Goal: Task Accomplishment & Management: Use online tool/utility

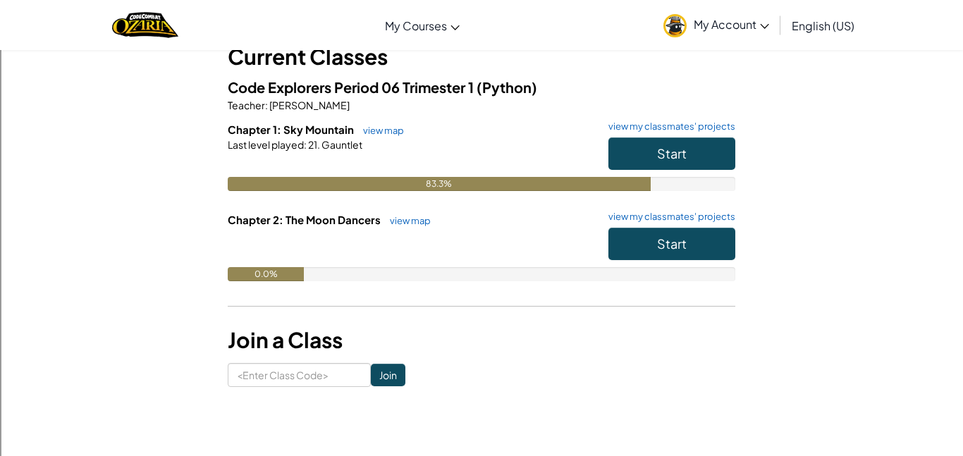
scroll to position [98, 0]
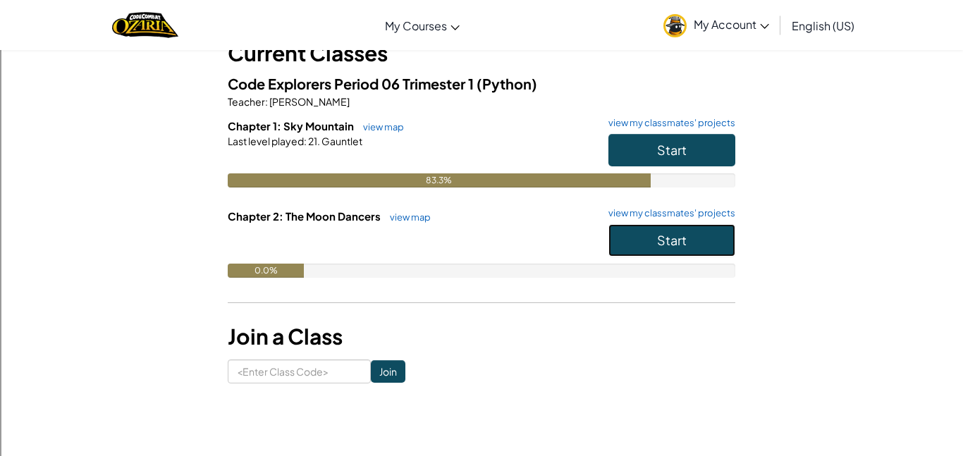
click at [661, 243] on span "Start" at bounding box center [672, 240] width 30 height 16
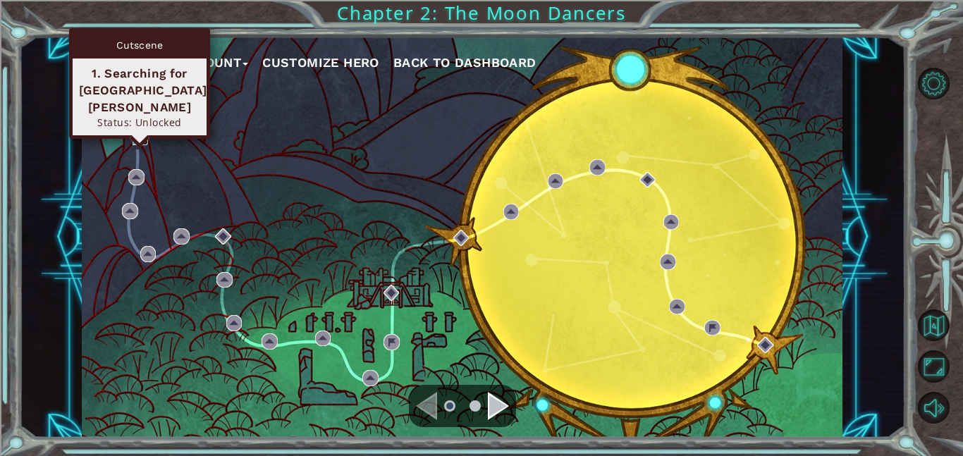
click at [136, 135] on img at bounding box center [141, 137] width 16 height 16
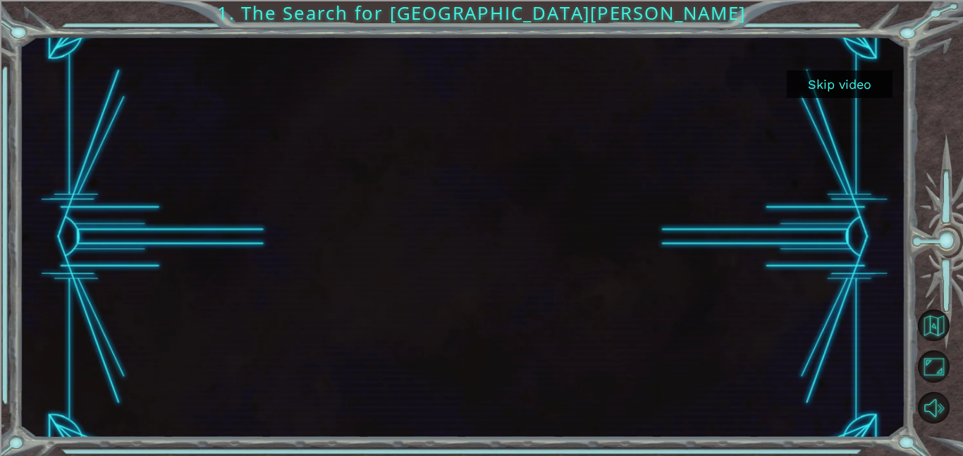
click at [845, 86] on button "Skip video" at bounding box center [840, 84] width 106 height 27
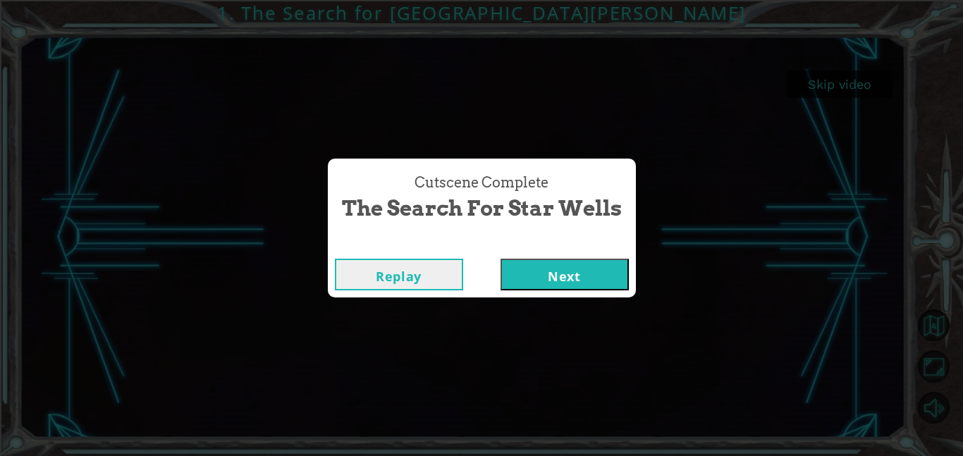
click at [513, 269] on button "Next" at bounding box center [565, 275] width 128 height 32
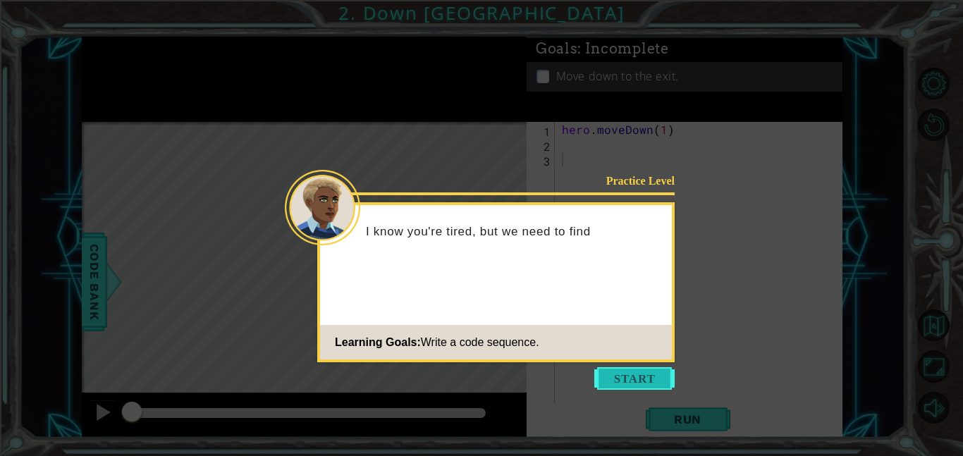
click at [631, 377] on button "Start" at bounding box center [634, 378] width 80 height 23
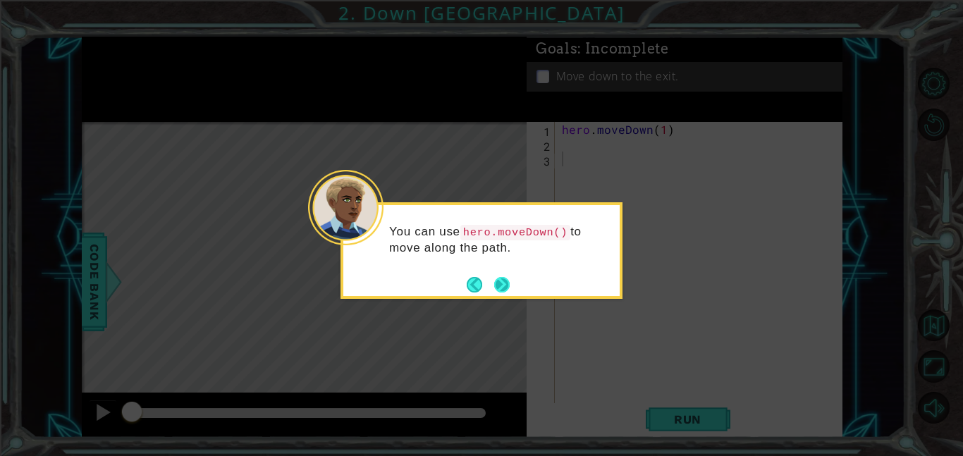
click at [503, 282] on button "Next" at bounding box center [502, 285] width 16 height 16
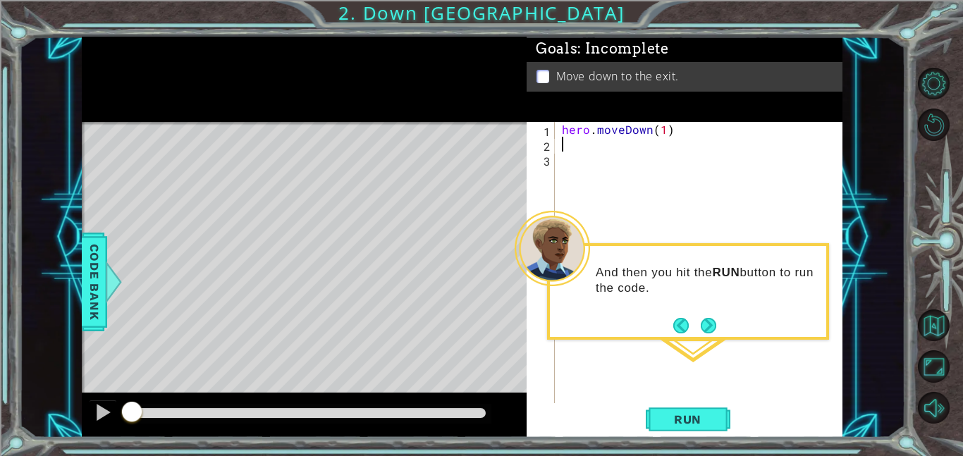
click at [571, 150] on div "hero . moveDown ( 1 )" at bounding box center [703, 277] width 288 height 311
click at [622, 161] on div "her o.moveDown press enter" at bounding box center [685, 178] width 266 height 51
type textarea "hero.moveDown(1)"
click at [692, 426] on span "Run" at bounding box center [688, 419] width 56 height 14
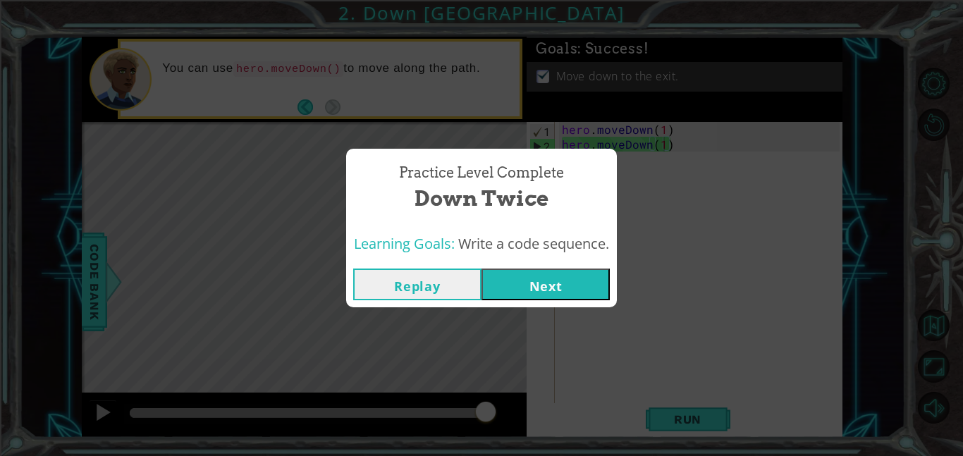
click at [580, 289] on button "Next" at bounding box center [546, 285] width 128 height 32
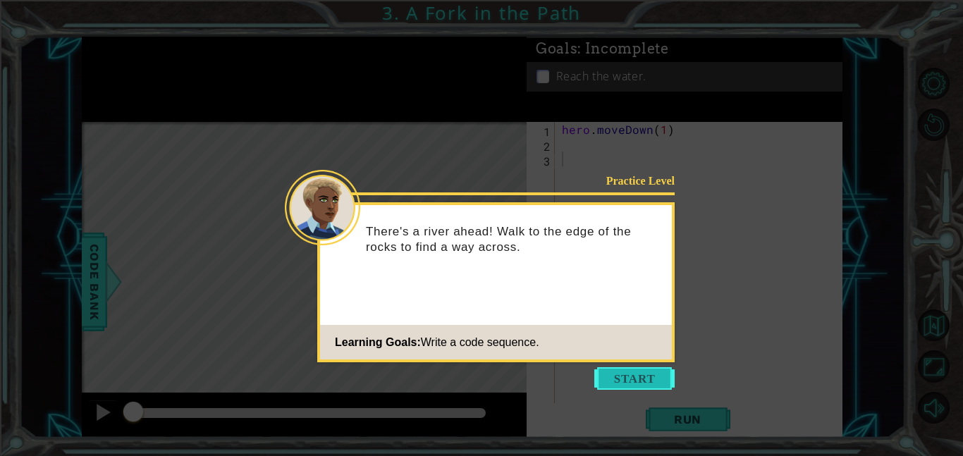
click at [630, 383] on button "Start" at bounding box center [634, 378] width 80 height 23
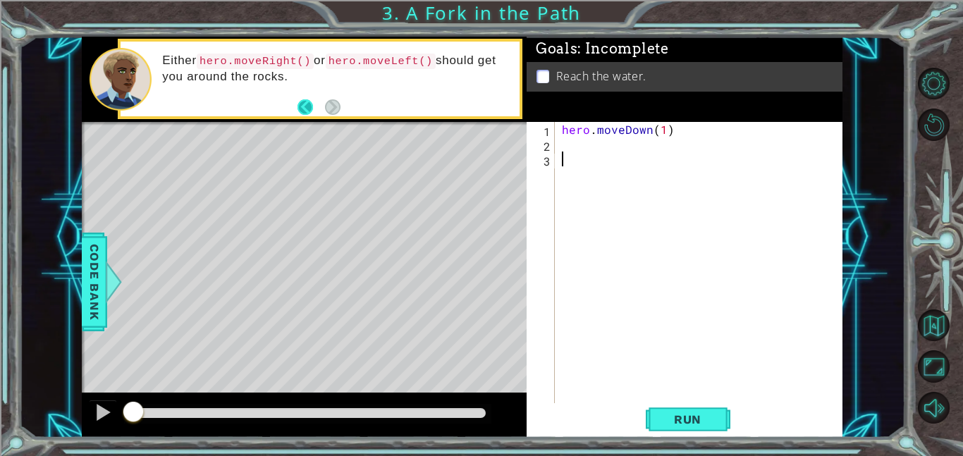
click at [310, 105] on button "Back" at bounding box center [311, 107] width 27 height 16
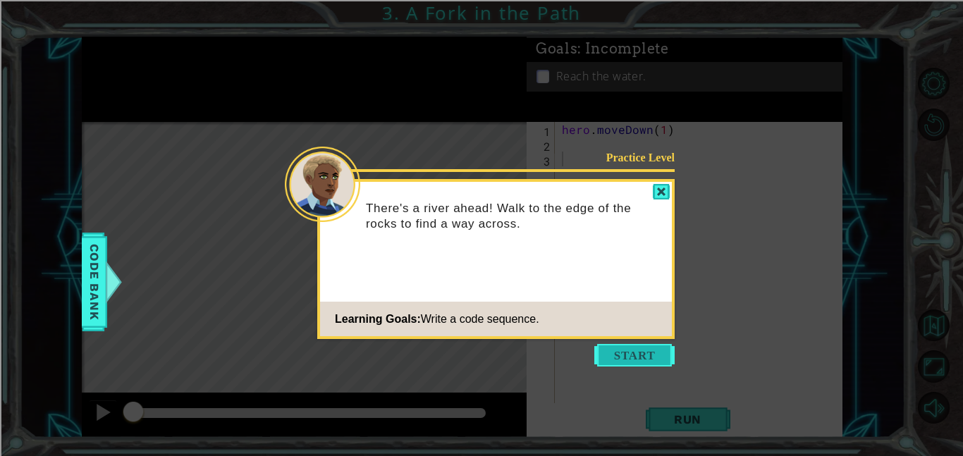
click at [652, 350] on button "Start" at bounding box center [634, 355] width 80 height 23
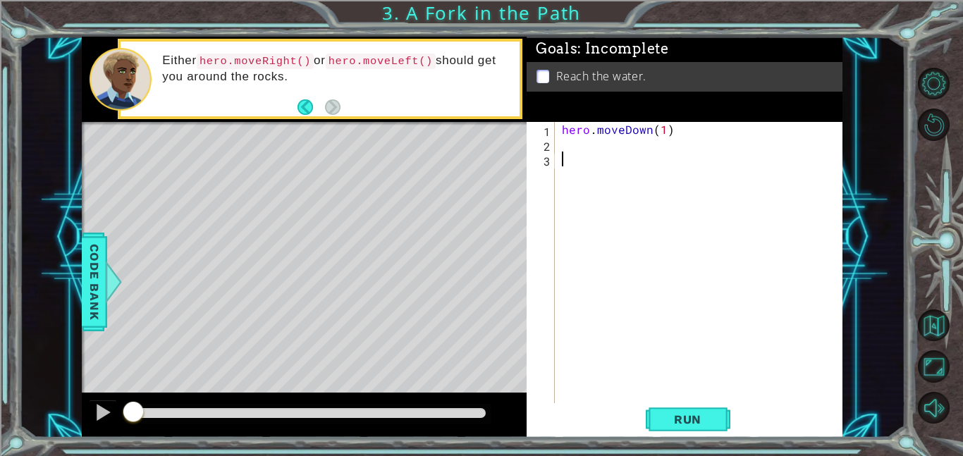
click at [562, 141] on div "hero . moveDown ( 1 )" at bounding box center [703, 277] width 288 height 311
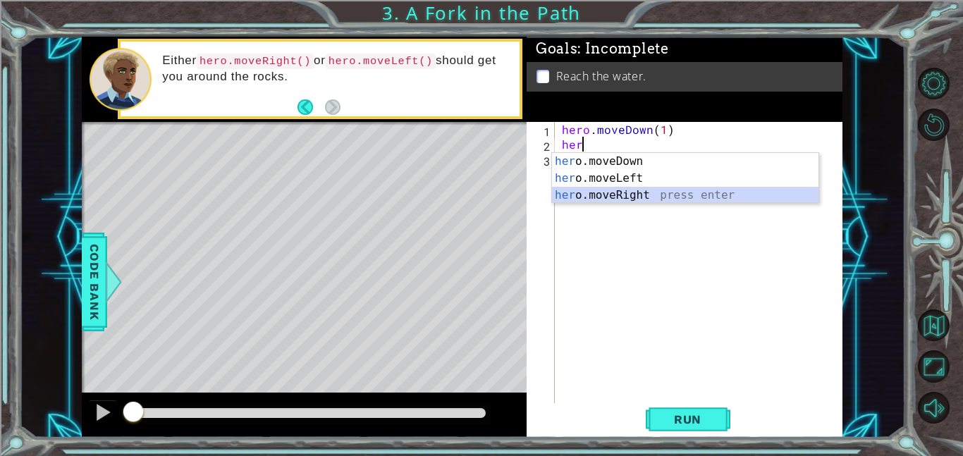
click at [627, 202] on div "her o.moveDown press enter her o.moveLeft press enter her o.moveRight press ent…" at bounding box center [685, 195] width 266 height 85
type textarea "hero.moveRight(1)"
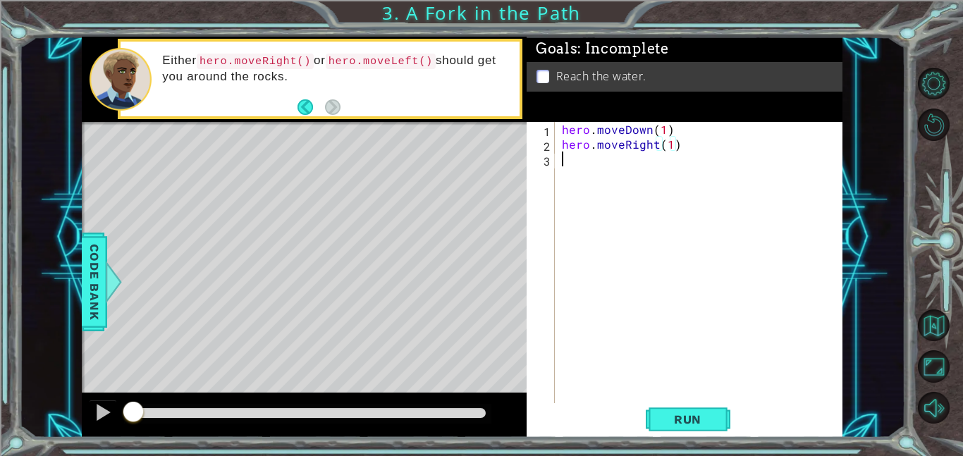
click at [599, 161] on div "hero . moveDown ( 1 ) hero . moveRight ( 1 )" at bounding box center [703, 277] width 288 height 311
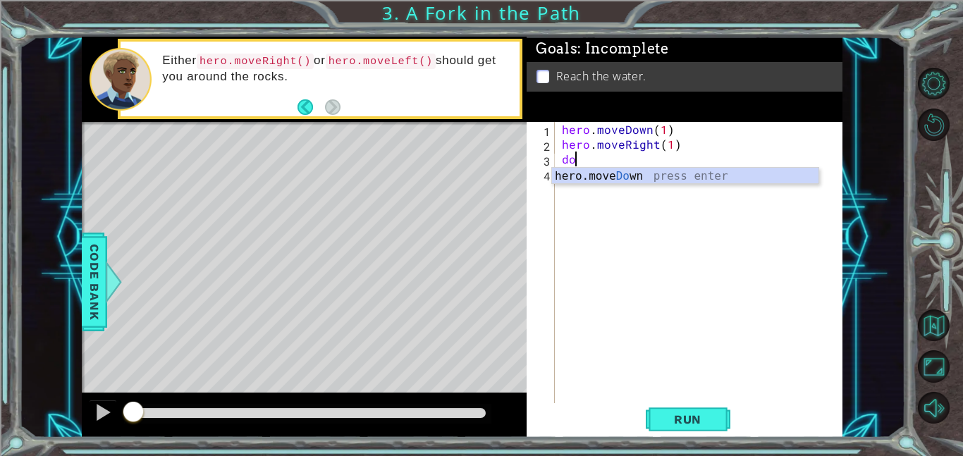
scroll to position [0, 1]
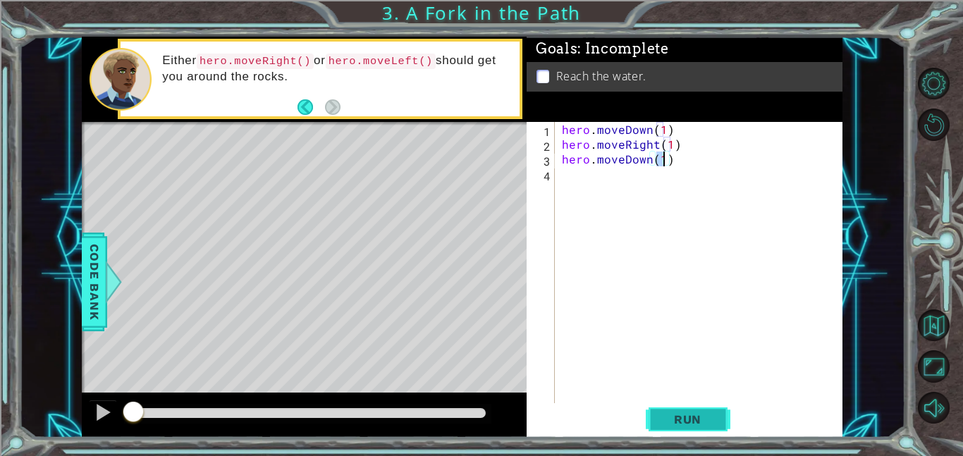
type textarea "hero.moveDown(1)"
click at [679, 419] on span "Run" at bounding box center [688, 419] width 56 height 14
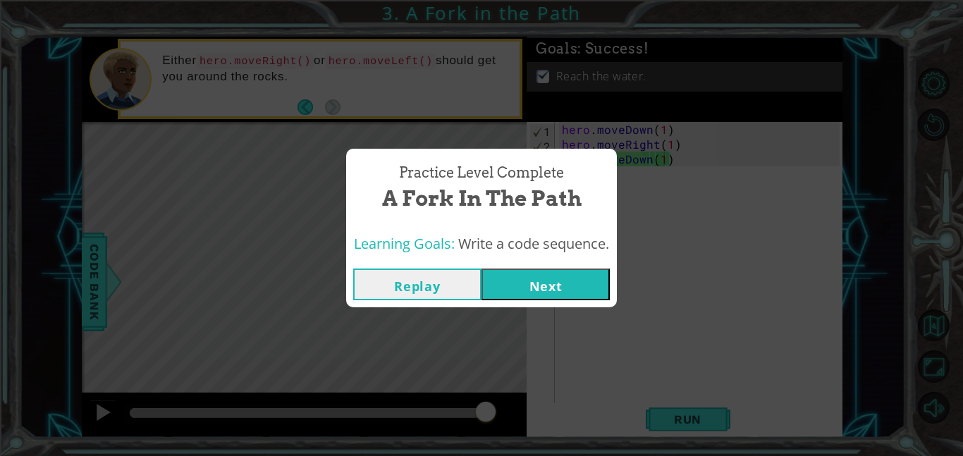
click at [549, 283] on button "Next" at bounding box center [546, 285] width 128 height 32
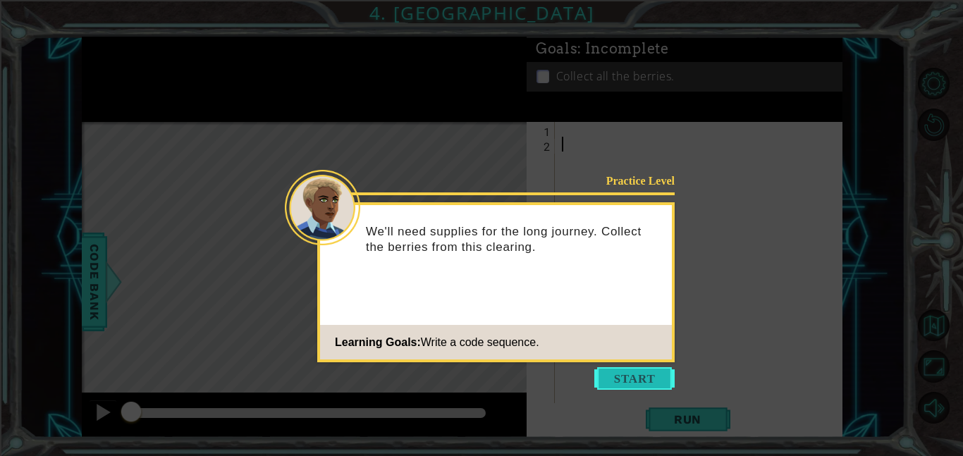
click at [646, 385] on button "Start" at bounding box center [634, 378] width 80 height 23
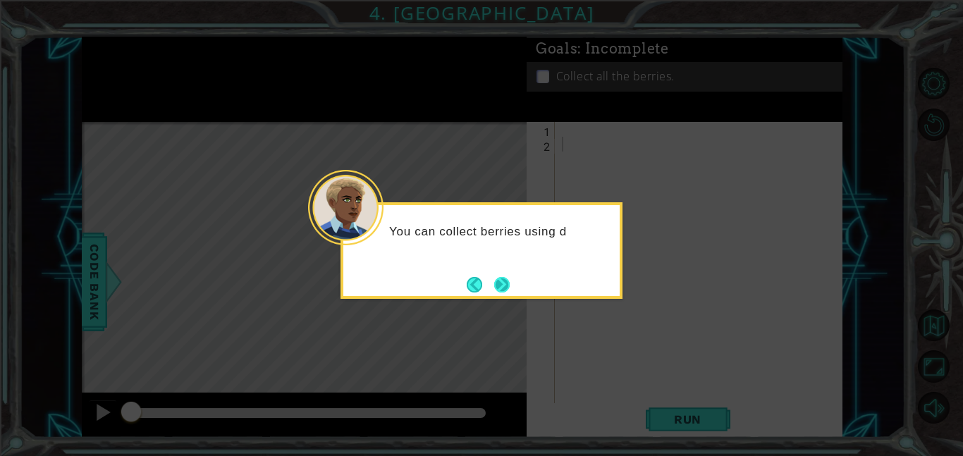
click at [496, 285] on button "Next" at bounding box center [502, 285] width 16 height 16
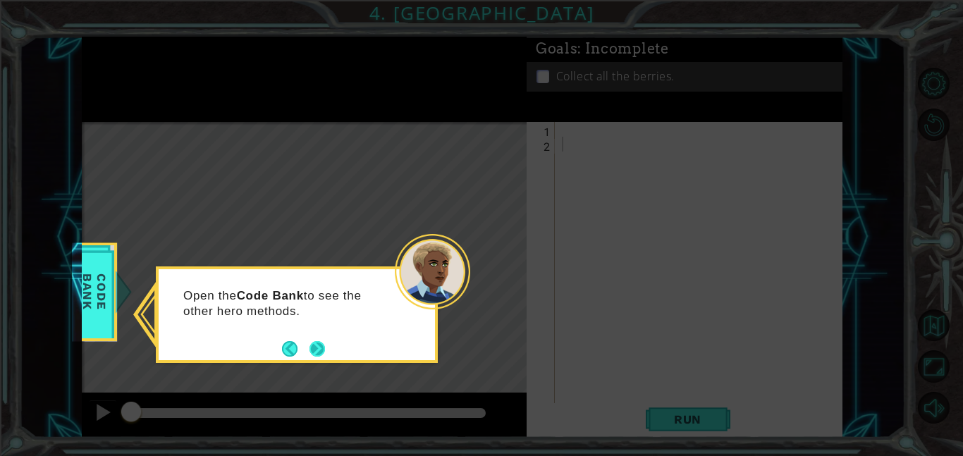
click at [316, 345] on button "Next" at bounding box center [317, 348] width 19 height 19
click at [316, 345] on button "Next" at bounding box center [318, 349] width 16 height 16
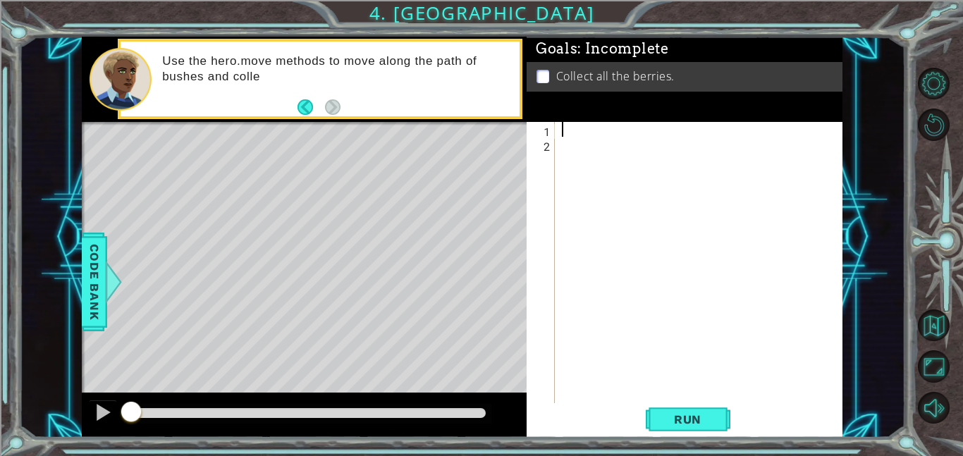
click at [574, 133] on div at bounding box center [703, 277] width 288 height 311
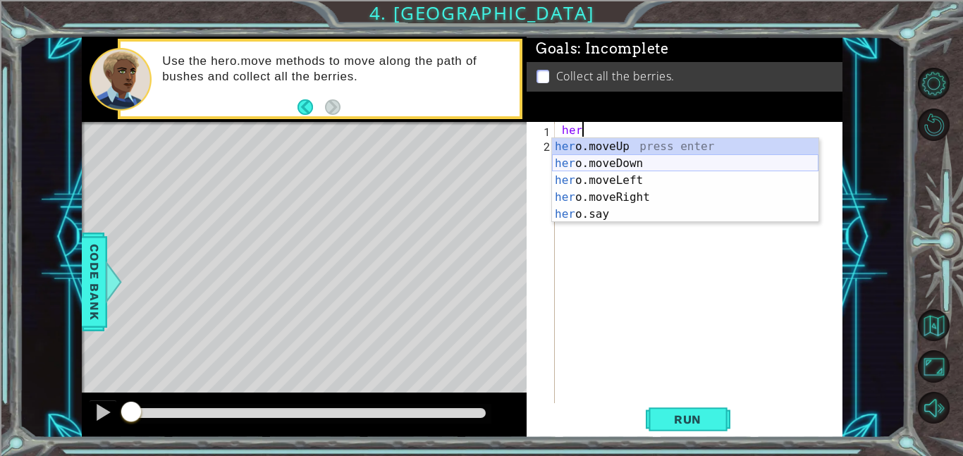
click at [619, 164] on div "her o.moveUp press enter her o.moveDown press enter her o.moveLeft press enter …" at bounding box center [685, 197] width 266 height 118
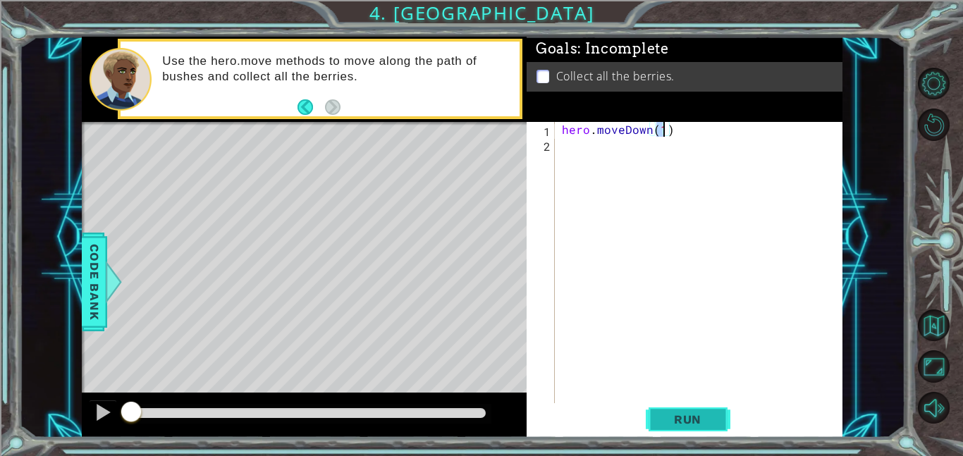
type textarea "hero.moveDown(1)"
click at [671, 420] on span "Run" at bounding box center [688, 419] width 56 height 14
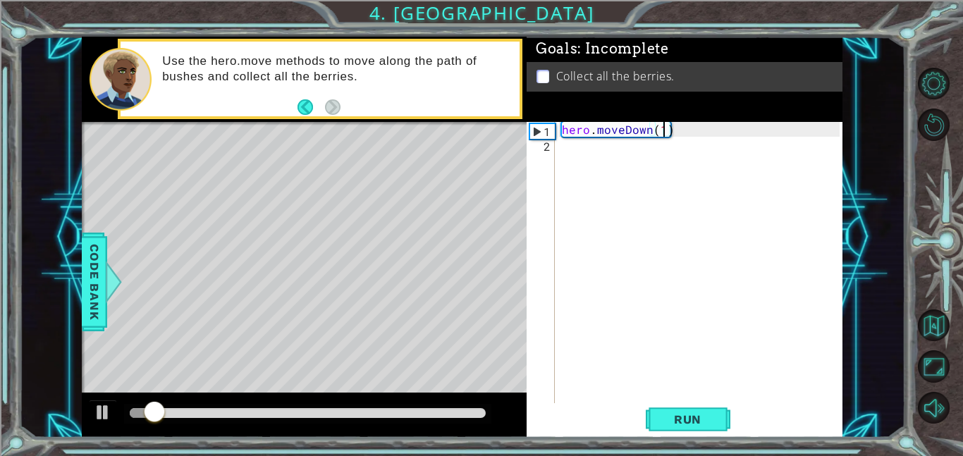
click at [613, 160] on div "hero . moveDown ( 1 )" at bounding box center [703, 277] width 288 height 311
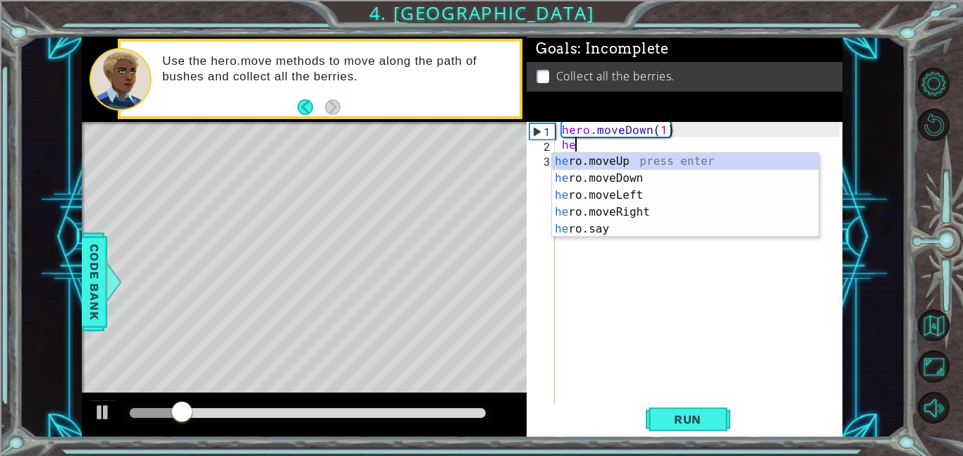
scroll to position [0, 0]
type textarea "h"
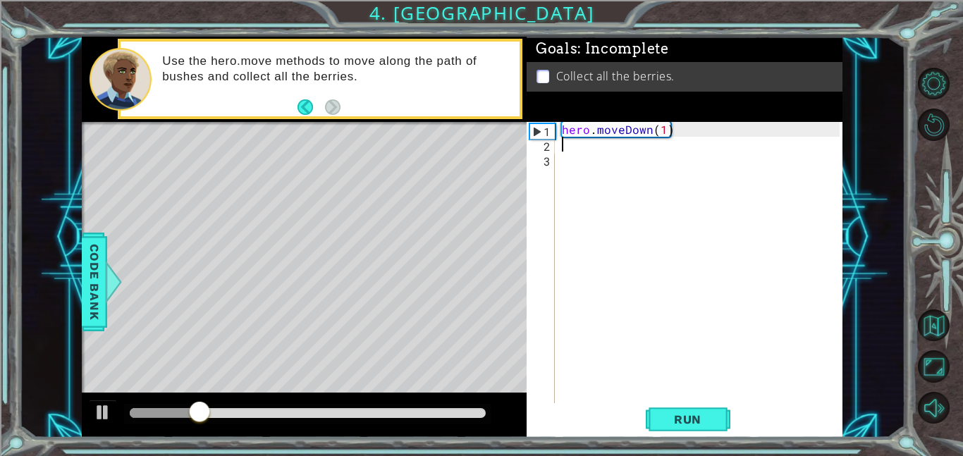
click at [664, 133] on div "hero . moveDown ( 1 )" at bounding box center [703, 277] width 288 height 311
type textarea "hero.moveDown(2)"
click at [614, 148] on div "hero . moveDown ( 2 )" at bounding box center [703, 277] width 288 height 311
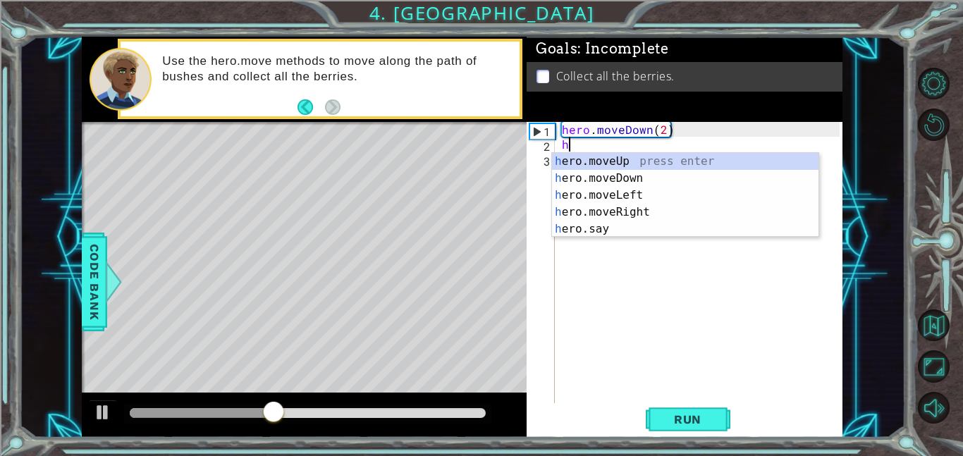
type textarea "h"
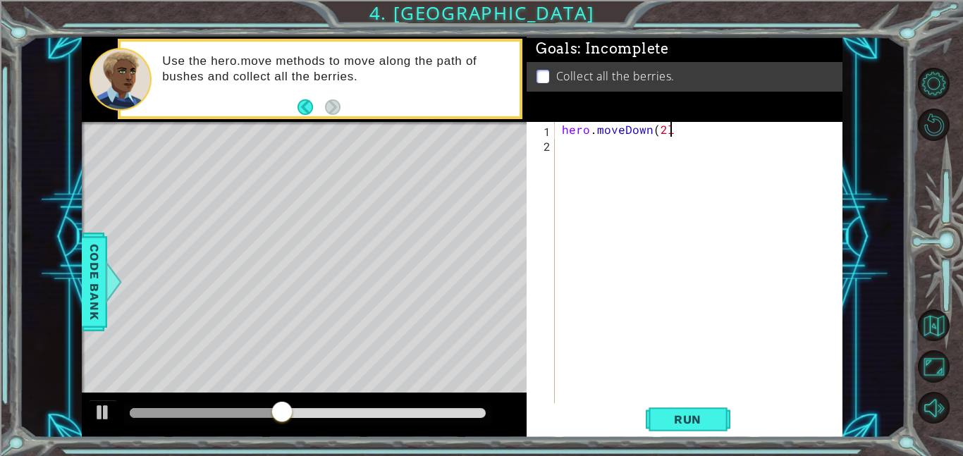
scroll to position [0, 6]
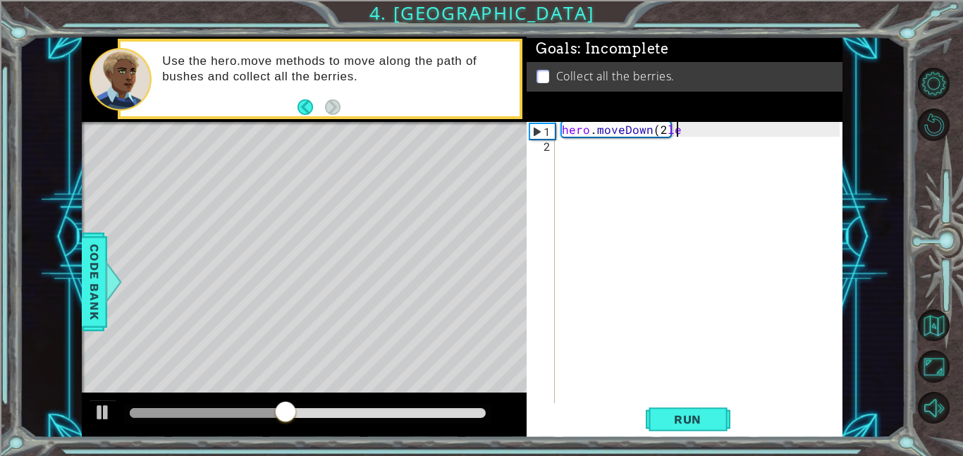
type textarea "hero.moveDown(2left"
click at [723, 125] on div "hero . moveDown ( 2 left" at bounding box center [703, 277] width 288 height 311
type textarea "hero.moveDown(2"
click at [625, 148] on div "hero . moveDown ( 2" at bounding box center [703, 277] width 288 height 311
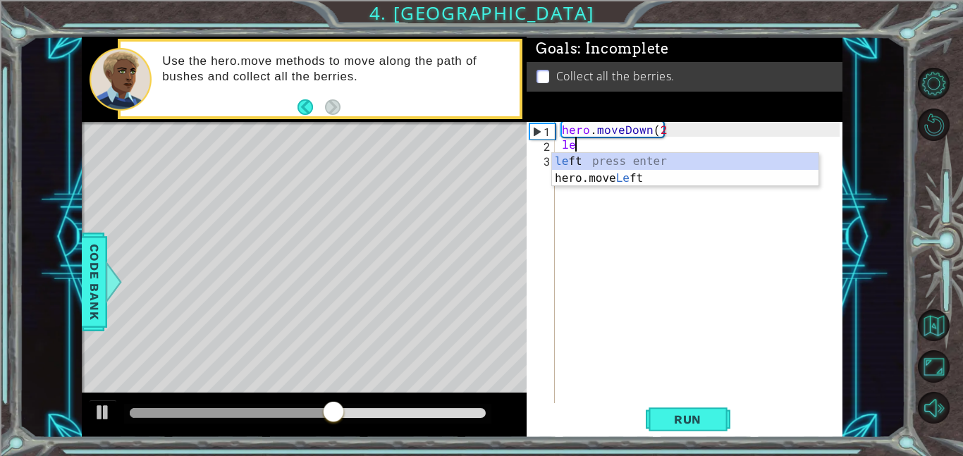
scroll to position [0, 1]
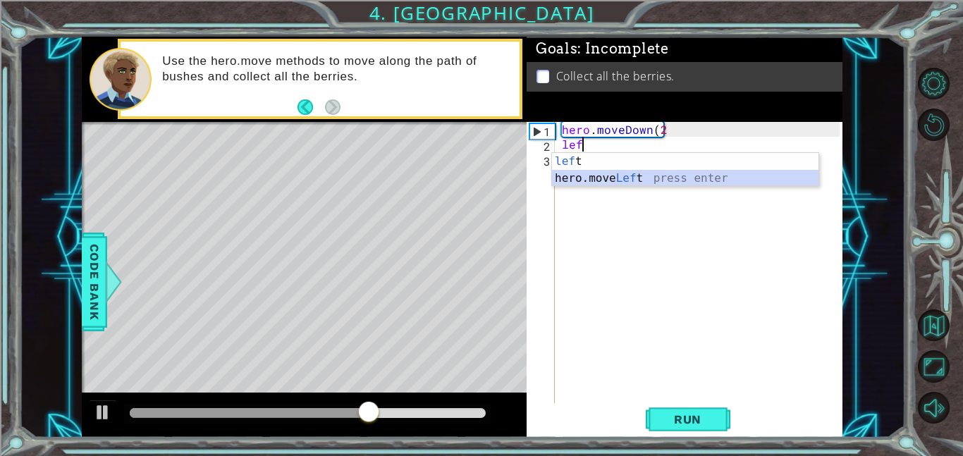
click at [644, 180] on div "lef t press enter hero.move Lef t press enter" at bounding box center [685, 187] width 266 height 68
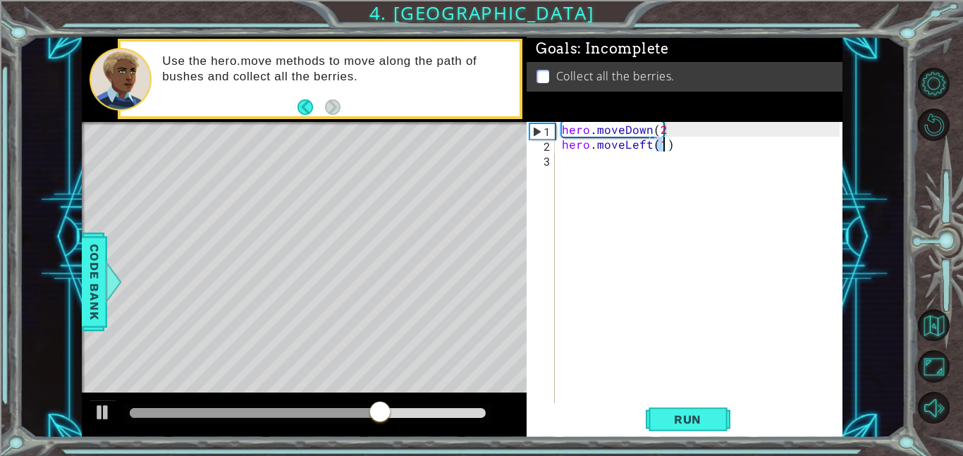
click at [665, 146] on div "hero . moveDown ( 2 hero . moveLeft ( 1 )" at bounding box center [699, 262] width 281 height 281
type textarea "hero.moveLeft(2)"
click at [651, 160] on div "hero . moveDown ( 2 hero . moveLeft ( 2 )" at bounding box center [703, 277] width 288 height 311
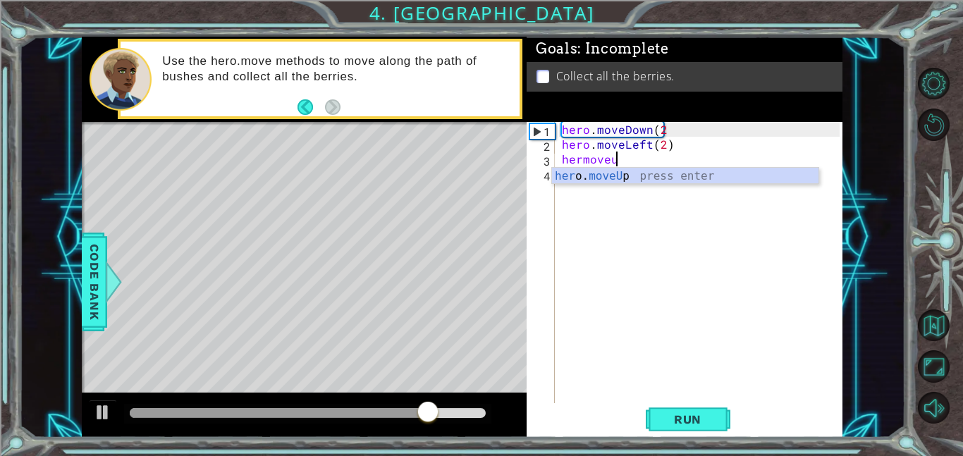
scroll to position [0, 3]
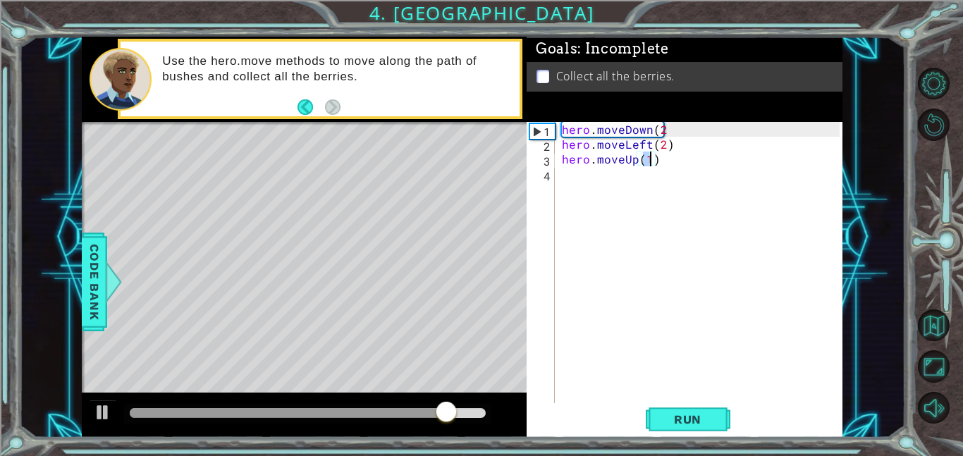
click at [649, 160] on div "hero . moveDown ( 2 hero . moveLeft ( 2 ) hero . moveUp ( 1 )" at bounding box center [699, 262] width 281 height 281
type textarea "hero.moveUp(2)"
click at [654, 178] on div "hero . moveDown ( 2 hero . moveLeft ( 2 ) hero . moveUp ( 2 )" at bounding box center [703, 277] width 288 height 311
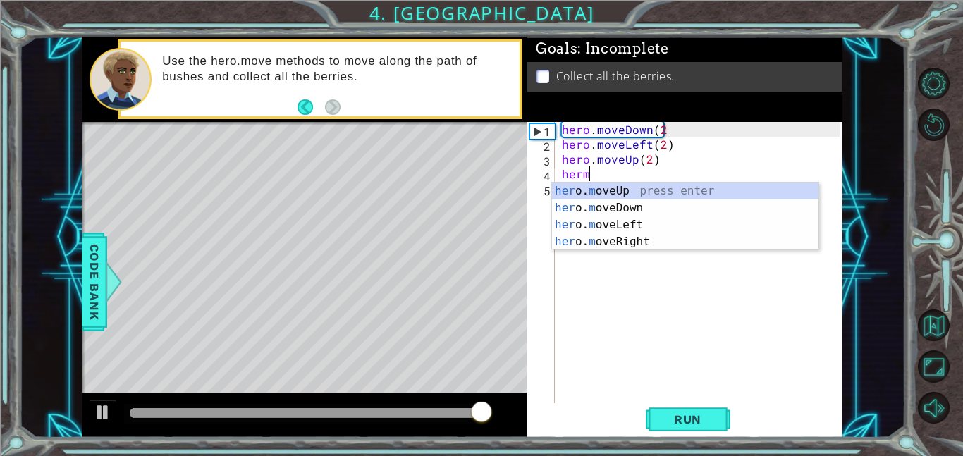
type textarea "hermo"
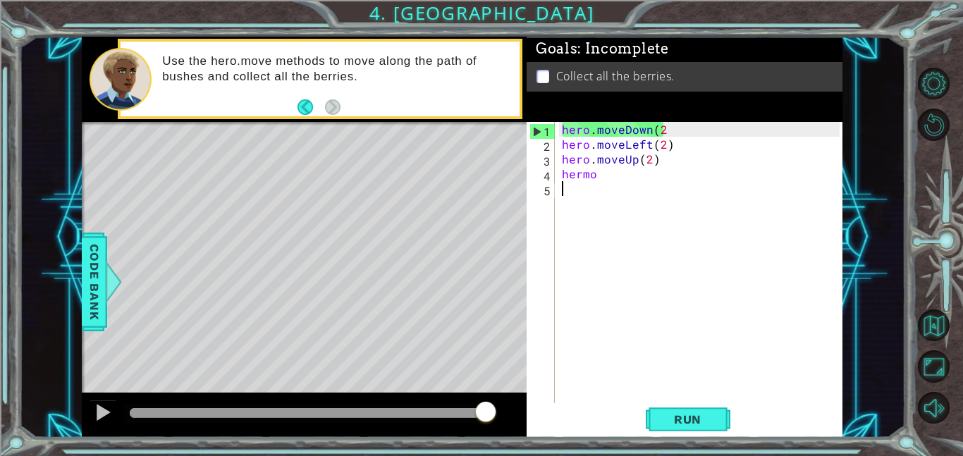
click at [675, 250] on div "hero . moveDown ( 2 hero . moveLeft ( 2 ) hero . moveUp ( 2 ) hermo" at bounding box center [703, 277] width 288 height 311
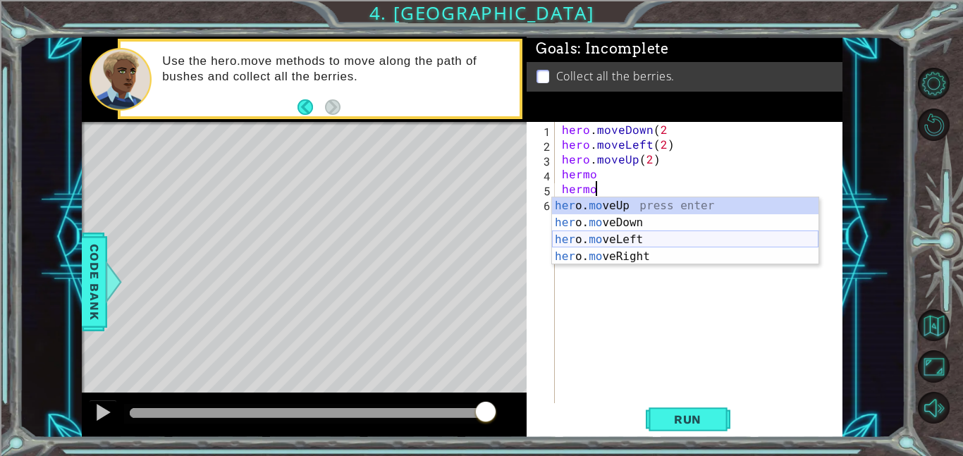
click at [616, 253] on div "her o. mo veUp press enter her o. mo veDown press enter her o. mo veLeft press …" at bounding box center [685, 248] width 266 height 102
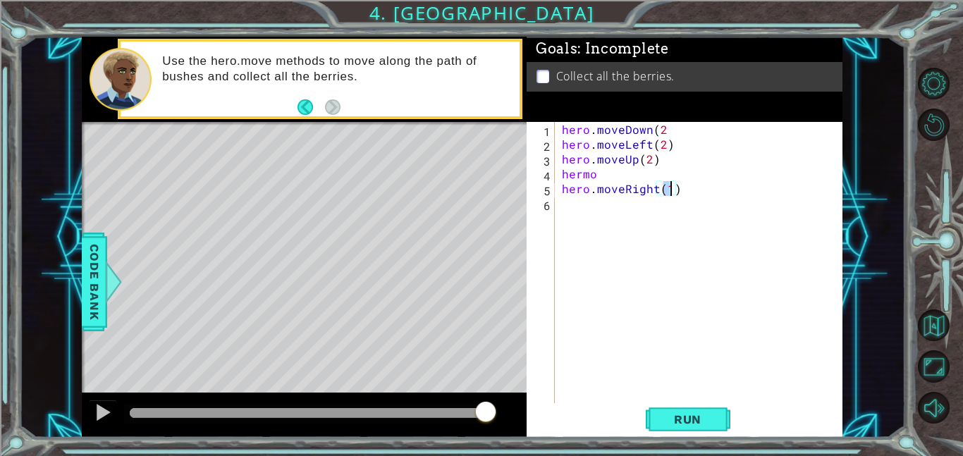
click at [668, 190] on div "hero . moveDown ( 2 hero . moveLeft ( 2 ) hero . moveUp ( 2 ) hermo hero . move…" at bounding box center [699, 262] width 281 height 281
click at [699, 419] on span "Run" at bounding box center [688, 419] width 56 height 14
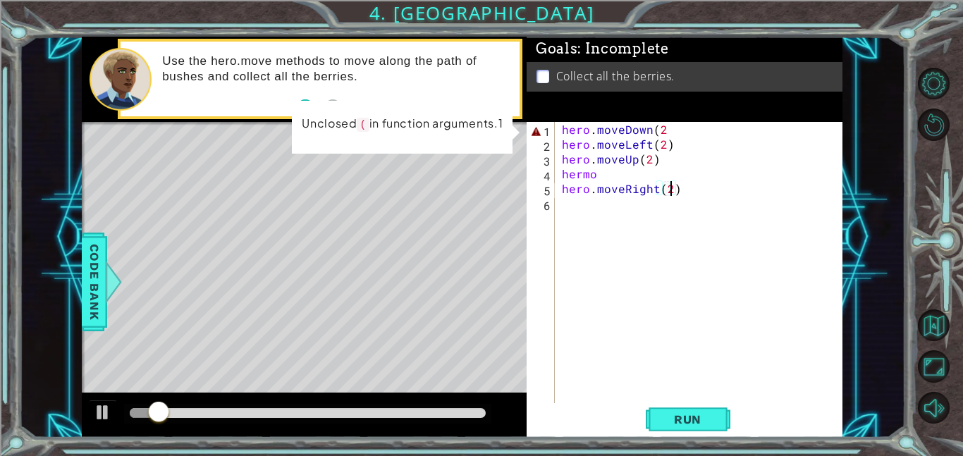
click at [720, 140] on div "hero . moveDown ( 2 hero . moveLeft ( 2 ) hero . moveUp ( 2 ) hermo hero . move…" at bounding box center [703, 277] width 288 height 311
click at [668, 130] on div "hero . moveDown ( 2 hero . moveLeft ( 2 ) hero . moveUp ( 2 ) hermo hero . move…" at bounding box center [703, 277] width 288 height 311
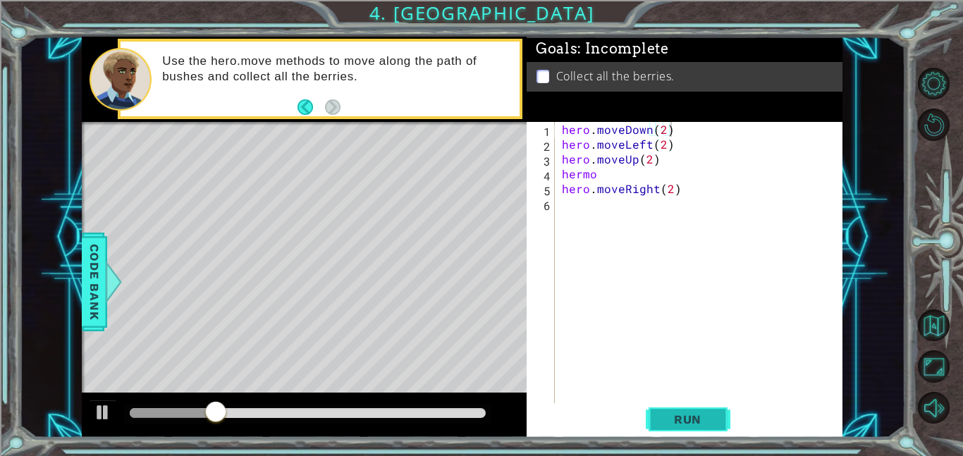
click at [710, 425] on span "Run" at bounding box center [688, 419] width 56 height 14
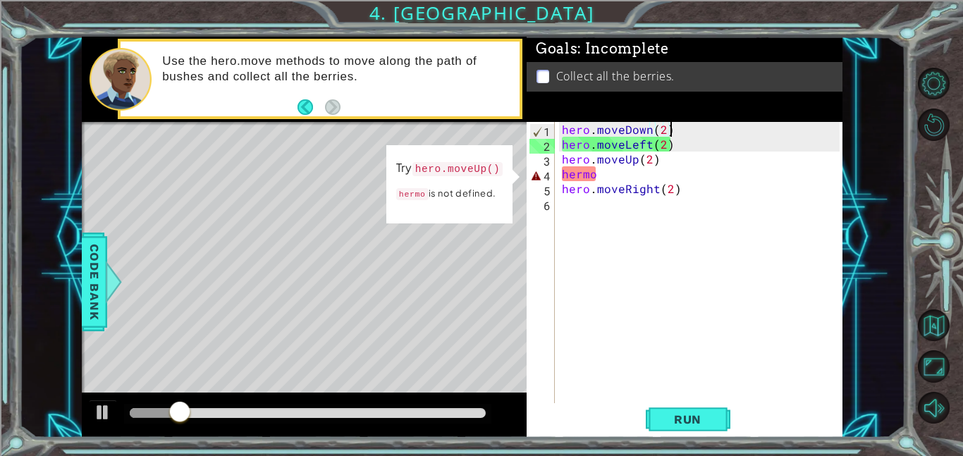
click at [660, 176] on div "hero . moveDown ( 2 ) hero . moveLeft ( 2 ) hero . moveUp ( 2 ) hermo hero . mo…" at bounding box center [703, 277] width 288 height 311
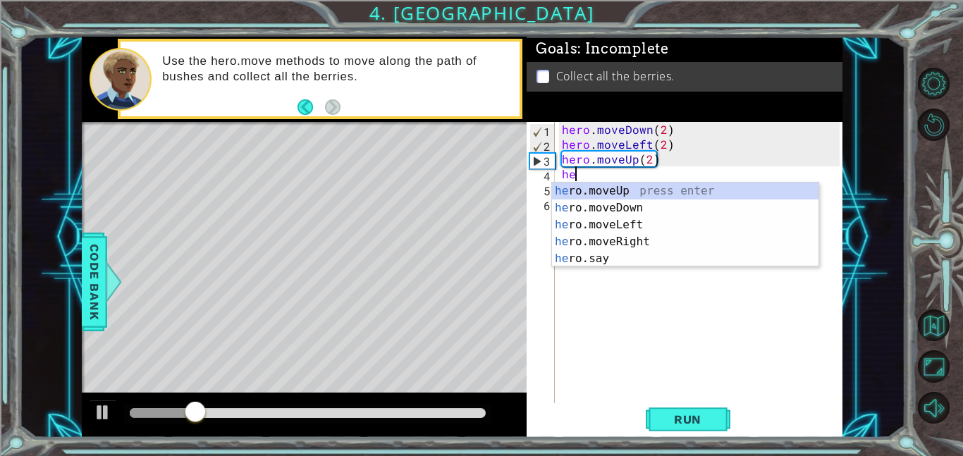
scroll to position [0, 0]
type textarea "h"
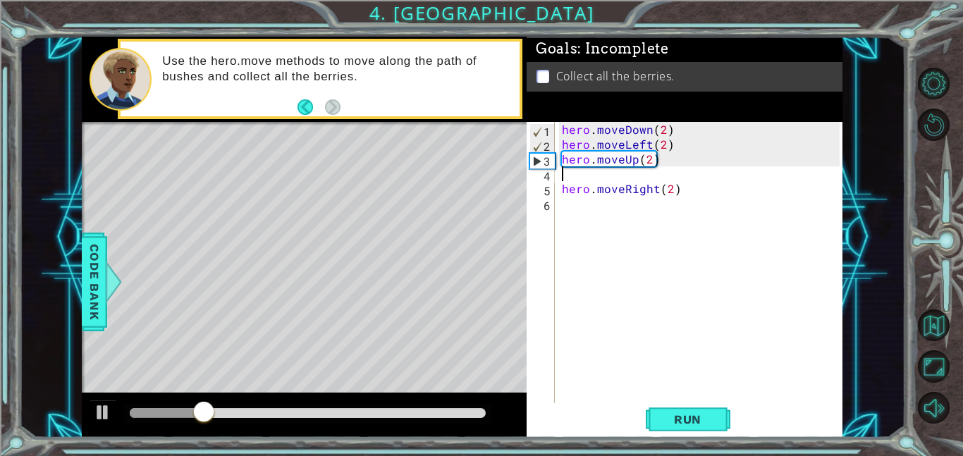
type textarea "hero.moveUp(2)"
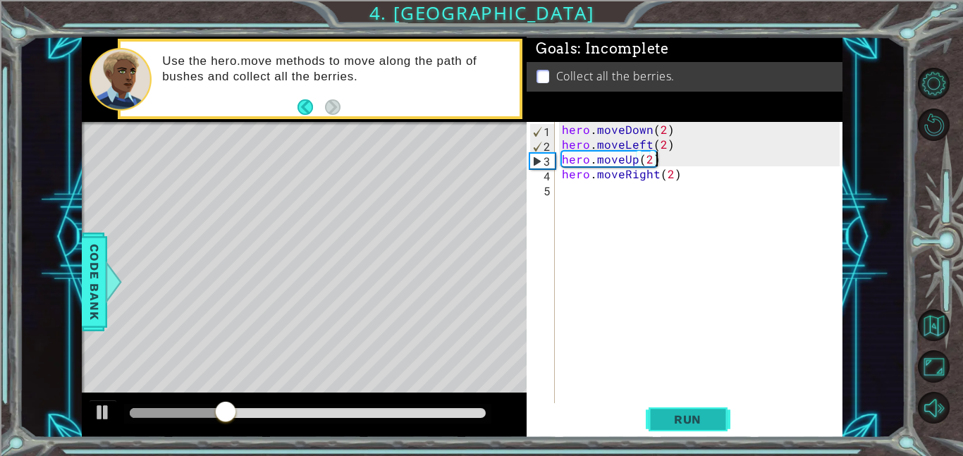
click at [692, 418] on span "Run" at bounding box center [688, 419] width 56 height 14
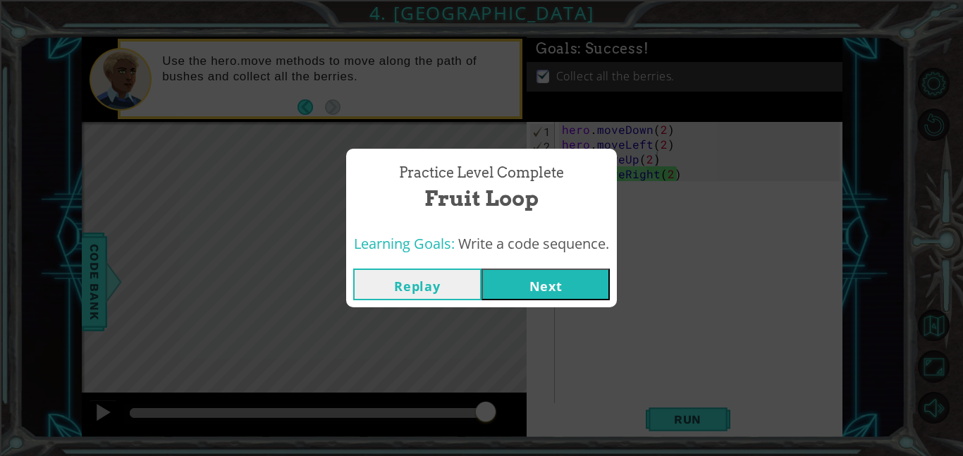
click at [567, 280] on button "Next" at bounding box center [546, 285] width 128 height 32
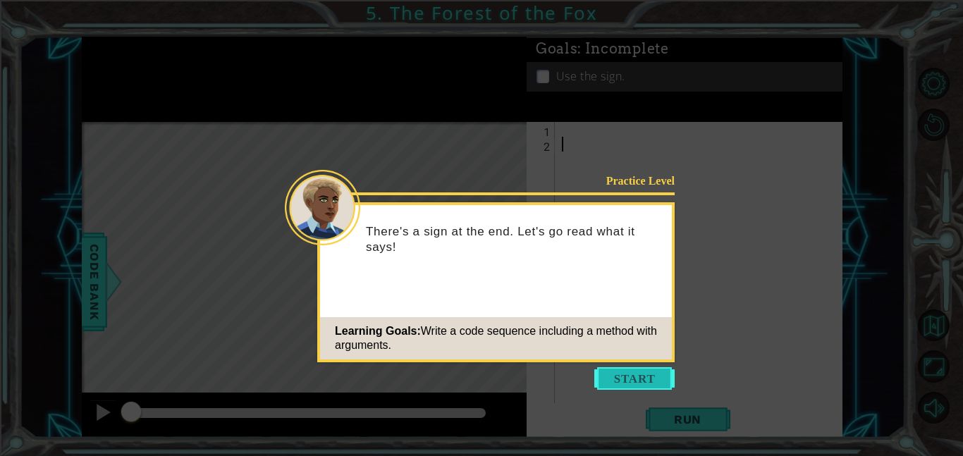
click at [614, 376] on button "Start" at bounding box center [634, 378] width 80 height 23
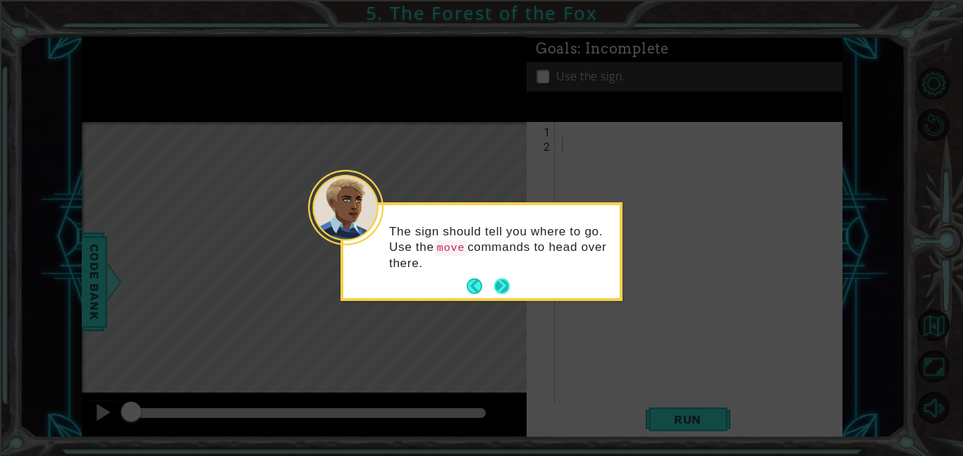
click at [506, 286] on button "Next" at bounding box center [502, 286] width 16 height 16
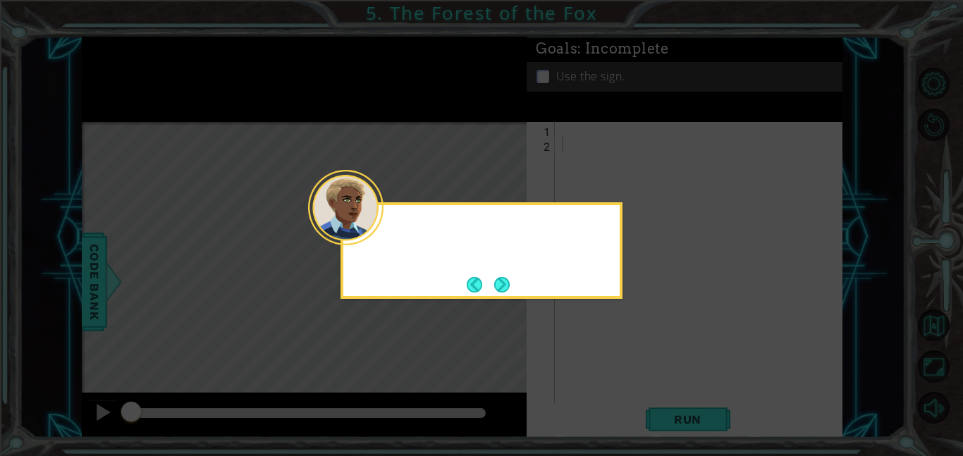
click at [506, 286] on button "Next" at bounding box center [502, 285] width 16 height 16
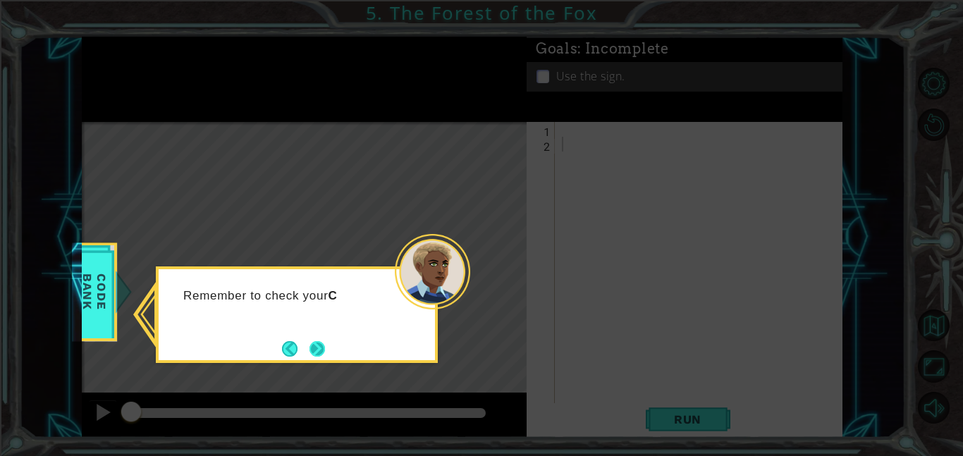
click at [319, 353] on button "Next" at bounding box center [318, 349] width 16 height 16
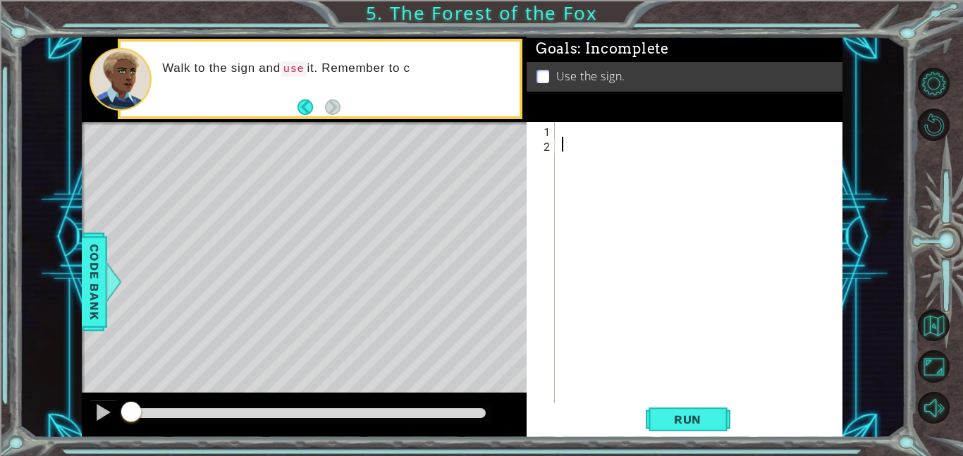
click at [570, 131] on div at bounding box center [703, 277] width 288 height 311
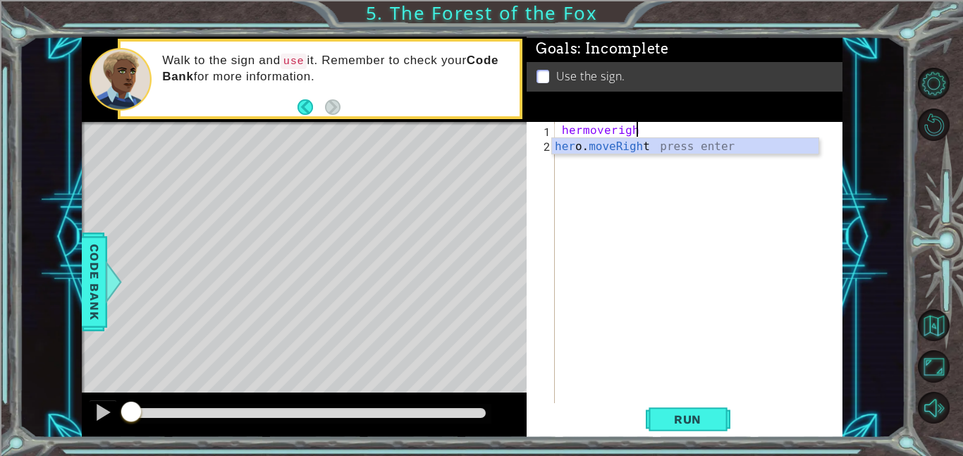
scroll to position [0, 4]
type textarea "hero.moveRight(1)"
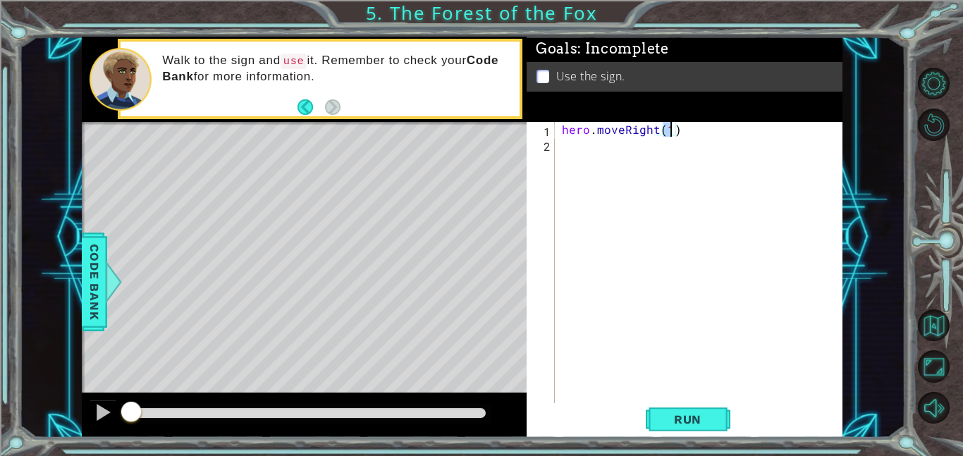
click at [580, 148] on div "hero . moveRight ( 1 )" at bounding box center [703, 277] width 288 height 311
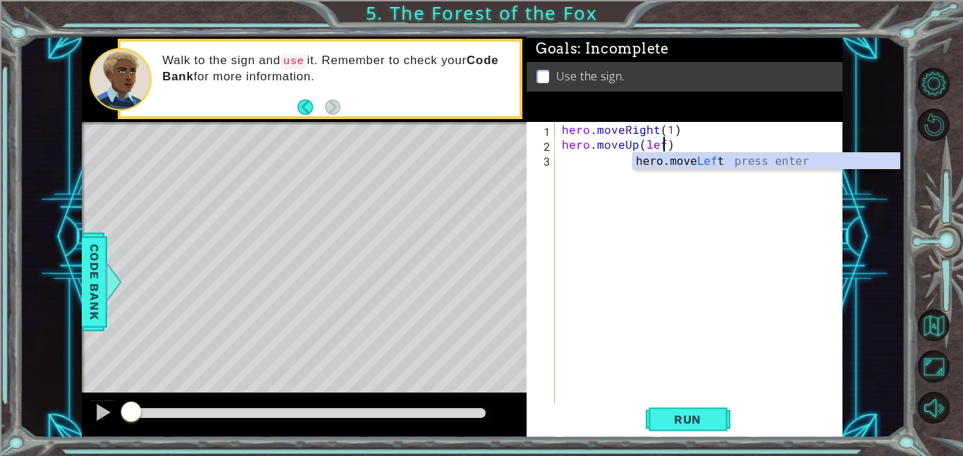
scroll to position [0, 6]
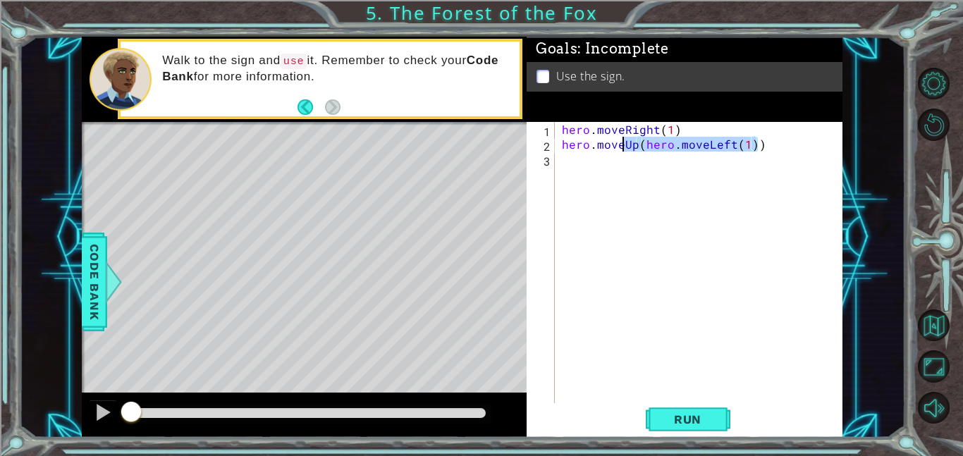
drag, startPoint x: 762, startPoint y: 147, endPoint x: 594, endPoint y: 137, distance: 168.0
click at [594, 137] on div "hero . moveRight ( 1 ) hero . moveUp ( hero . moveLeft ( 1 ))" at bounding box center [703, 277] width 288 height 311
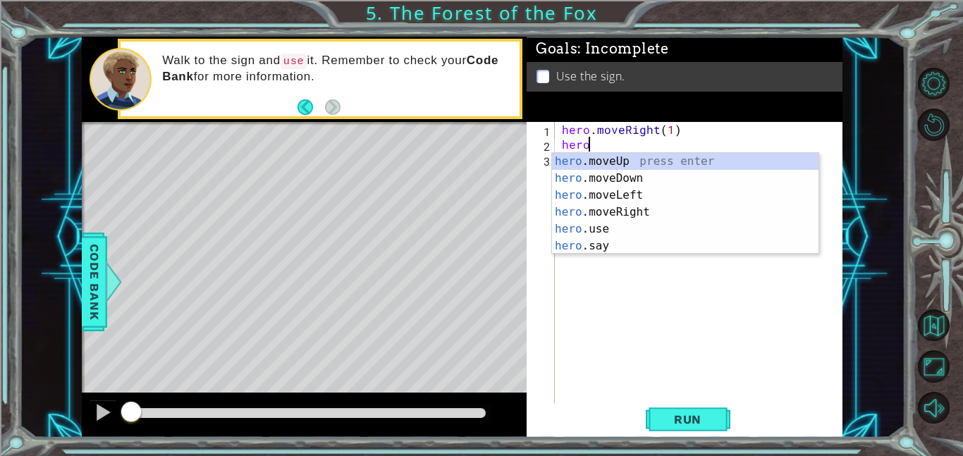
scroll to position [0, 1]
click at [639, 162] on div "hero .moveUp press enter hero .moveDown press enter hero .moveLeft press enter …" at bounding box center [685, 220] width 266 height 135
type textarea "hero.moveUp(1)"
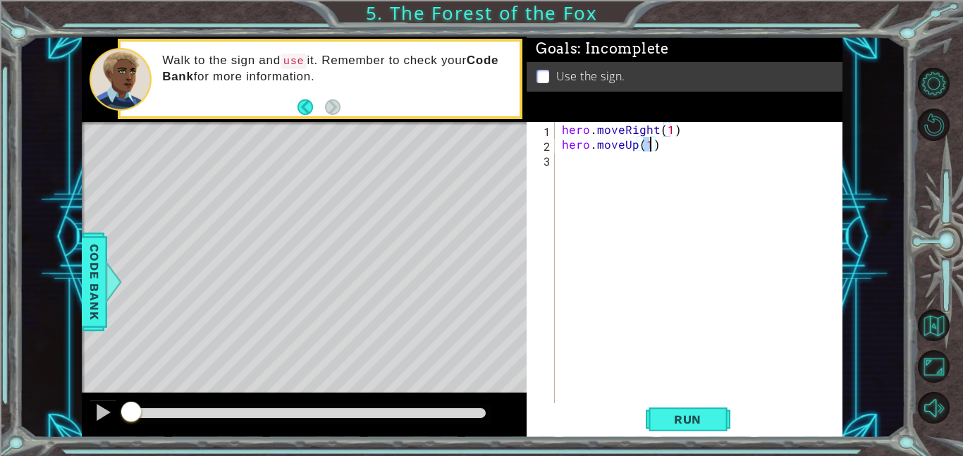
click at [629, 159] on div "hero . moveRight ( 1 ) hero . moveUp ( 1 )" at bounding box center [703, 277] width 288 height 311
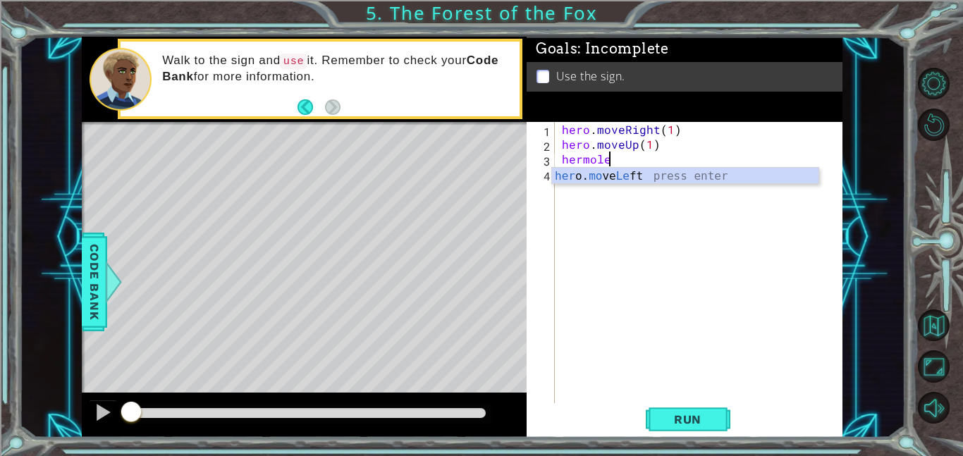
scroll to position [0, 2]
type textarea "hero.moveLeft(1)"
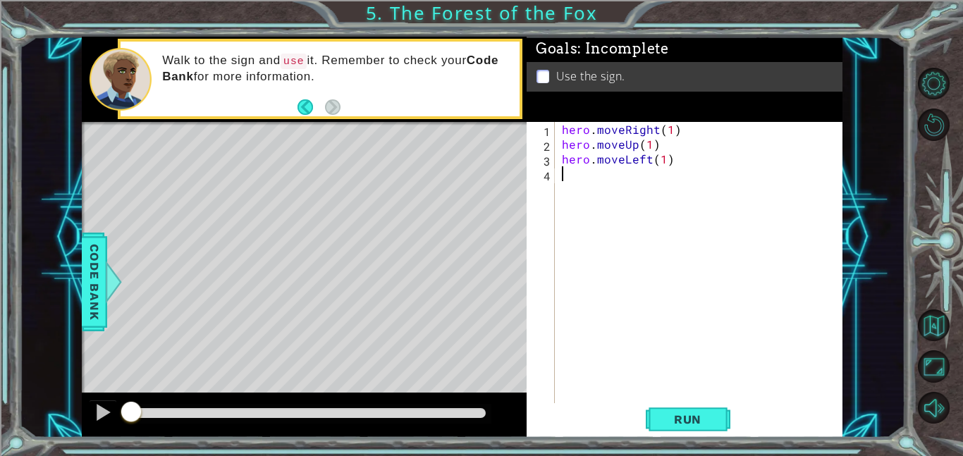
click at [609, 176] on div "hero . moveRight ( 1 ) hero . moveUp ( 1 ) hero . moveLeft ( 1 )" at bounding box center [703, 277] width 288 height 311
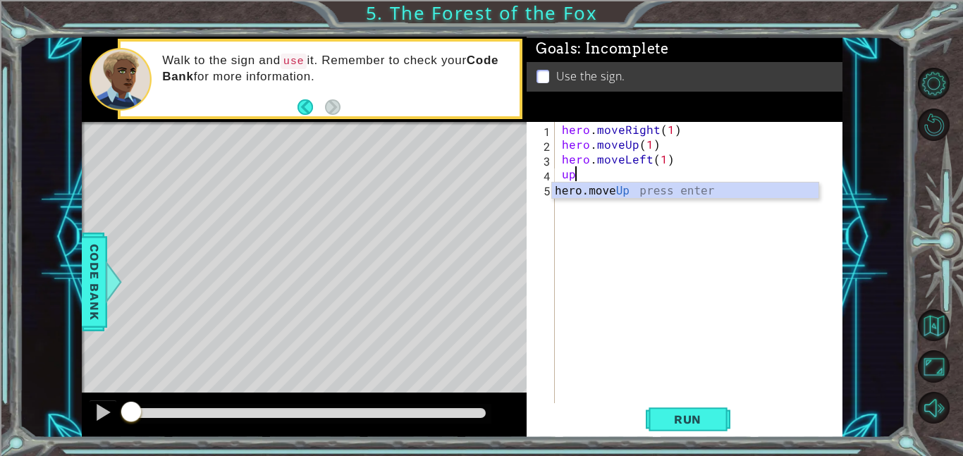
type textarea "hero.moveUp(1)"
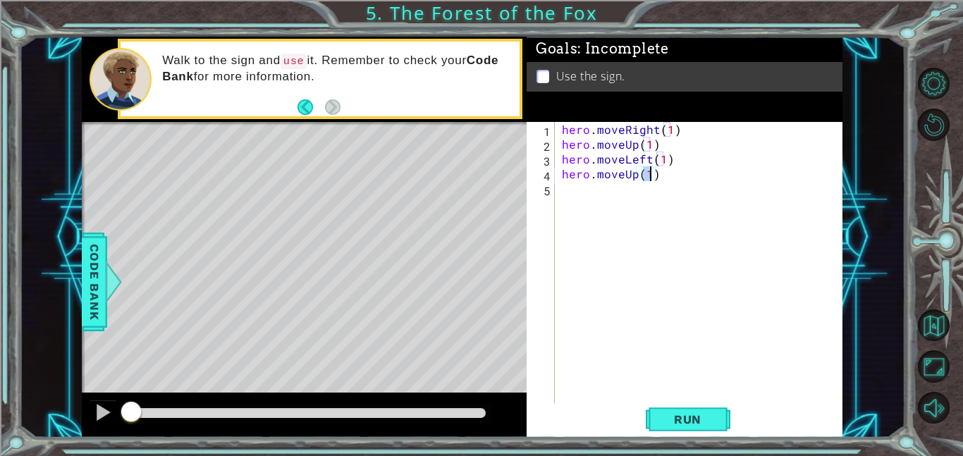
click at [606, 190] on div "hero . moveRight ( 1 ) hero . moveUp ( 1 ) hero . moveLeft ( 1 ) hero . moveUp …" at bounding box center [703, 277] width 288 height 311
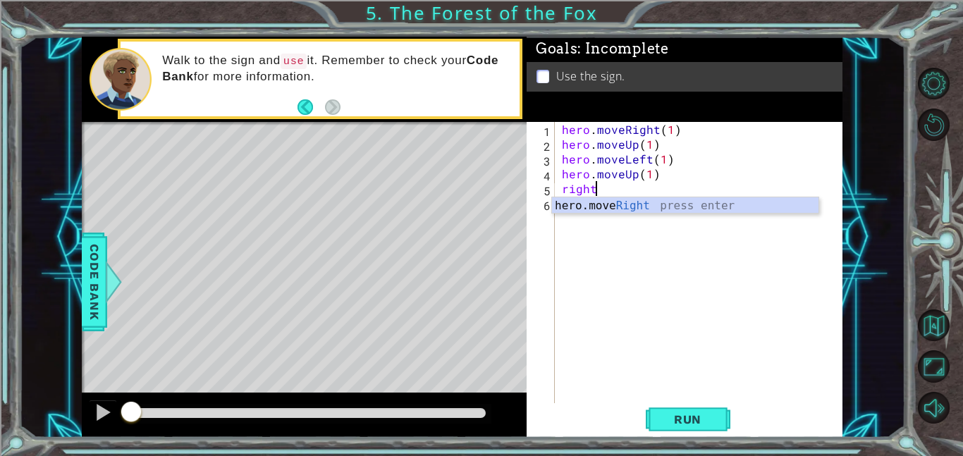
scroll to position [0, 1]
click at [645, 208] on div "hero.move Right press enter" at bounding box center [685, 222] width 266 height 51
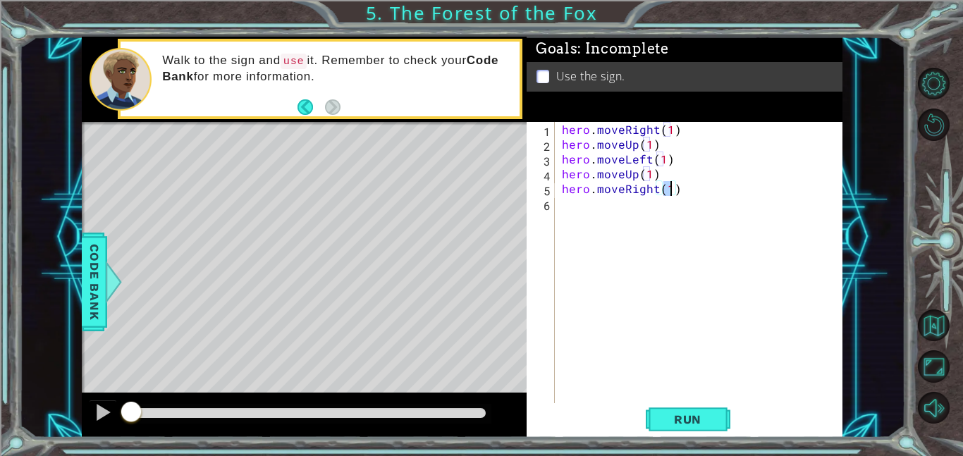
click at [669, 194] on div "hero . moveRight ( 1 ) hero . moveUp ( 1 ) hero . moveLeft ( 1 ) hero . moveUp …" at bounding box center [699, 262] width 281 height 281
type textarea "hero.moveRight(2)"
click at [640, 216] on div "hero . moveRight ( 1 ) hero . moveUp ( 1 ) hero . moveLeft ( 1 ) hero . moveUp …" at bounding box center [703, 277] width 288 height 311
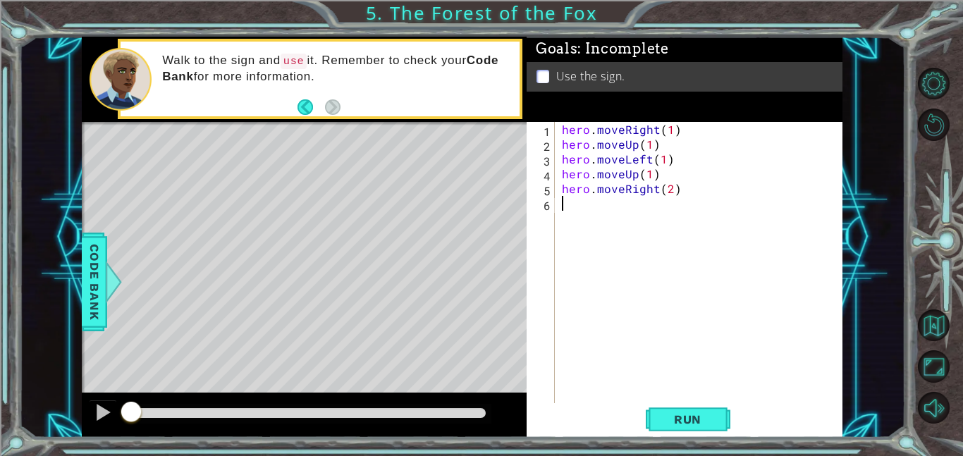
type textarea "j"
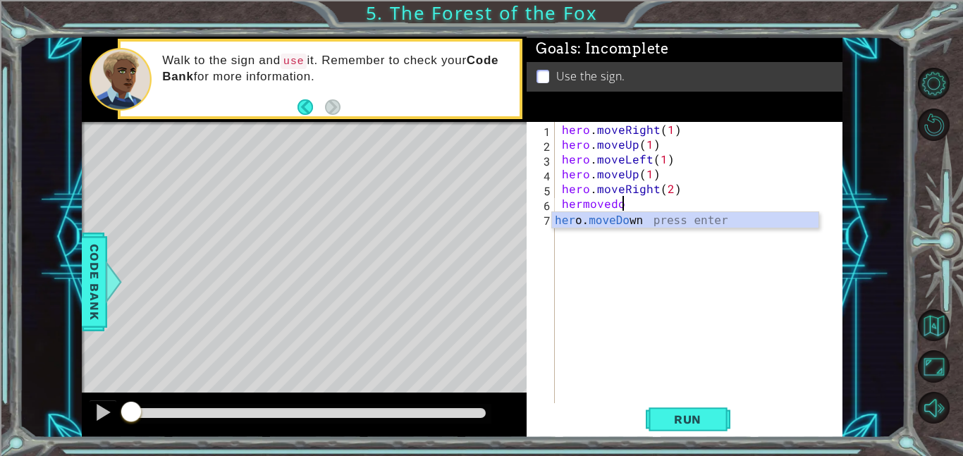
scroll to position [0, 3]
type textarea "hero.moveDown(1)"
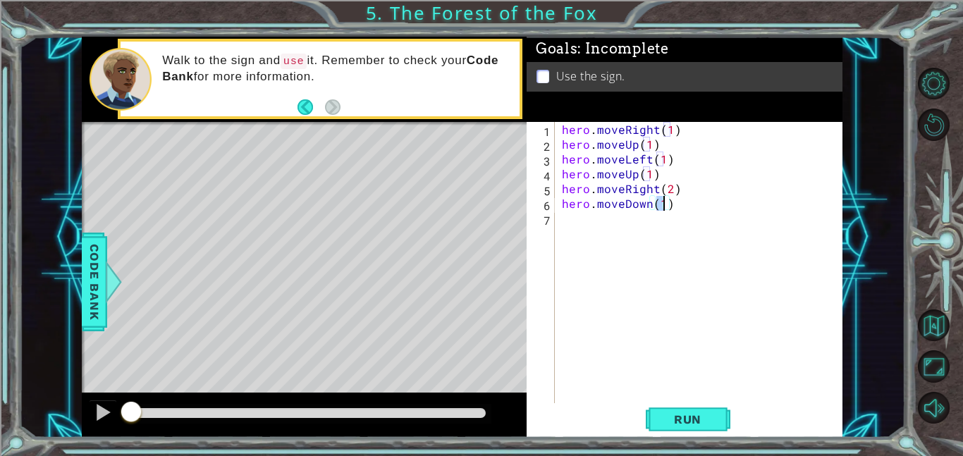
click at [637, 223] on div "hero . moveRight ( 1 ) hero . moveUp ( 1 ) hero . moveLeft ( 1 ) hero . moveUp …" at bounding box center [703, 277] width 288 height 311
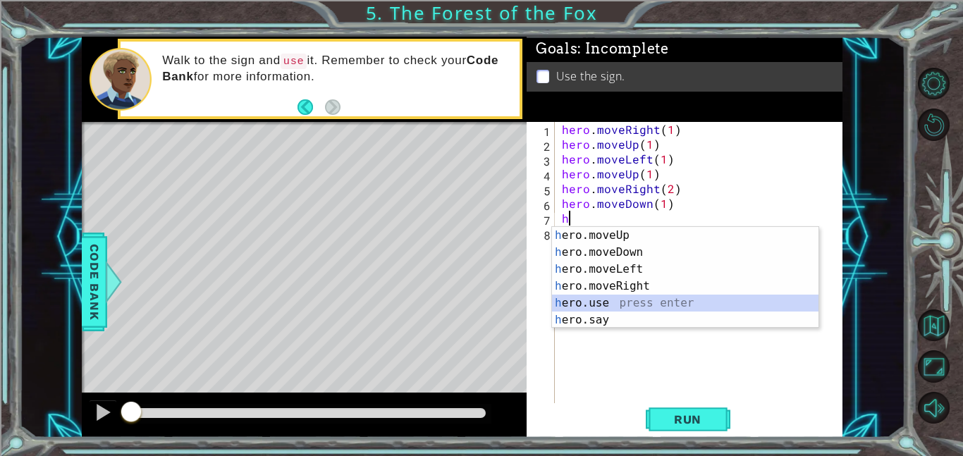
click at [653, 302] on div "h ero.moveUp press enter h ero.moveDown press enter h ero.moveLeft press enter …" at bounding box center [685, 294] width 266 height 135
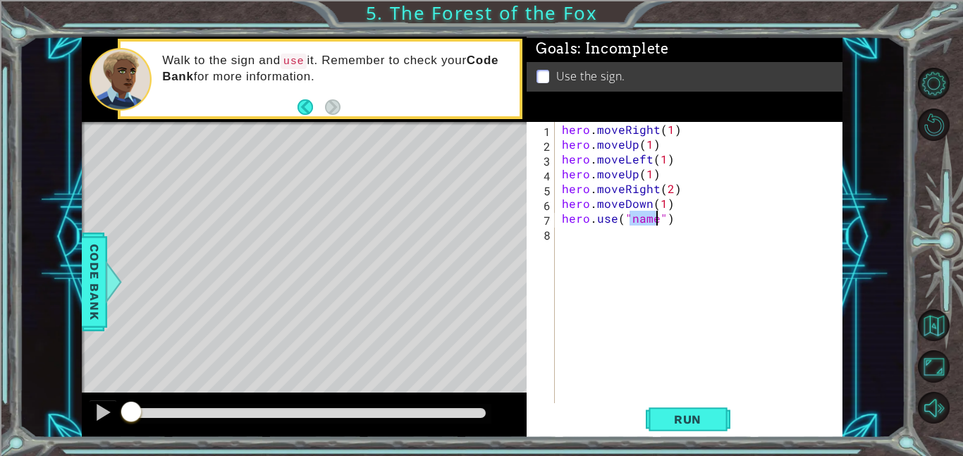
click at [658, 219] on div "hero . moveRight ( 1 ) hero . moveUp ( 1 ) hero . moveLeft ( 1 ) hero . moveUp …" at bounding box center [699, 262] width 281 height 281
type textarea "hero.use("sign")"
click at [703, 416] on span "Run" at bounding box center [688, 419] width 56 height 14
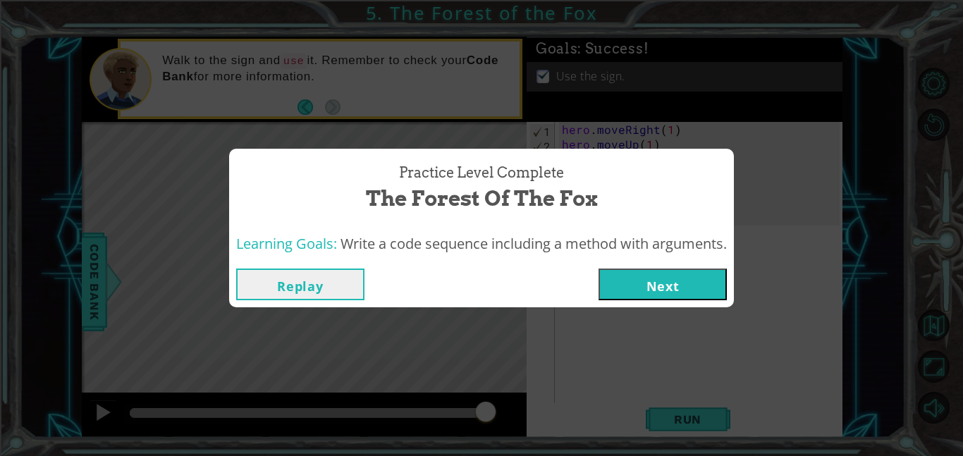
click at [665, 284] on button "Next" at bounding box center [663, 285] width 128 height 32
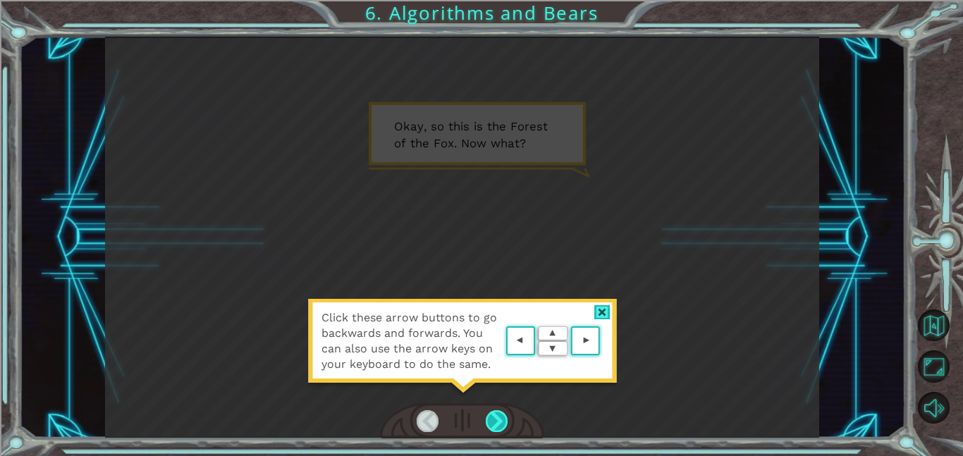
click at [504, 423] on div at bounding box center [497, 421] width 23 height 22
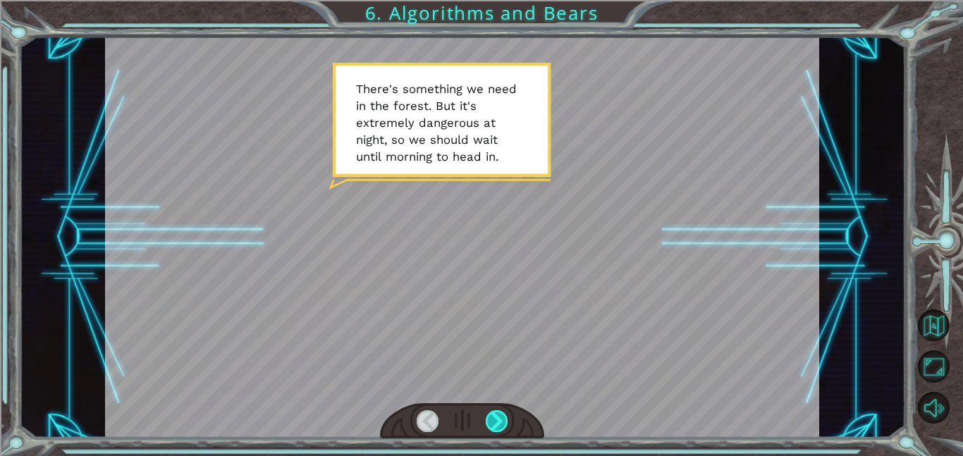
click at [505, 424] on div at bounding box center [497, 421] width 23 height 22
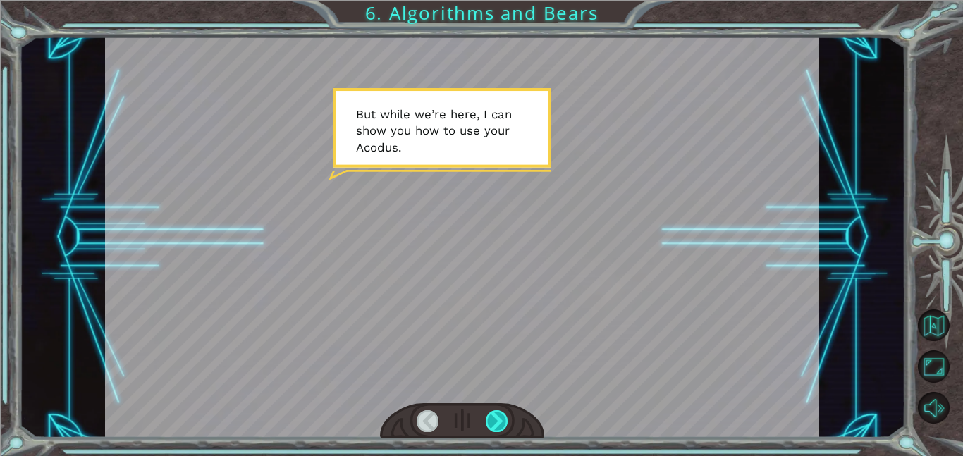
click at [505, 424] on div at bounding box center [497, 421] width 23 height 22
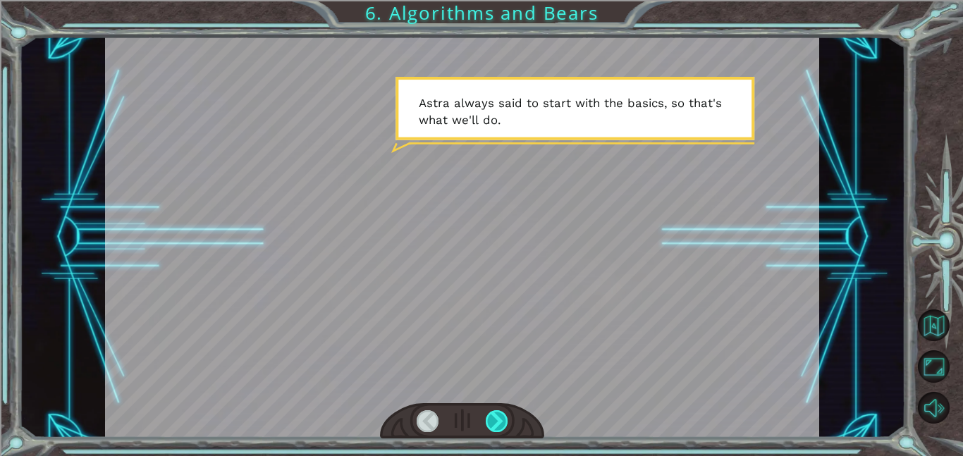
click at [505, 424] on div at bounding box center [497, 421] width 23 height 22
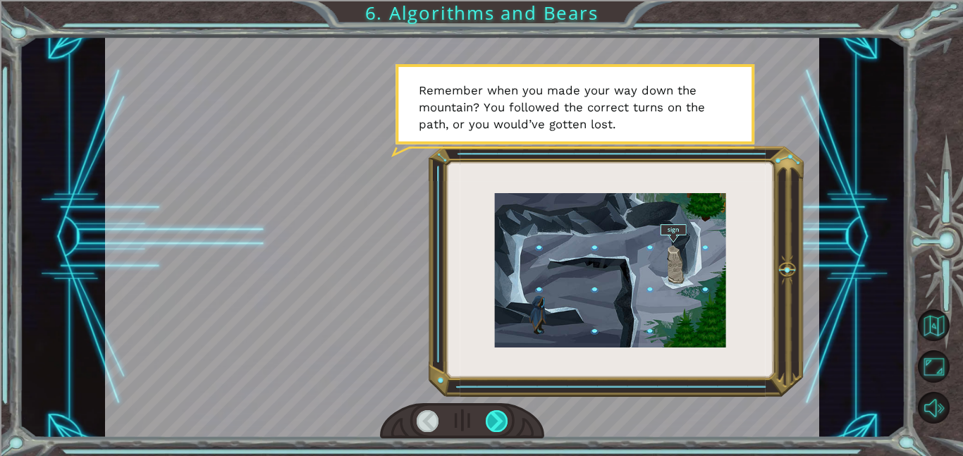
click at [505, 424] on div at bounding box center [497, 421] width 23 height 22
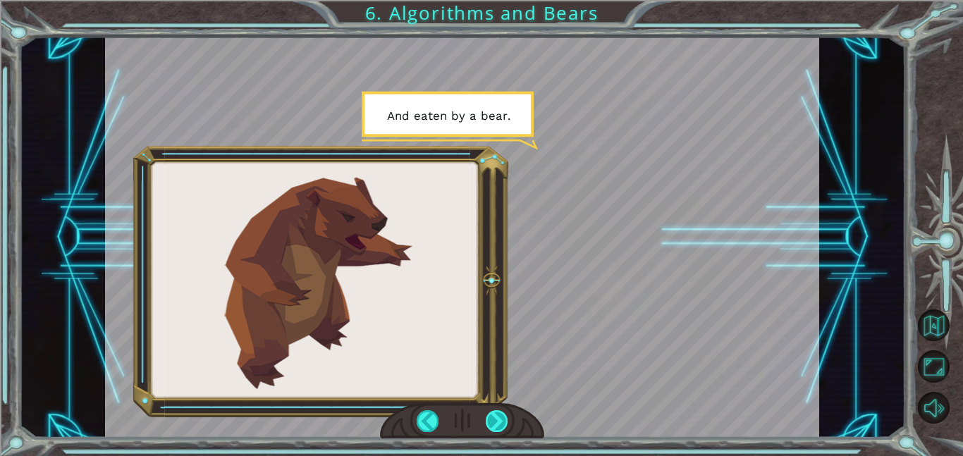
click at [505, 424] on div at bounding box center [497, 421] width 23 height 22
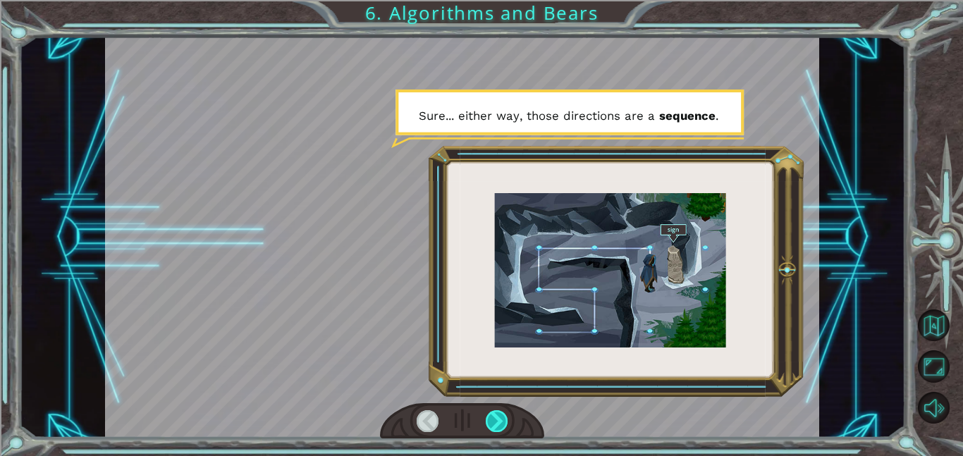
click at [505, 424] on div at bounding box center [497, 421] width 23 height 22
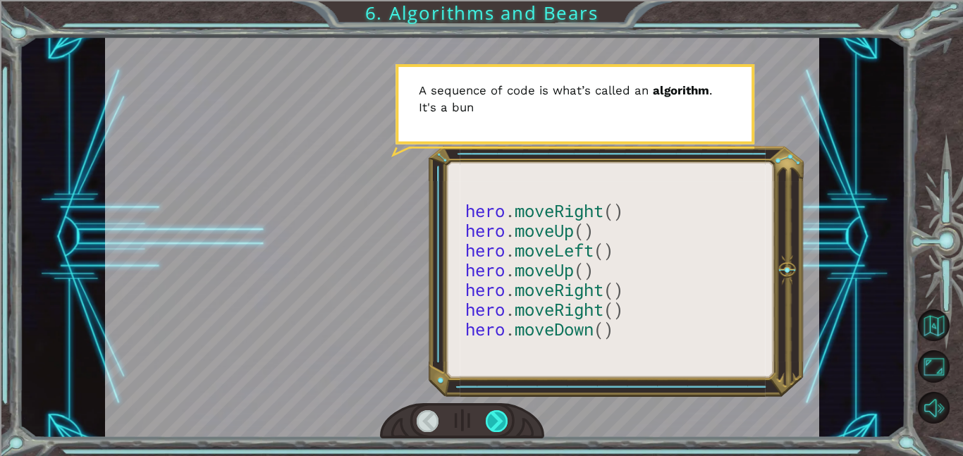
click at [504, 423] on div at bounding box center [497, 421] width 23 height 22
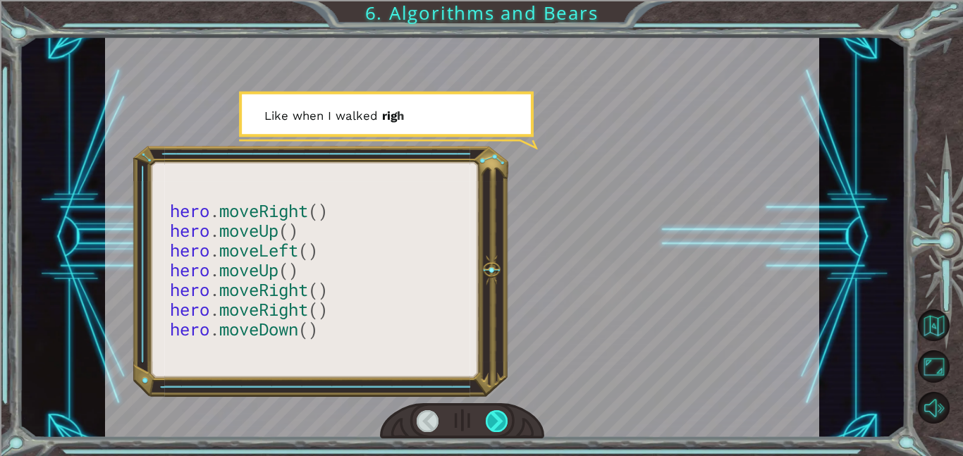
click at [504, 423] on div at bounding box center [497, 421] width 23 height 22
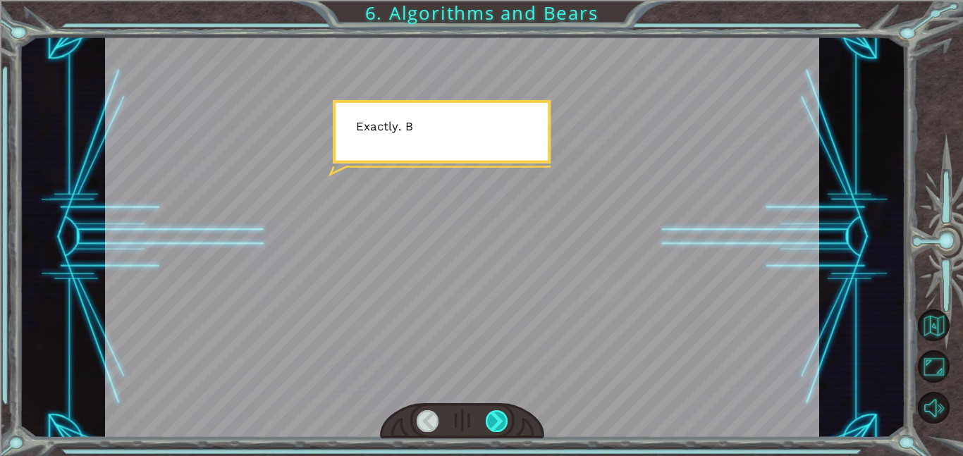
click at [504, 423] on div at bounding box center [497, 421] width 23 height 22
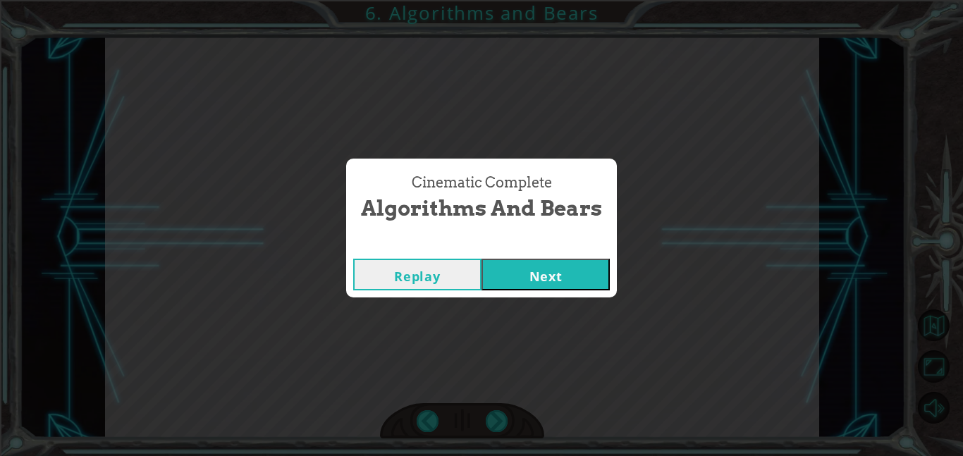
click at [546, 281] on button "Next" at bounding box center [546, 275] width 128 height 32
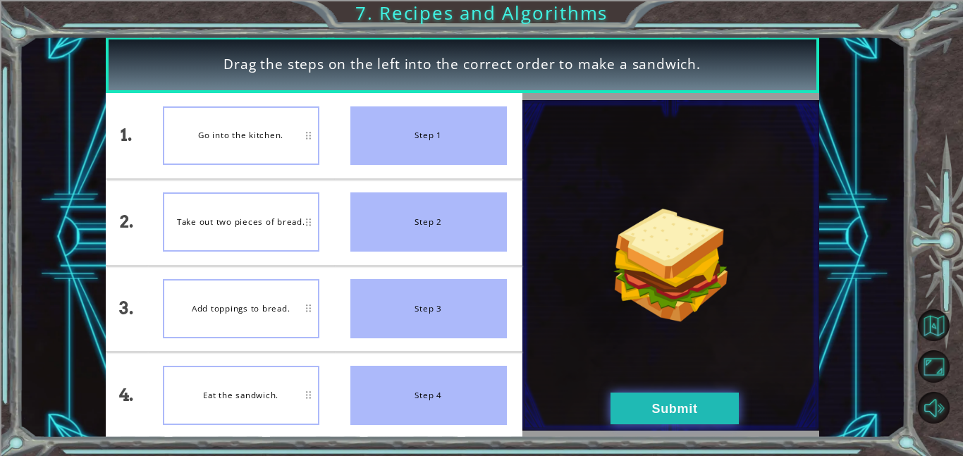
click at [623, 411] on button "Submit" at bounding box center [675, 409] width 128 height 32
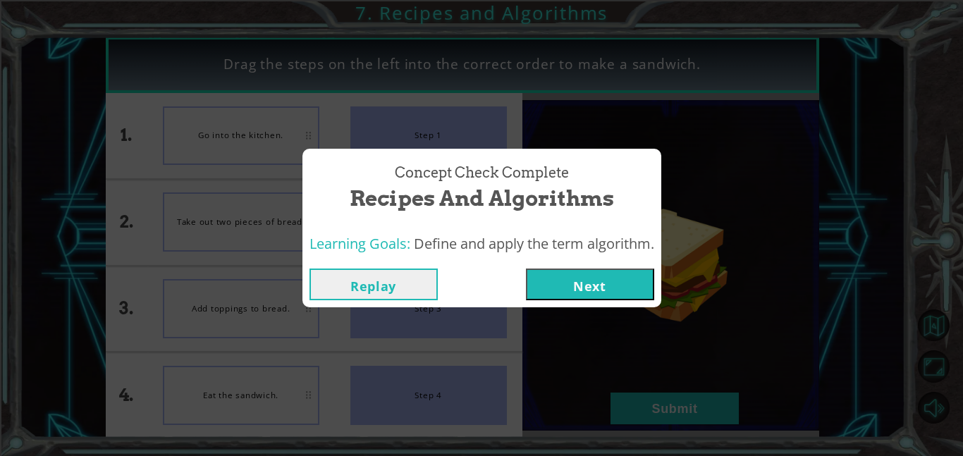
click at [558, 286] on button "Next" at bounding box center [590, 285] width 128 height 32
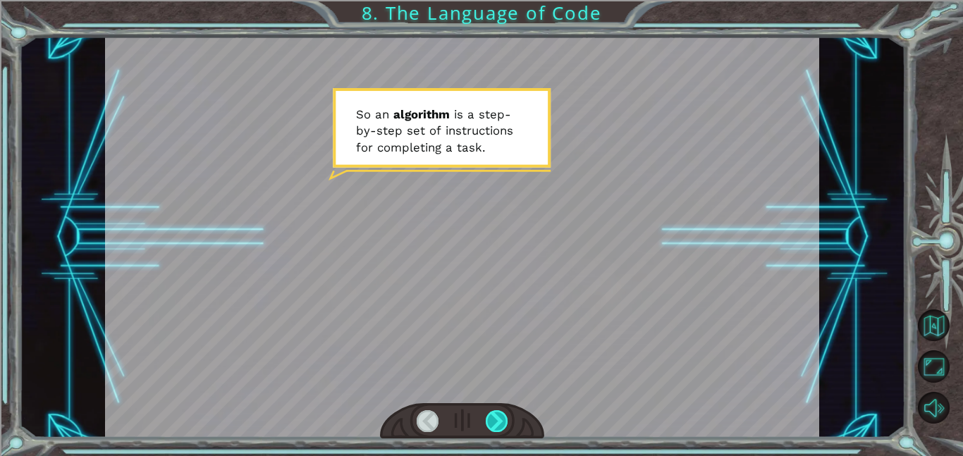
click at [496, 426] on div at bounding box center [497, 421] width 23 height 22
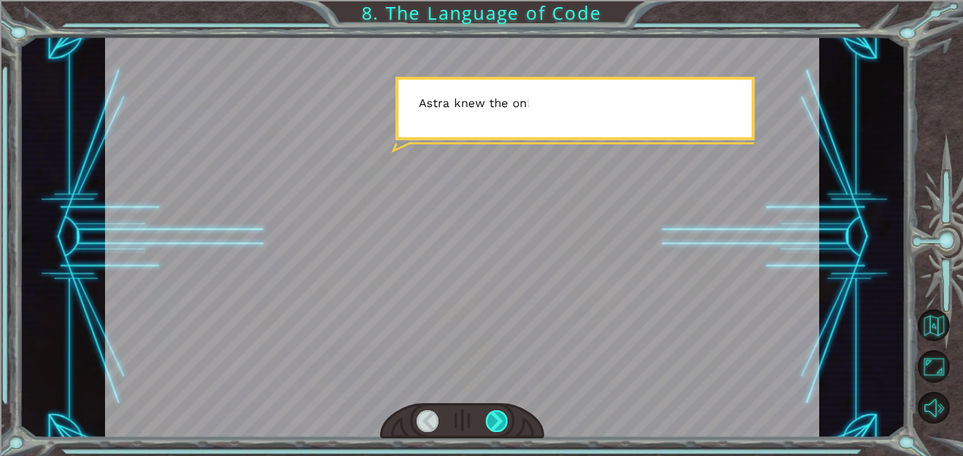
click at [496, 426] on div at bounding box center [497, 421] width 23 height 22
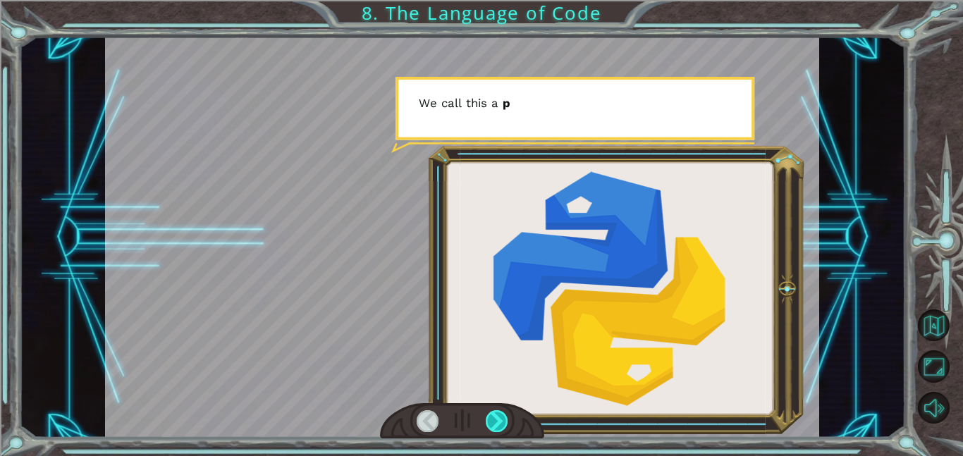
click at [496, 426] on div at bounding box center [497, 421] width 23 height 22
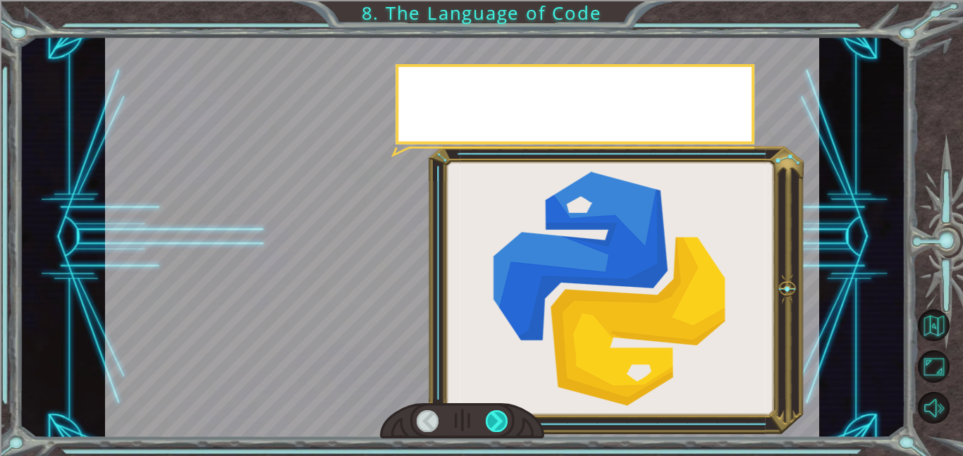
click at [496, 426] on div at bounding box center [497, 421] width 23 height 22
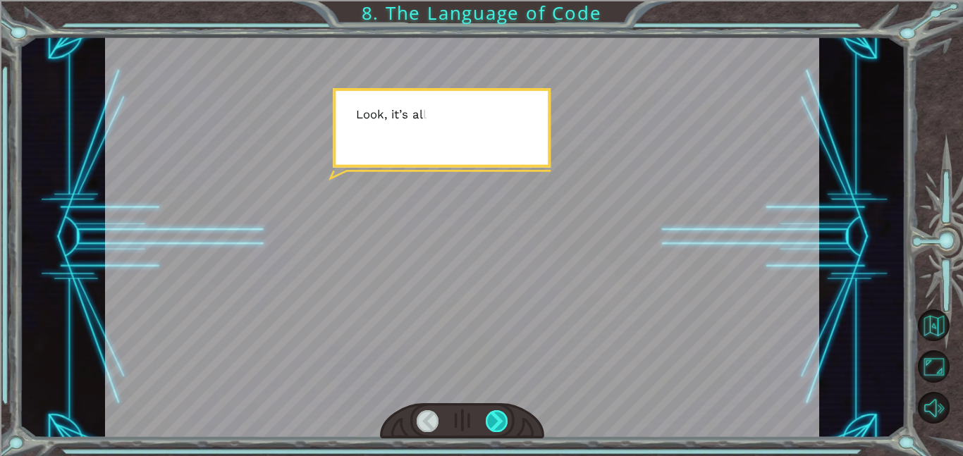
click at [496, 426] on div at bounding box center [497, 421] width 23 height 22
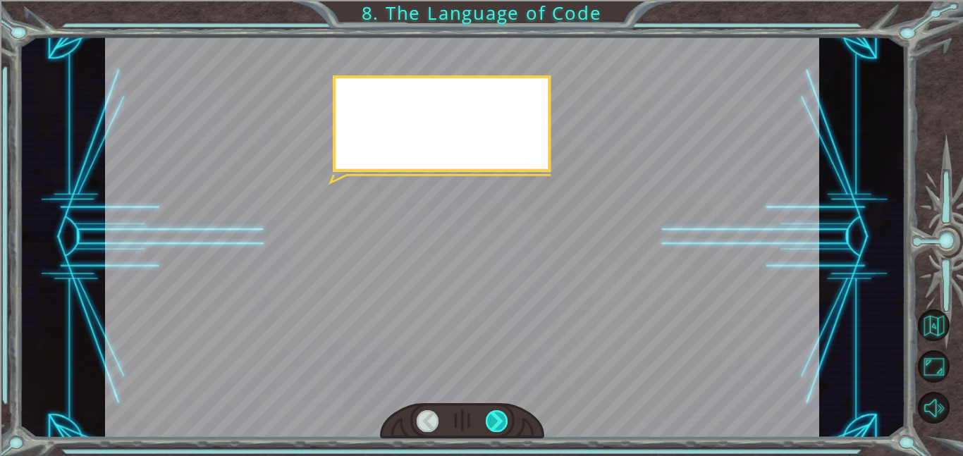
click at [496, 426] on div at bounding box center [497, 421] width 23 height 22
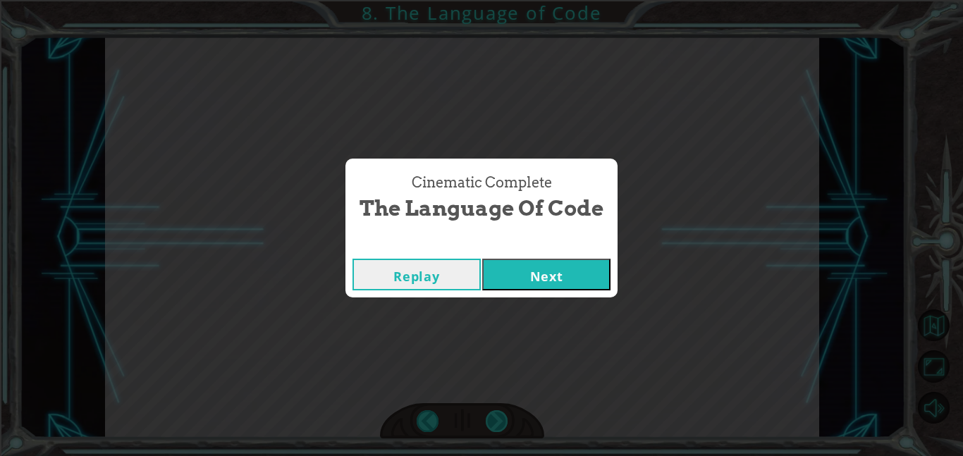
click at [496, 426] on div "Cinematic Complete The Language of Code Replay Next" at bounding box center [481, 228] width 963 height 456
click at [505, 281] on button "Next" at bounding box center [546, 275] width 128 height 32
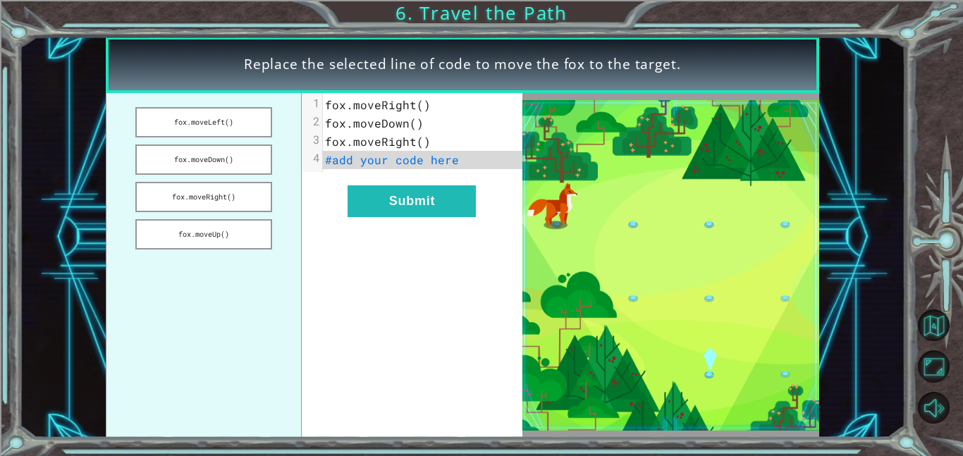
drag, startPoint x: 228, startPoint y: 158, endPoint x: 392, endPoint y: 159, distance: 164.3
click at [392, 159] on div "fox.moveLeft() fox.moveDown() fox.moveRight() fox.moveUp() xxxxxxxxxx 4 1 fox.m…" at bounding box center [314, 265] width 417 height 345
click at [392, 159] on span "#add your code here" at bounding box center [392, 159] width 134 height 15
click at [246, 154] on button "fox.moveDown()" at bounding box center [203, 160] width 137 height 30
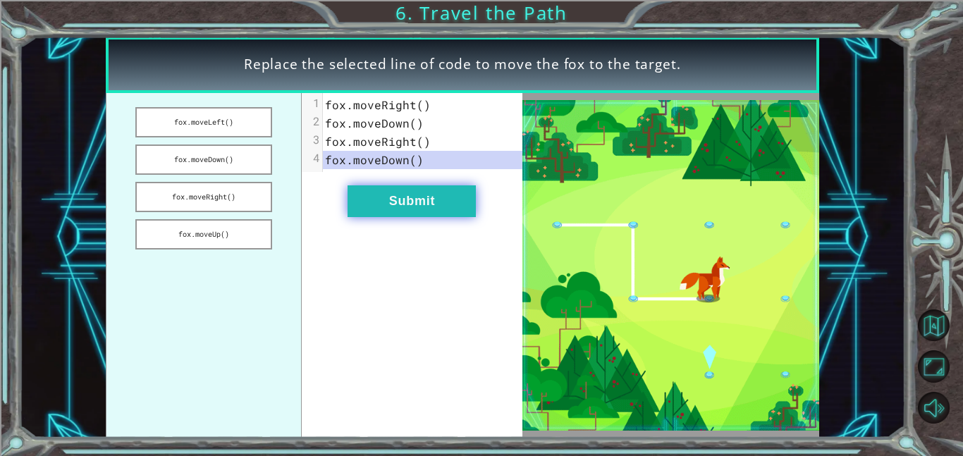
click at [389, 196] on button "Submit" at bounding box center [412, 201] width 128 height 32
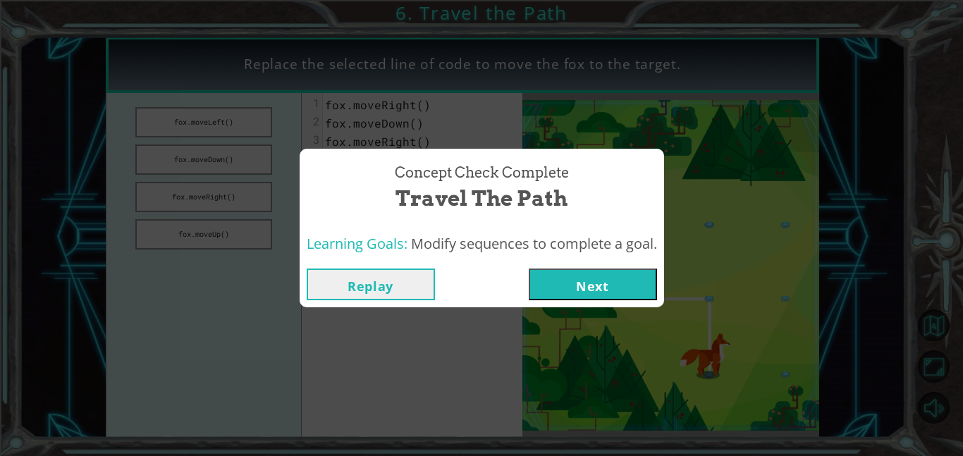
click at [598, 279] on button "Next" at bounding box center [593, 285] width 128 height 32
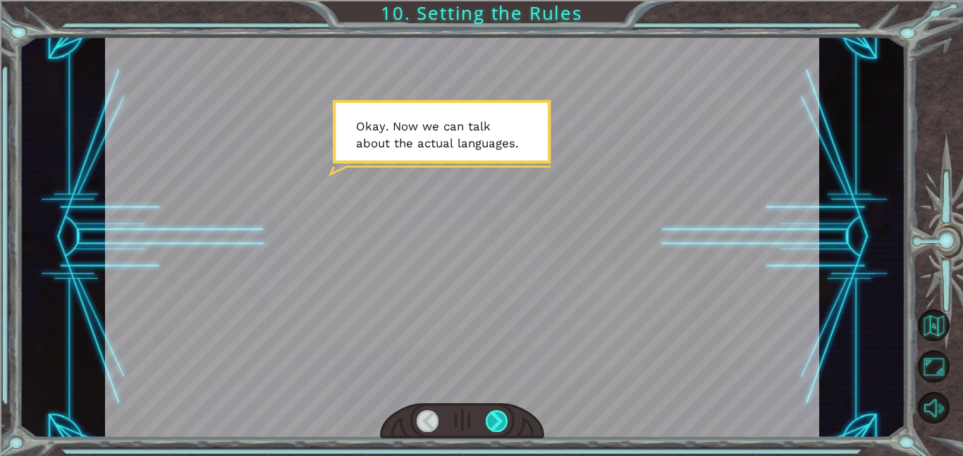
click at [498, 425] on div at bounding box center [497, 421] width 23 height 22
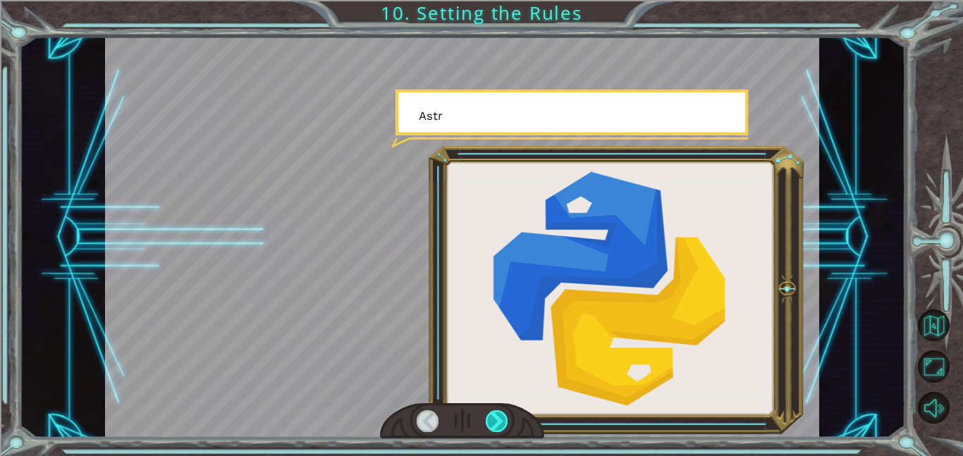
click at [498, 425] on div at bounding box center [497, 421] width 23 height 22
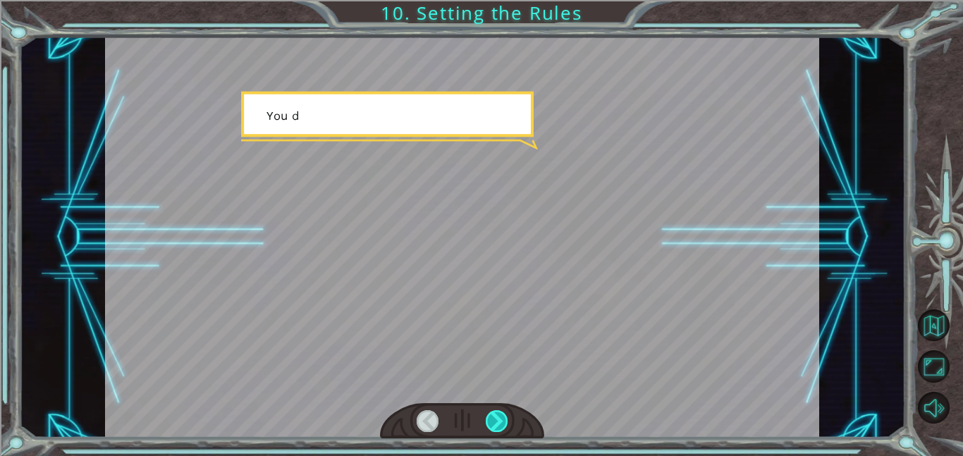
click at [498, 425] on div at bounding box center [497, 421] width 23 height 22
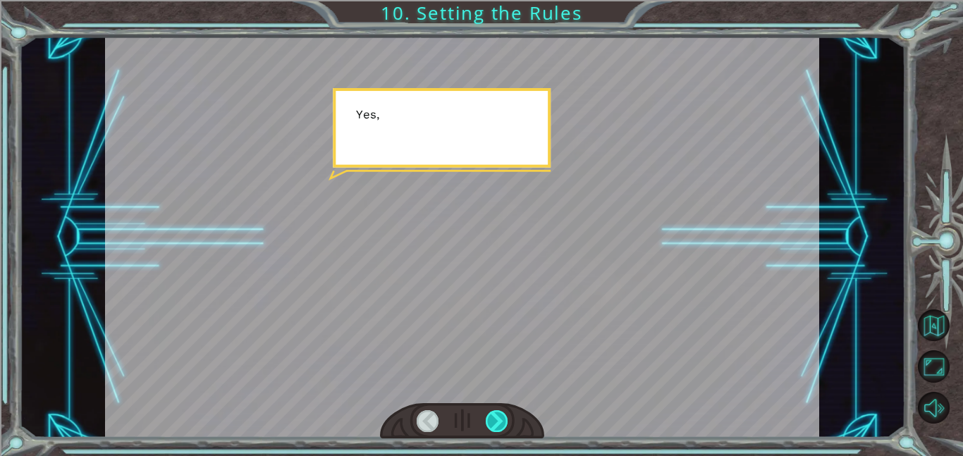
click at [498, 425] on div at bounding box center [497, 421] width 23 height 22
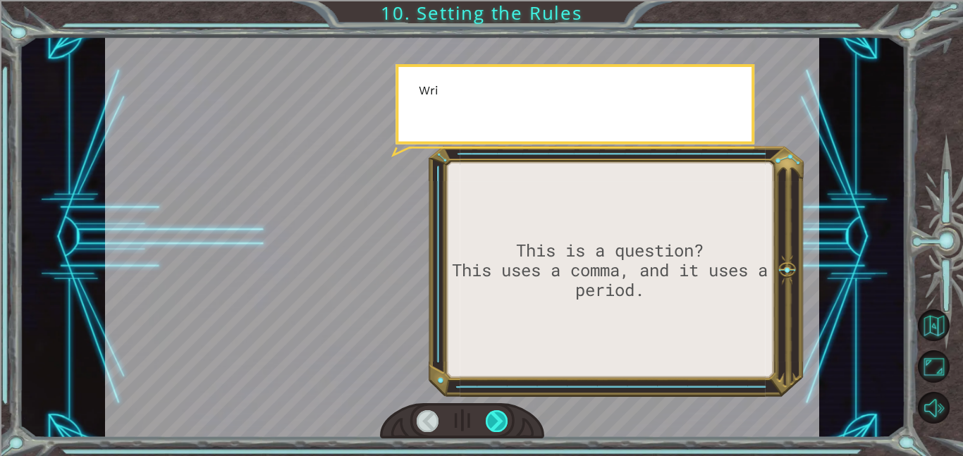
click at [498, 425] on div at bounding box center [497, 421] width 23 height 22
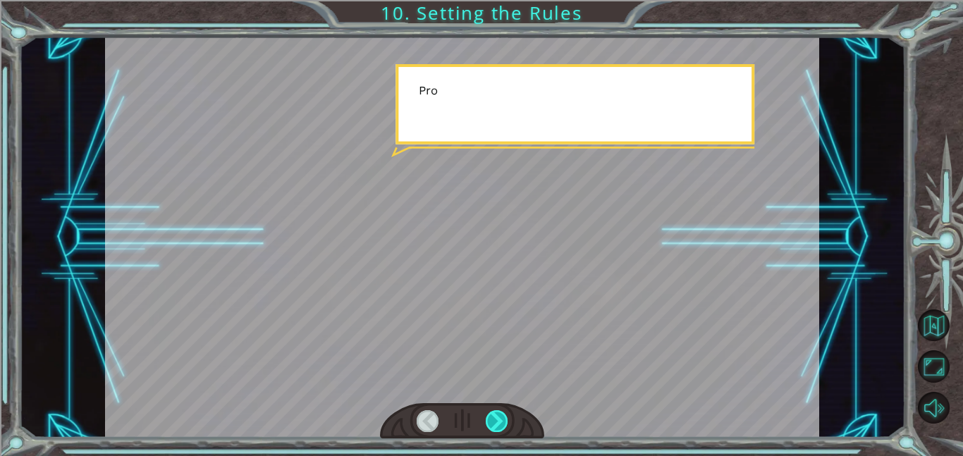
click at [498, 425] on div at bounding box center [497, 421] width 23 height 22
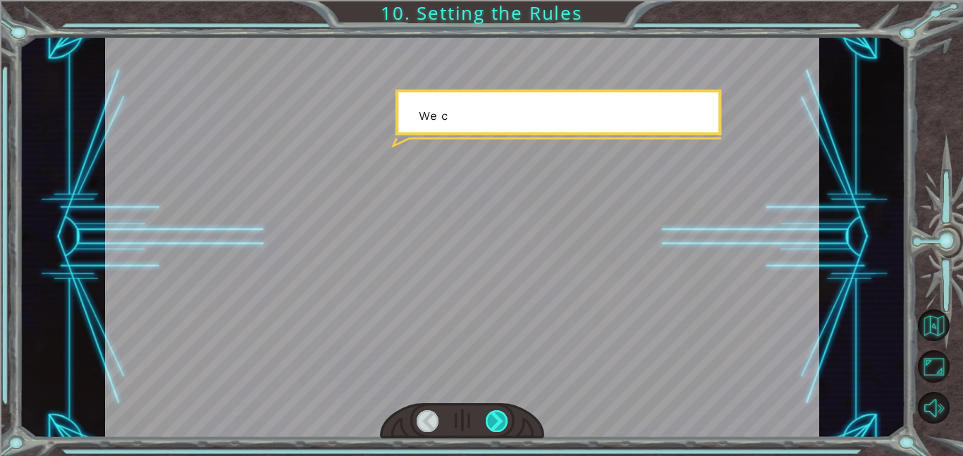
click at [498, 425] on div at bounding box center [497, 421] width 23 height 22
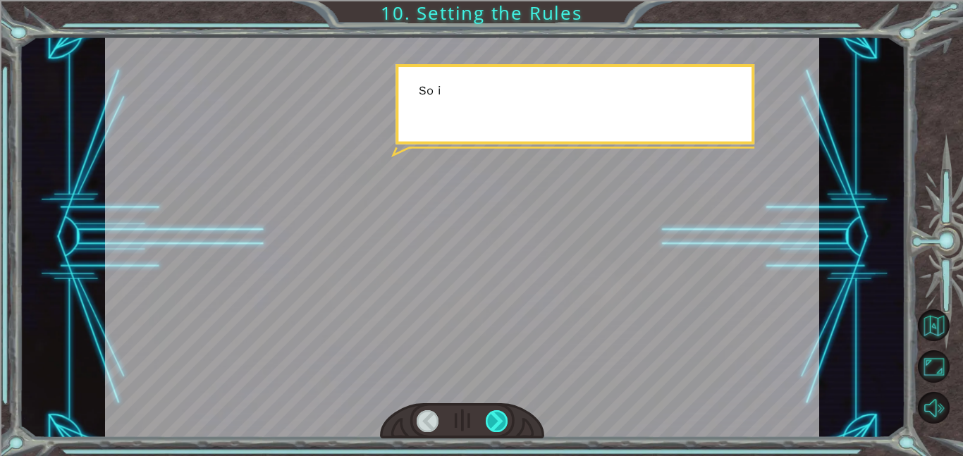
click at [498, 425] on div at bounding box center [497, 421] width 23 height 22
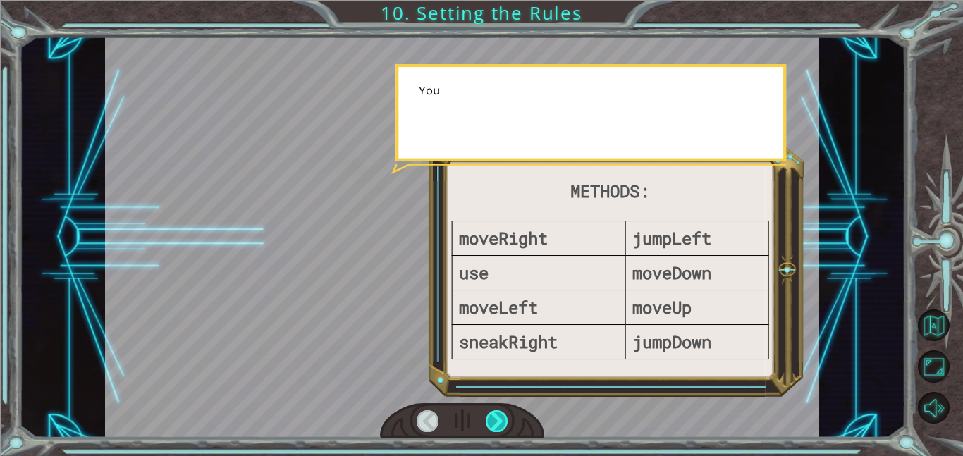
click at [498, 425] on div at bounding box center [497, 421] width 23 height 22
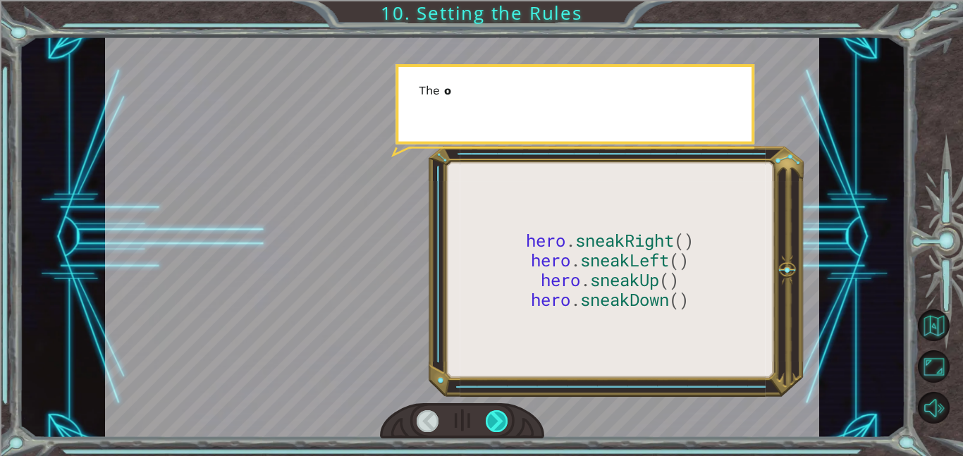
click at [498, 425] on div at bounding box center [497, 421] width 23 height 22
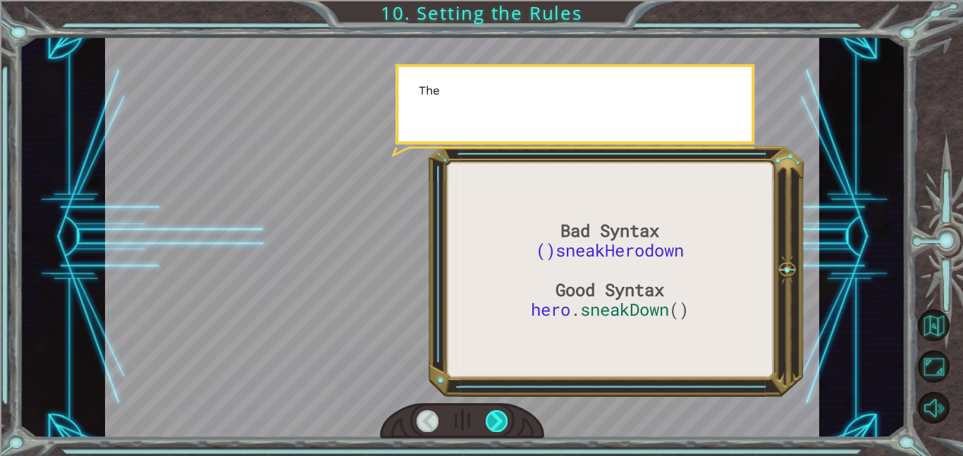
click at [498, 425] on div at bounding box center [497, 421] width 23 height 22
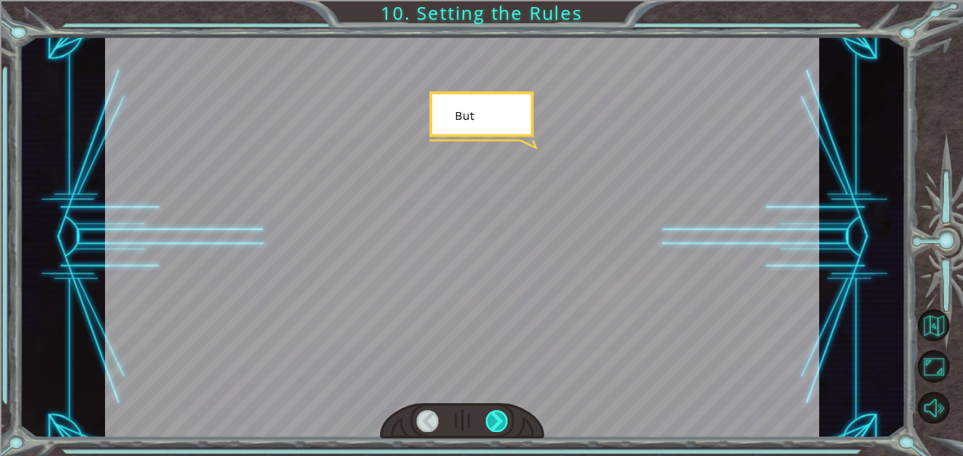
click at [498, 425] on div at bounding box center [497, 421] width 23 height 22
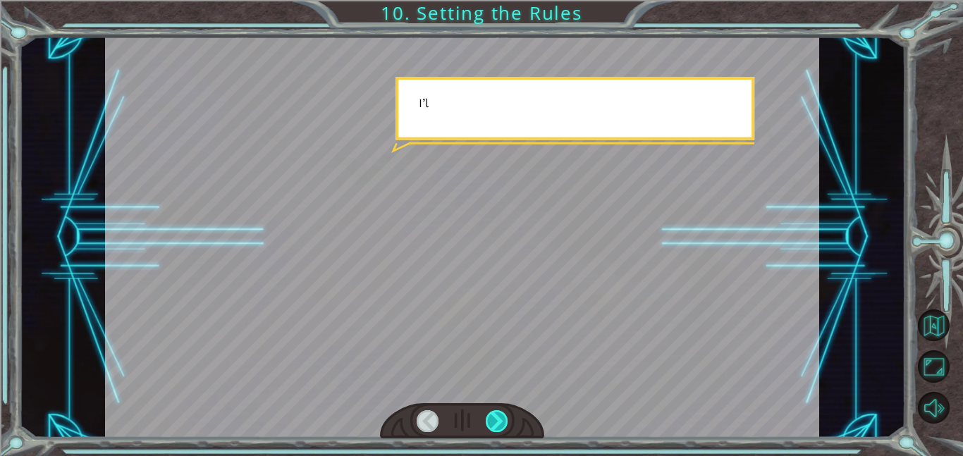
click at [498, 425] on div at bounding box center [497, 421] width 23 height 22
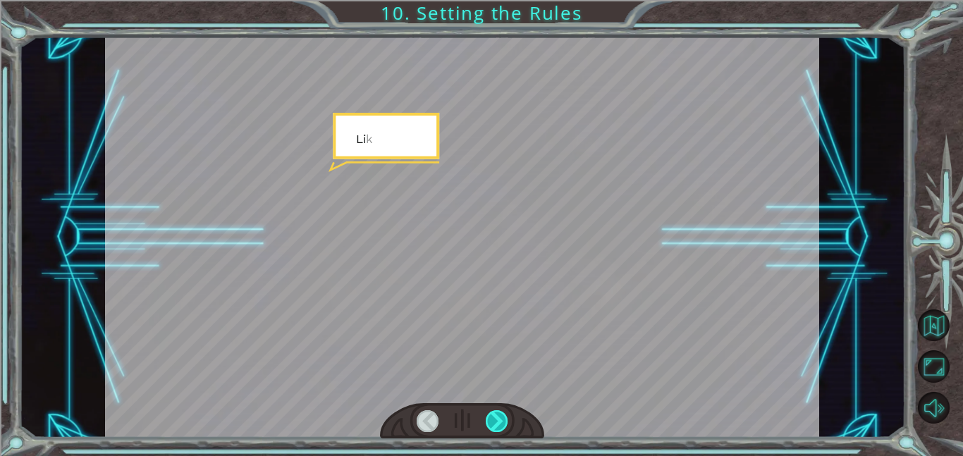
click at [498, 425] on div at bounding box center [497, 421] width 23 height 22
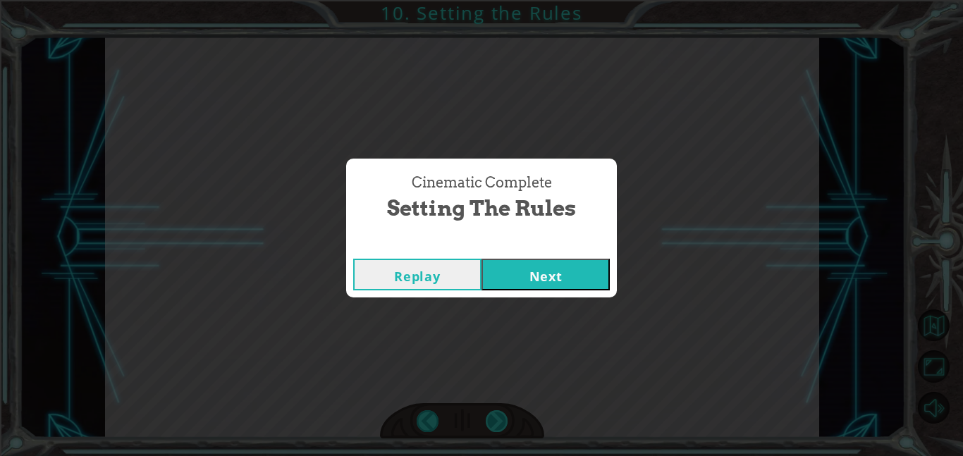
click at [498, 425] on div "Cinematic Complete Setting the Rules Replay Next" at bounding box center [481, 228] width 963 height 456
click at [530, 283] on button "Next" at bounding box center [546, 275] width 128 height 32
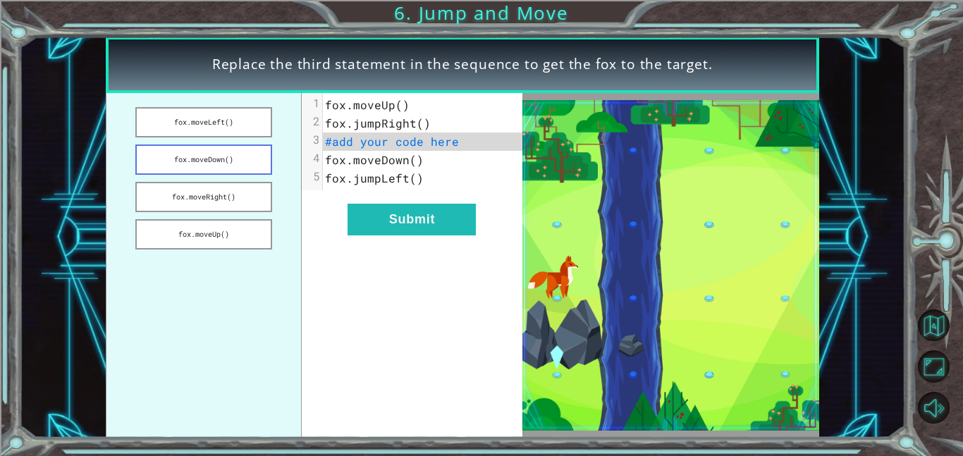
click at [238, 155] on button "fox.moveDown()" at bounding box center [203, 160] width 137 height 30
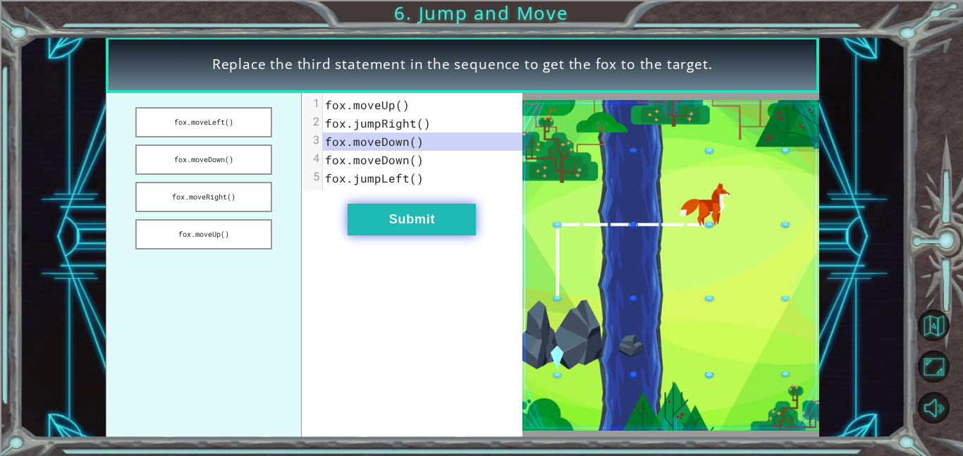
click at [384, 223] on button "Submit" at bounding box center [412, 220] width 128 height 32
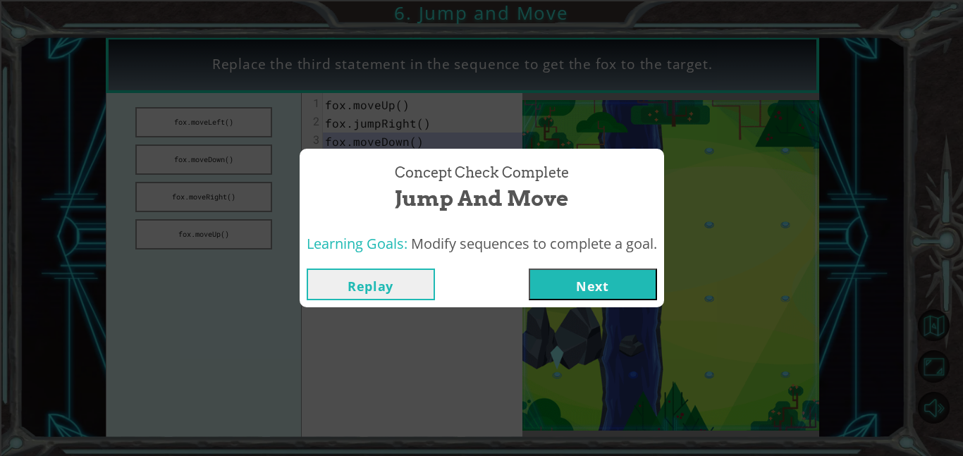
click at [574, 288] on button "Next" at bounding box center [593, 285] width 128 height 32
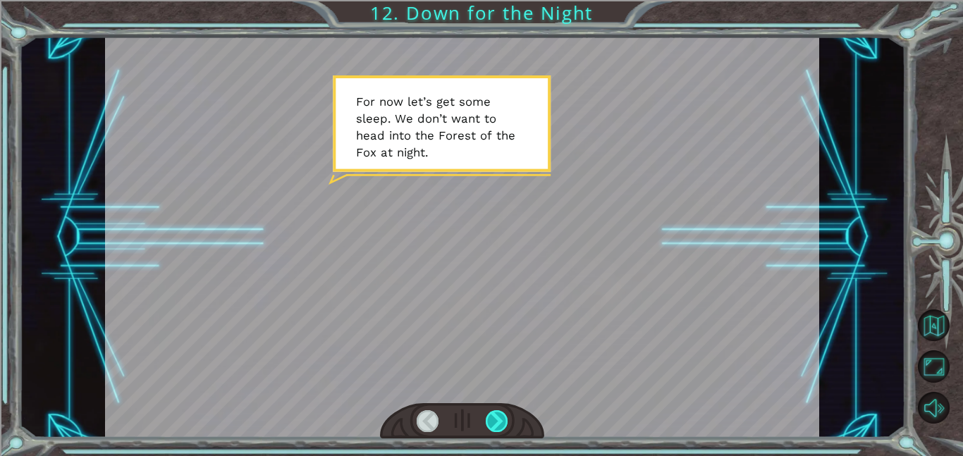
click at [505, 429] on div at bounding box center [497, 421] width 23 height 22
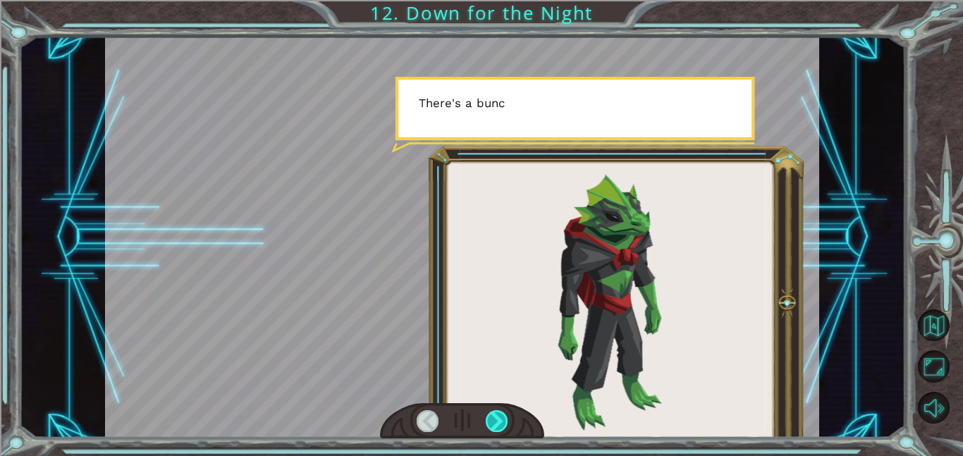
click at [504, 429] on div at bounding box center [497, 421] width 23 height 22
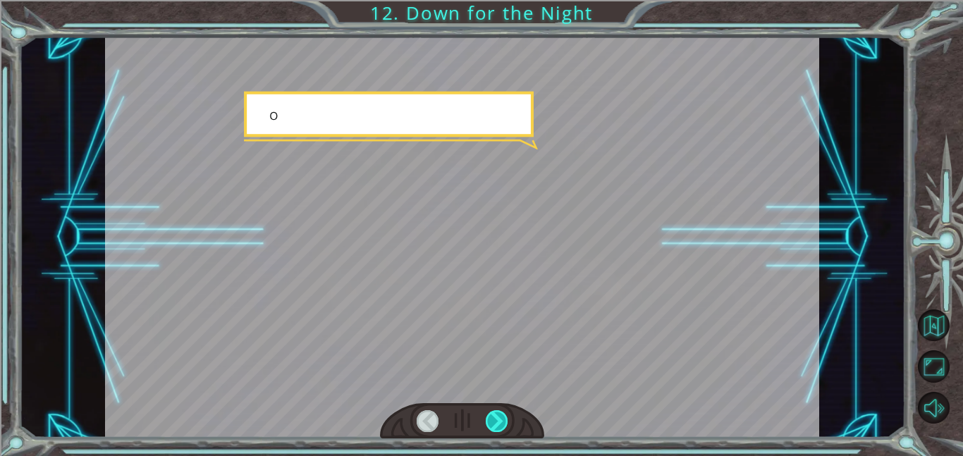
click at [504, 429] on div at bounding box center [497, 421] width 23 height 22
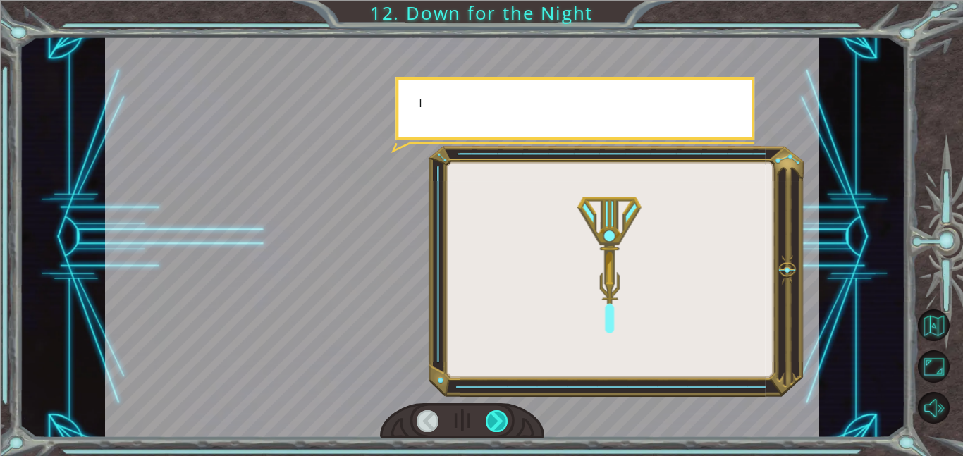
click at [504, 429] on div at bounding box center [497, 421] width 23 height 22
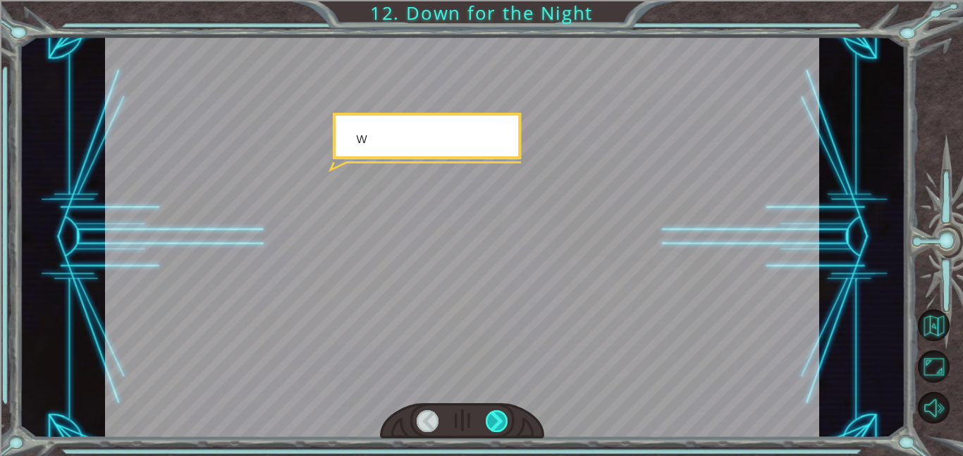
click at [504, 429] on div at bounding box center [497, 421] width 23 height 22
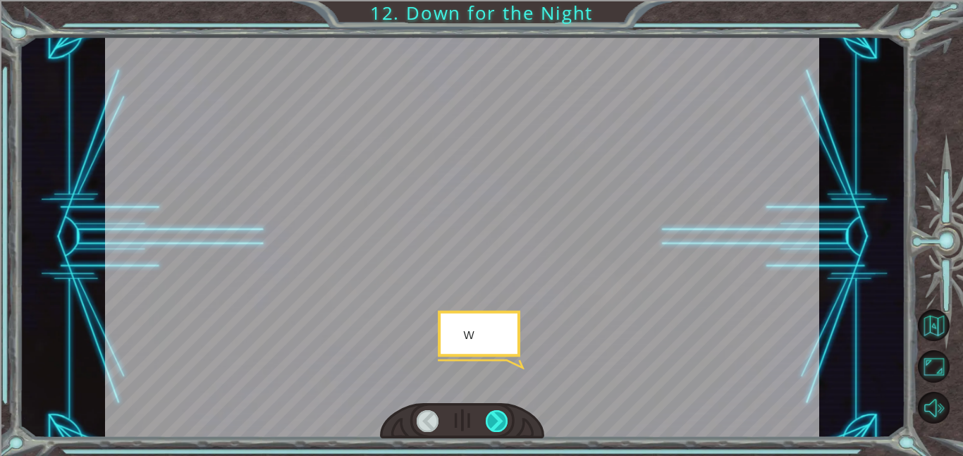
click at [504, 429] on div at bounding box center [497, 421] width 23 height 22
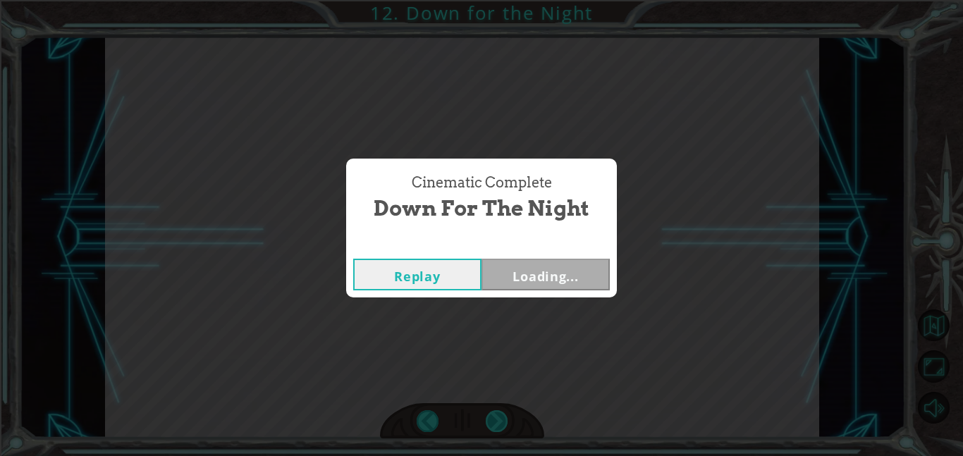
click at [504, 429] on div "Cinematic Complete Down for the Night Replay Loading..." at bounding box center [481, 228] width 963 height 456
click at [539, 279] on button "Next" at bounding box center [546, 275] width 128 height 32
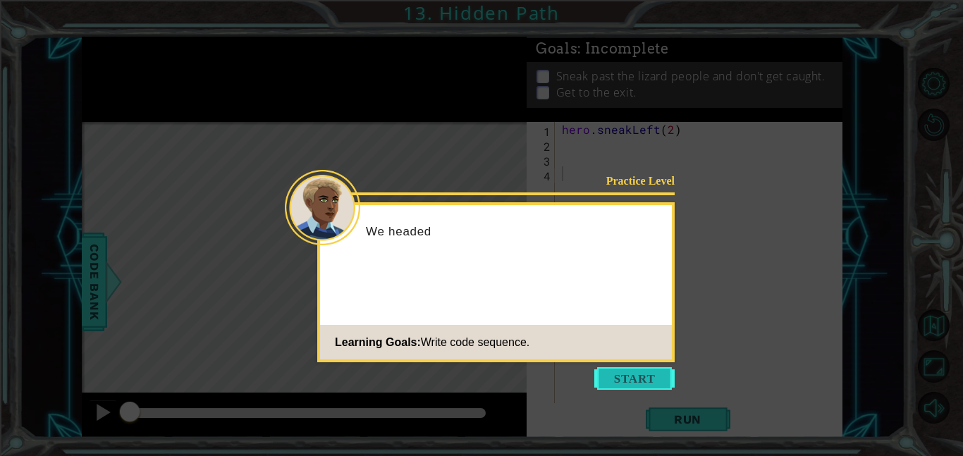
click at [648, 374] on button "Start" at bounding box center [634, 378] width 80 height 23
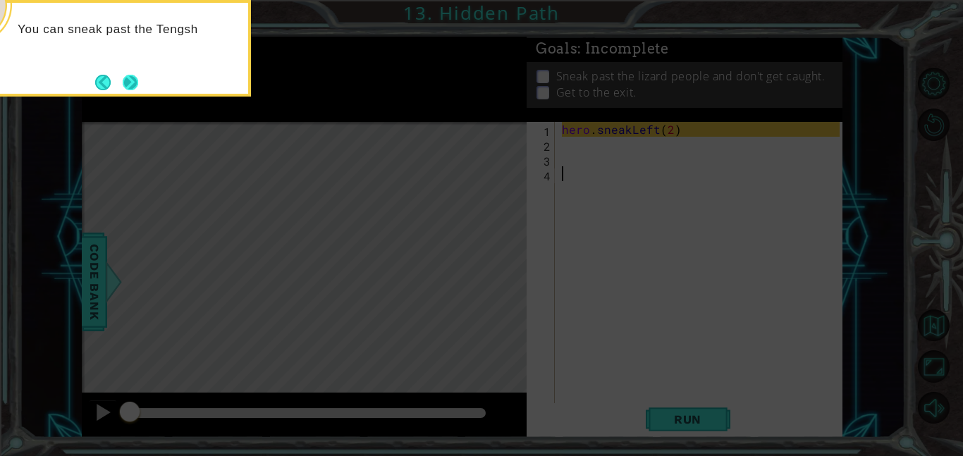
click at [123, 85] on button "Next" at bounding box center [131, 83] width 16 height 16
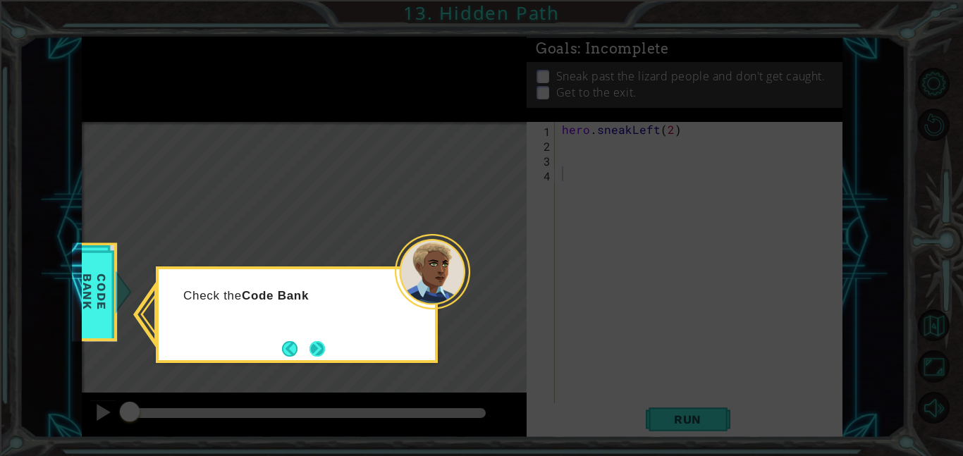
click at [317, 355] on button "Next" at bounding box center [318, 349] width 16 height 16
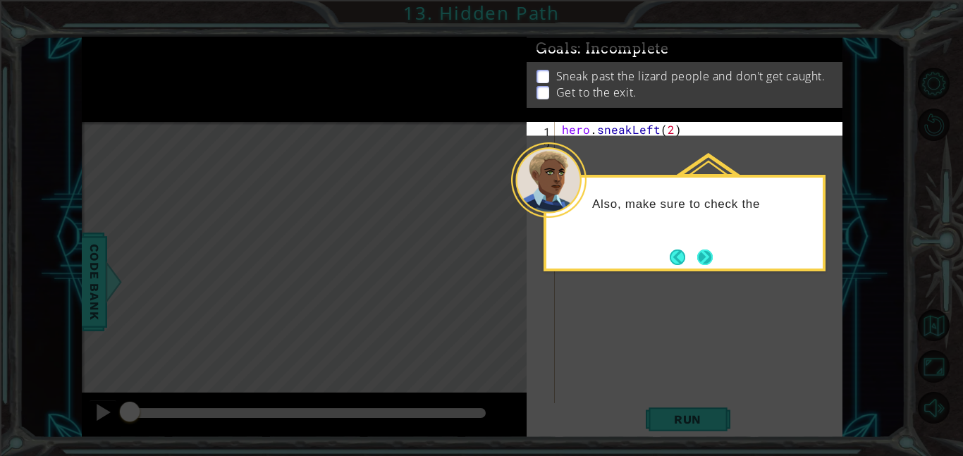
click at [697, 255] on button "Next" at bounding box center [705, 258] width 16 height 16
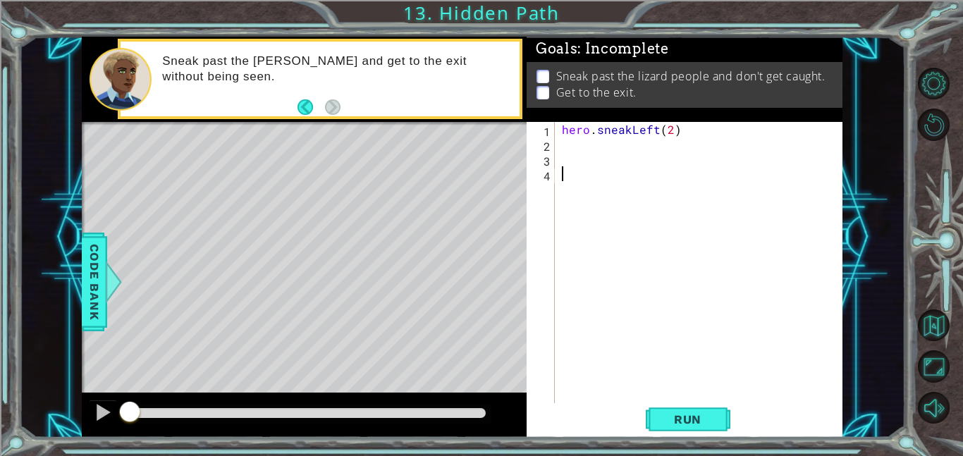
click at [567, 148] on div "hero . sneakLeft ( 2 )" at bounding box center [703, 277] width 288 height 311
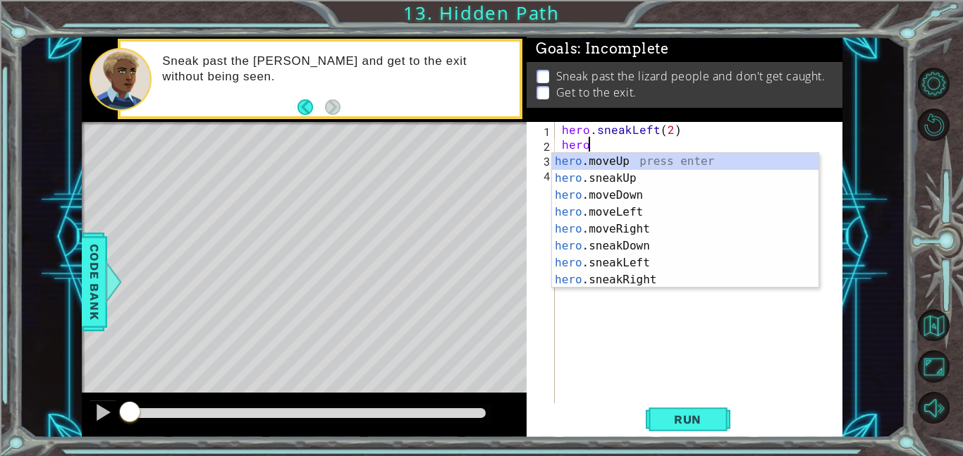
scroll to position [0, 1]
click at [611, 176] on div "hero .moveUp press enter hero .sneakUp press enter hero .moveDown press enter h…" at bounding box center [685, 237] width 266 height 169
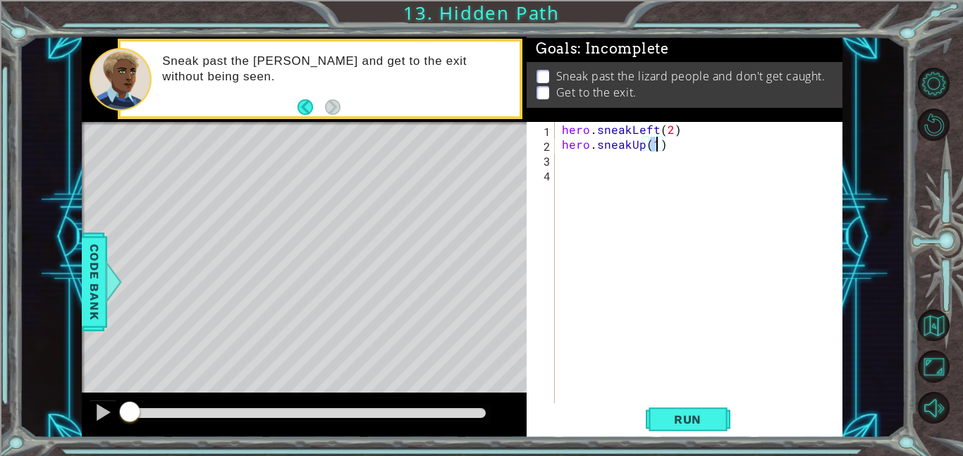
click at [659, 145] on div "hero . sneakLeft ( 2 ) hero . sneakUp ( 1 )" at bounding box center [699, 262] width 281 height 281
type textarea "hero.sneakUp(2)"
click at [580, 163] on div "hero . sneakLeft ( 2 ) hero . sneakUp ( 2 )" at bounding box center [703, 277] width 288 height 311
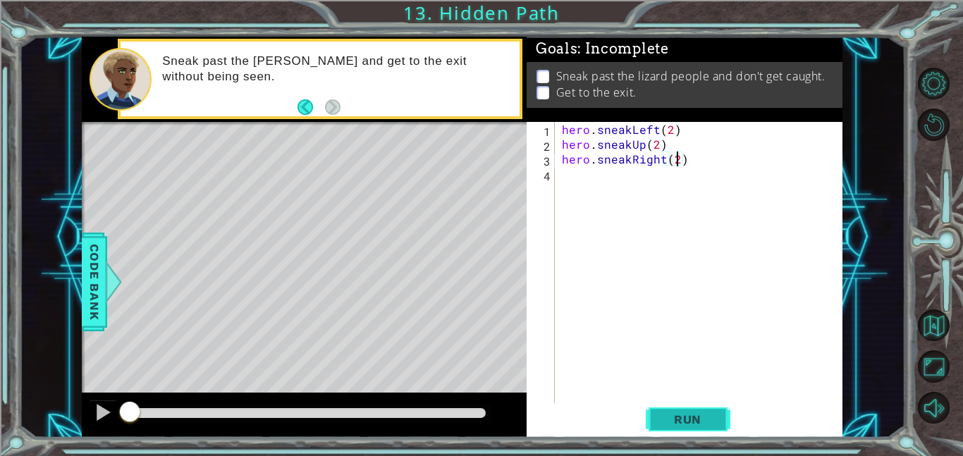
type textarea "hero.sneakRight(2)"
click at [705, 421] on span "Run" at bounding box center [688, 419] width 56 height 14
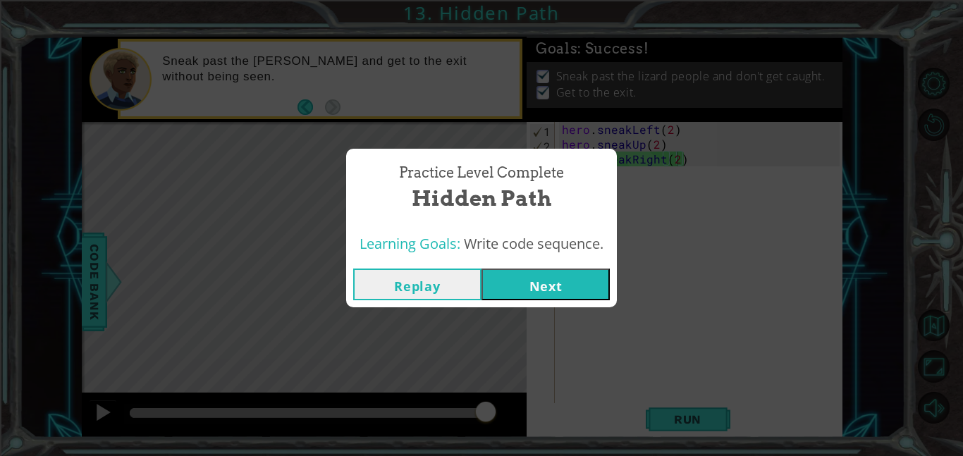
click at [532, 276] on button "Next" at bounding box center [546, 285] width 128 height 32
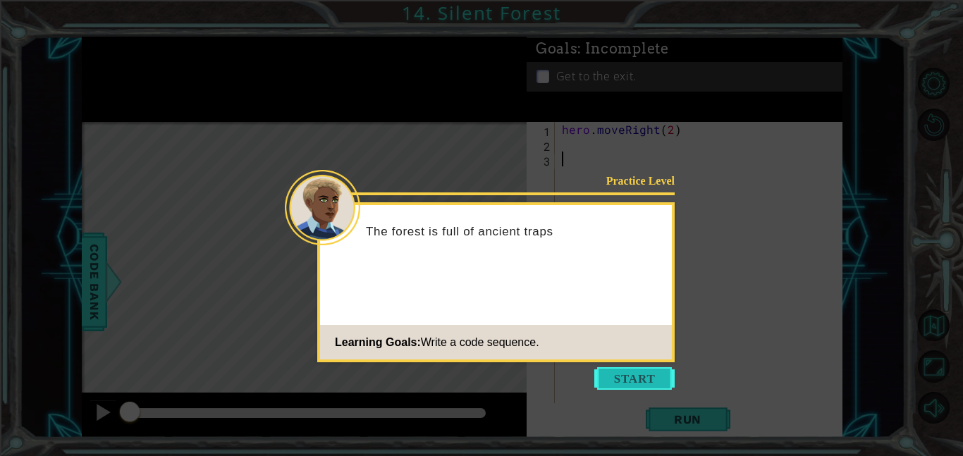
click at [627, 372] on button "Start" at bounding box center [634, 378] width 80 height 23
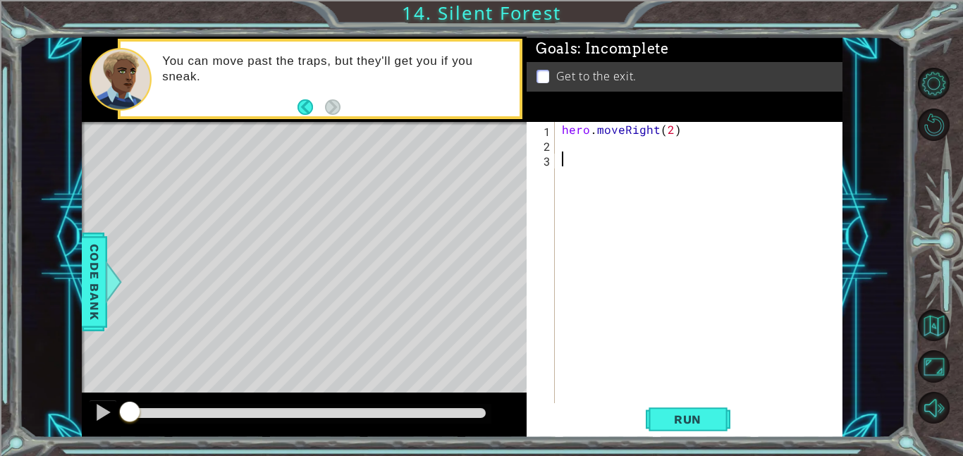
click at [567, 144] on div "hero . moveRight ( 2 )" at bounding box center [703, 277] width 288 height 311
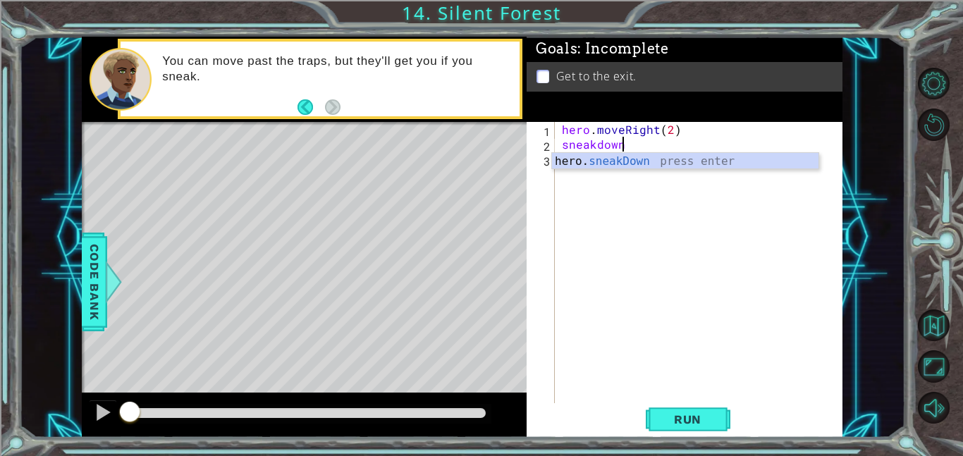
type textarea "hero.sneakDown(1)"
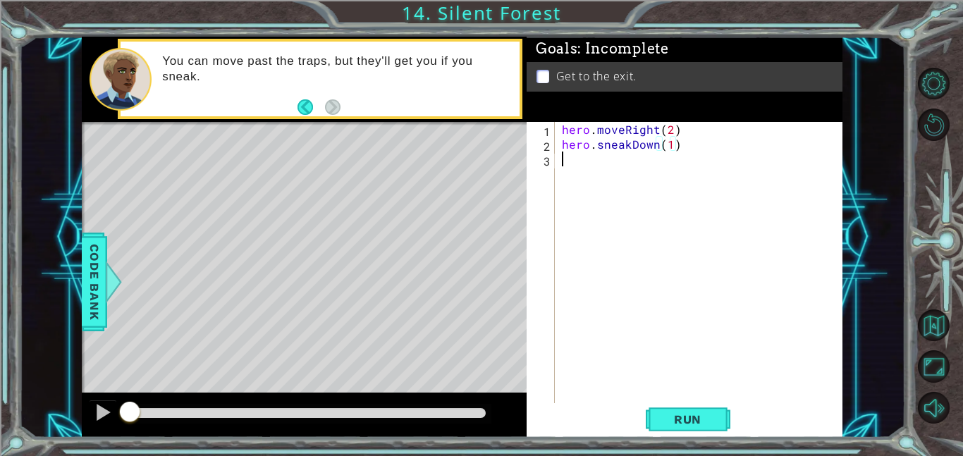
click at [582, 164] on div "hero . moveRight ( 2 ) hero . sneakDown ( 1 )" at bounding box center [703, 277] width 288 height 311
click at [675, 161] on div "hero . moveRight ( 2 ) hero . sneakDown ( 1 ) hero . sneakRight ( 1 )" at bounding box center [699, 262] width 281 height 281
type textarea "hero.sneakRight(2)"
click at [640, 171] on div "hero . moveRight ( 2 ) hero . sneakDown ( 1 ) hero . sneakRight ( 2 )" at bounding box center [703, 277] width 288 height 311
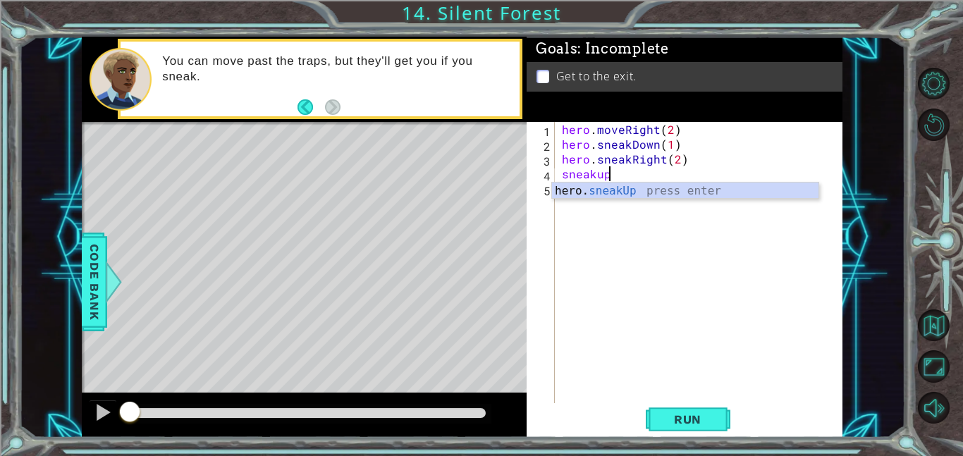
scroll to position [0, 2]
type textarea "hero.sneakUp(1)"
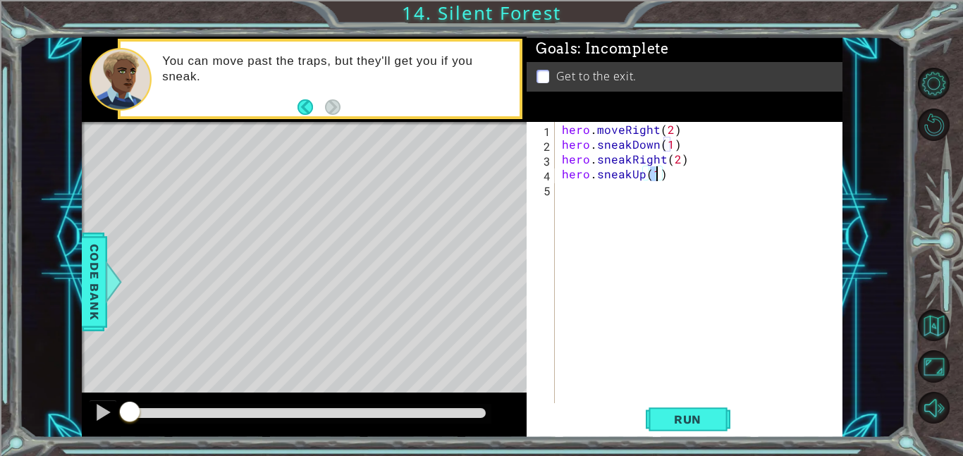
click at [615, 191] on div "hero . moveRight ( 2 ) hero . sneakDown ( 1 ) hero . sneakRight ( 2 ) hero . sn…" at bounding box center [703, 277] width 288 height 311
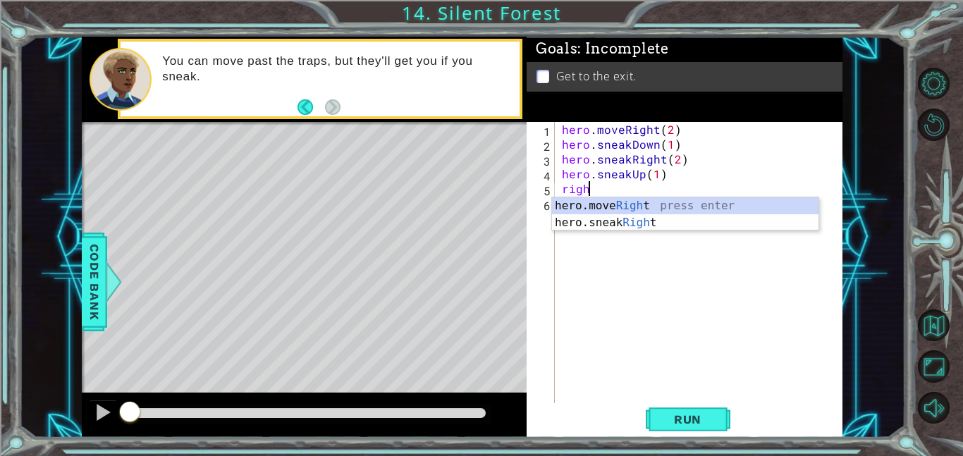
scroll to position [0, 1]
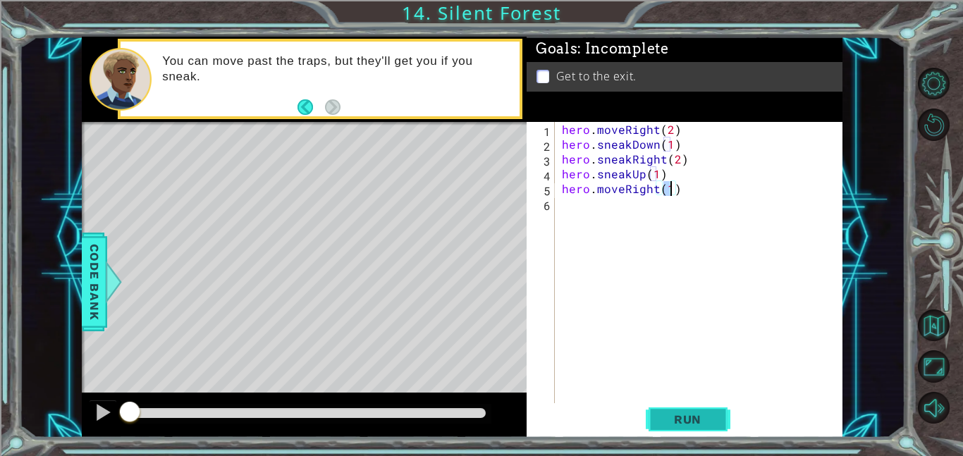
type textarea "hero.moveRight(1)"
click at [699, 413] on span "Run" at bounding box center [688, 419] width 56 height 14
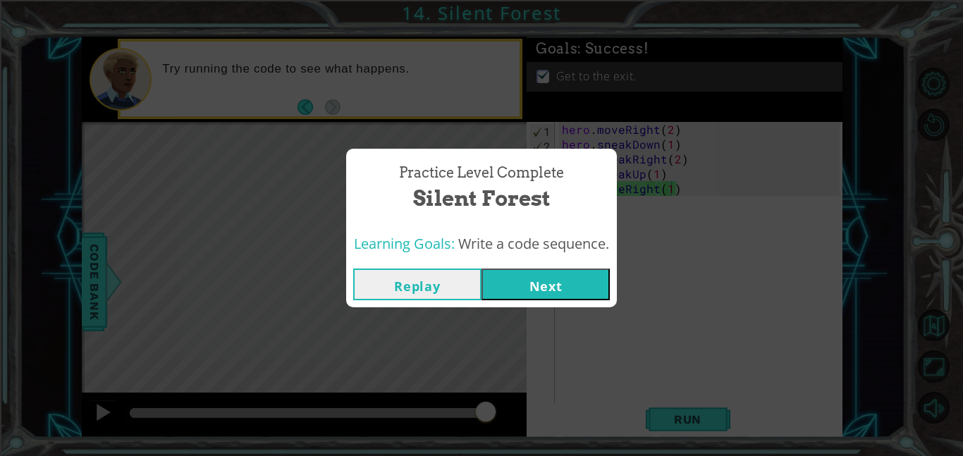
click at [541, 288] on button "Next" at bounding box center [546, 285] width 128 height 32
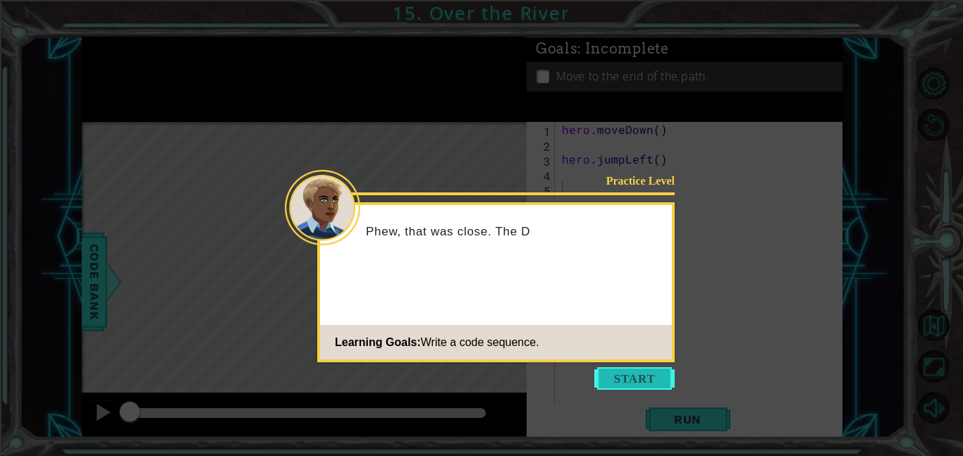
click at [638, 372] on button "Start" at bounding box center [634, 378] width 80 height 23
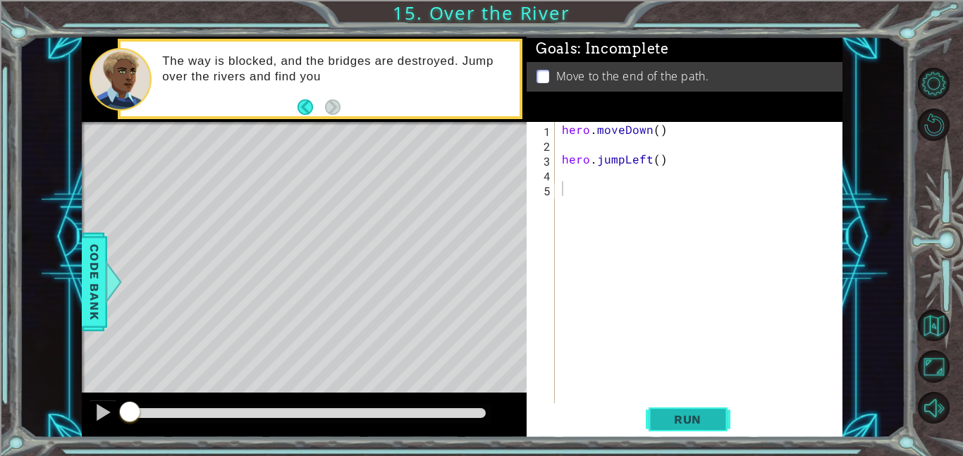
click at [697, 406] on button "Run" at bounding box center [688, 419] width 85 height 32
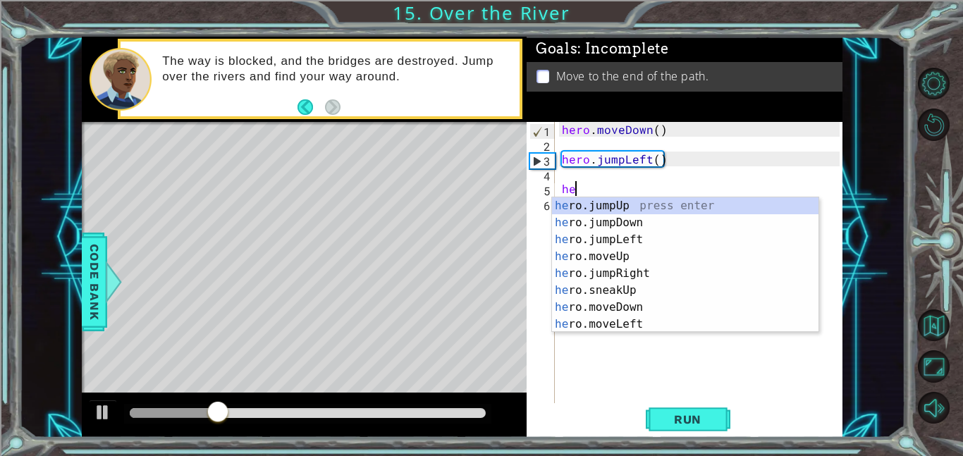
type textarea "h"
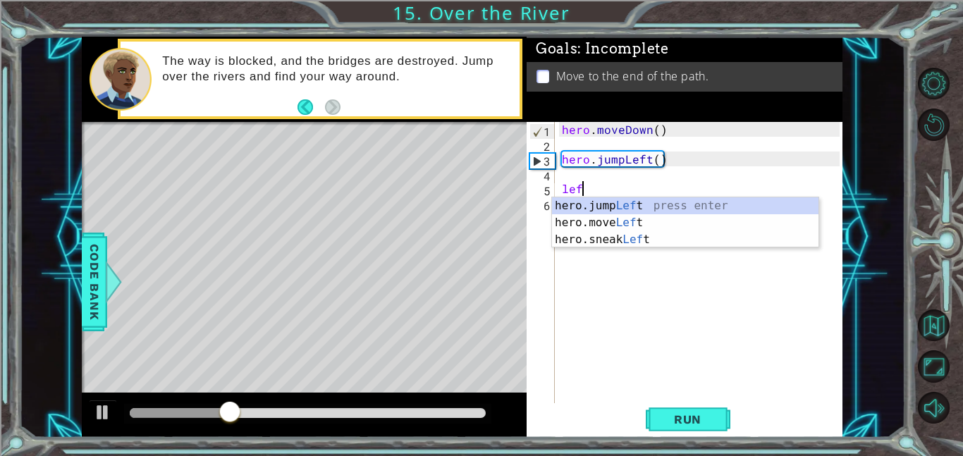
type textarea "left"
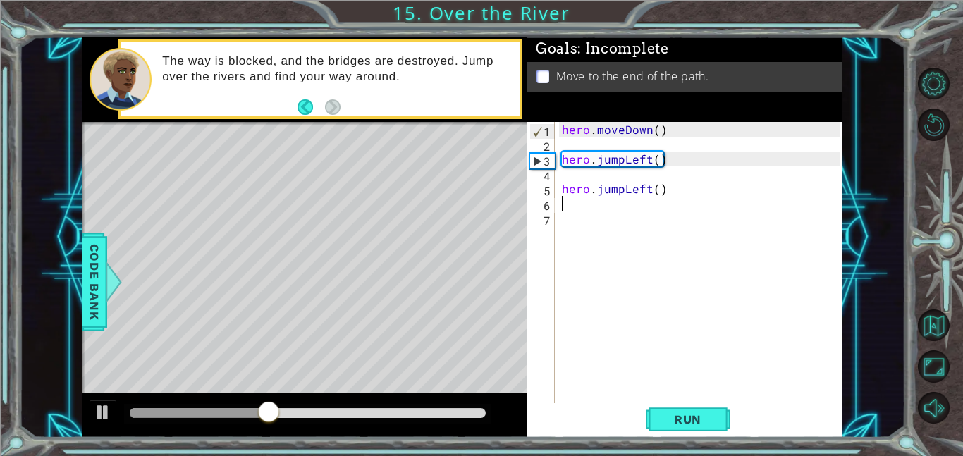
click at [669, 186] on div "hero . moveDown ( ) hero . jumpLeft ( ) hero . jumpLeft ( )" at bounding box center [703, 277] width 288 height 311
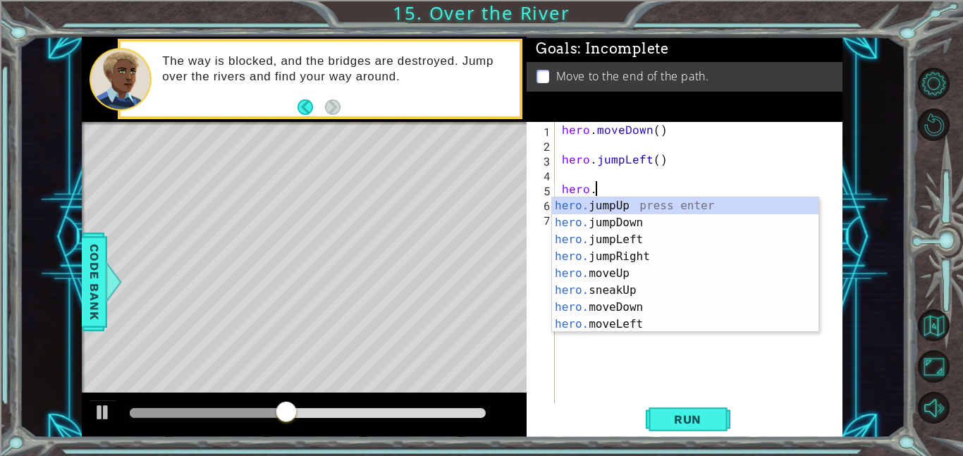
type textarea "h"
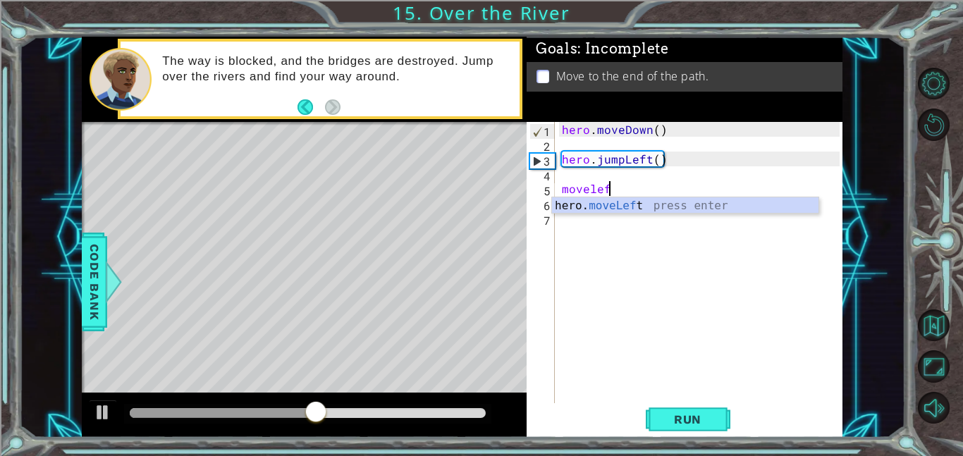
type textarea "hero.moveLeft(1)"
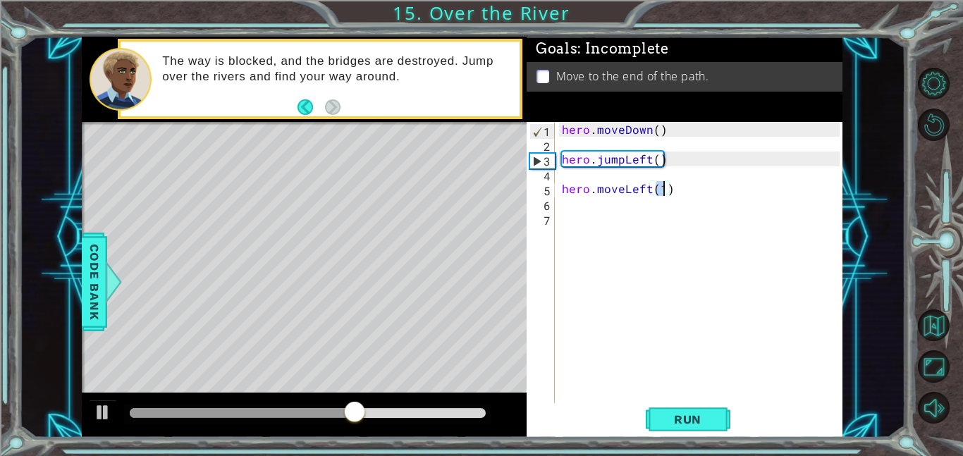
click at [674, 209] on div "hero . moveDown ( ) hero . jumpLeft ( ) hero . moveLeft ( 1 )" at bounding box center [703, 277] width 288 height 311
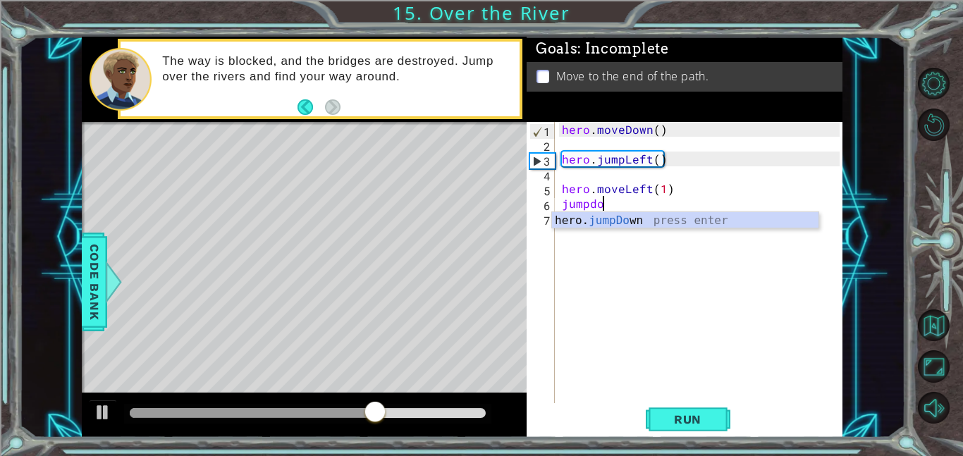
type textarea "jumpdown"
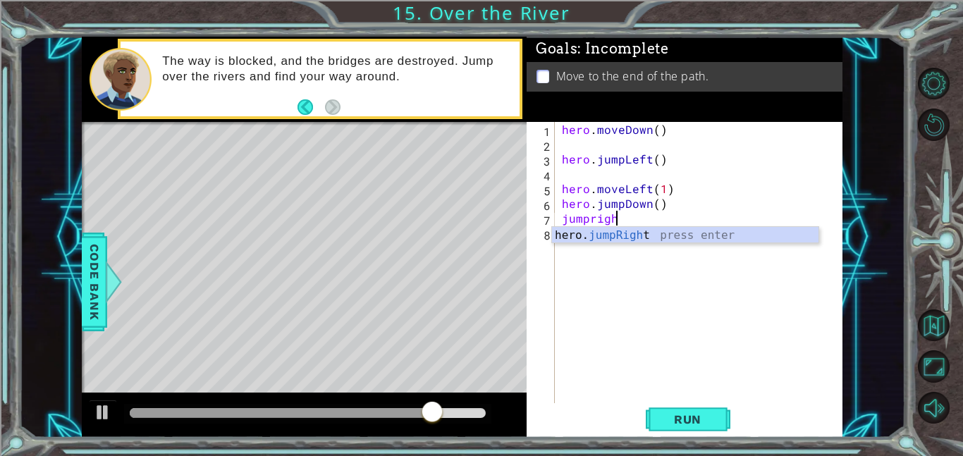
scroll to position [0, 2]
type textarea "jumpright"
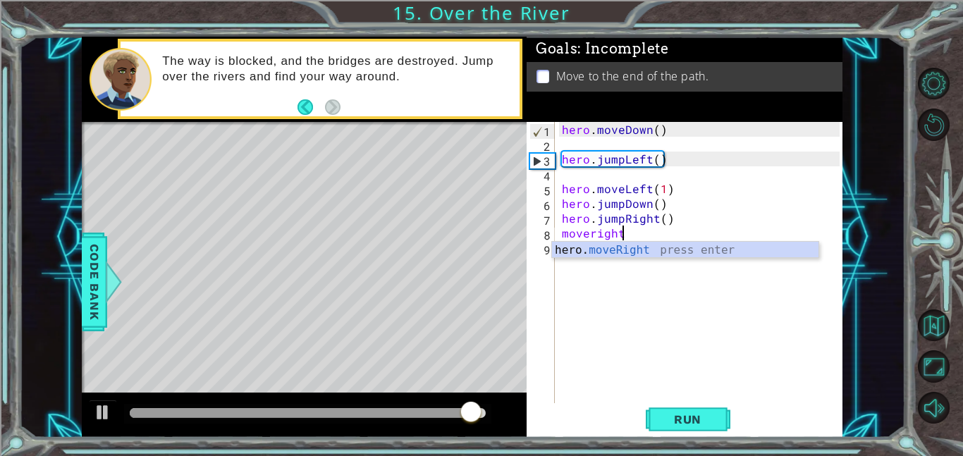
scroll to position [0, 3]
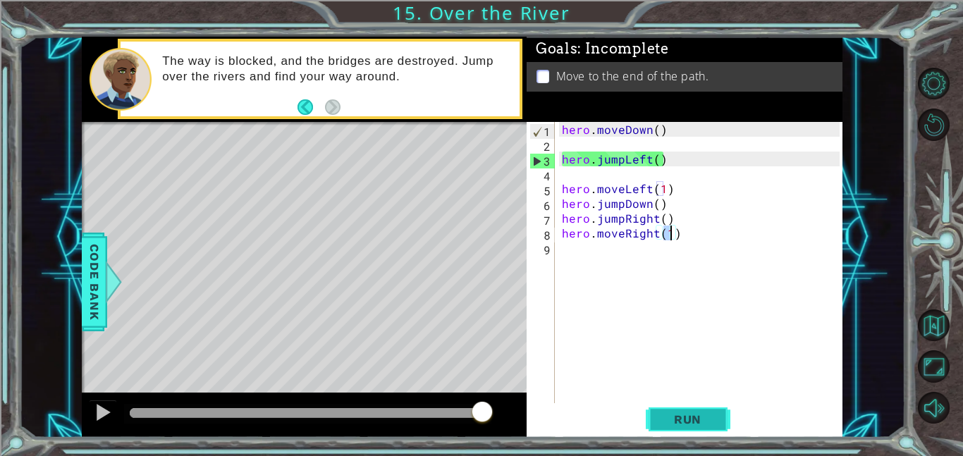
type textarea "hero.moveRight(1)"
click at [705, 417] on span "Run" at bounding box center [688, 419] width 56 height 14
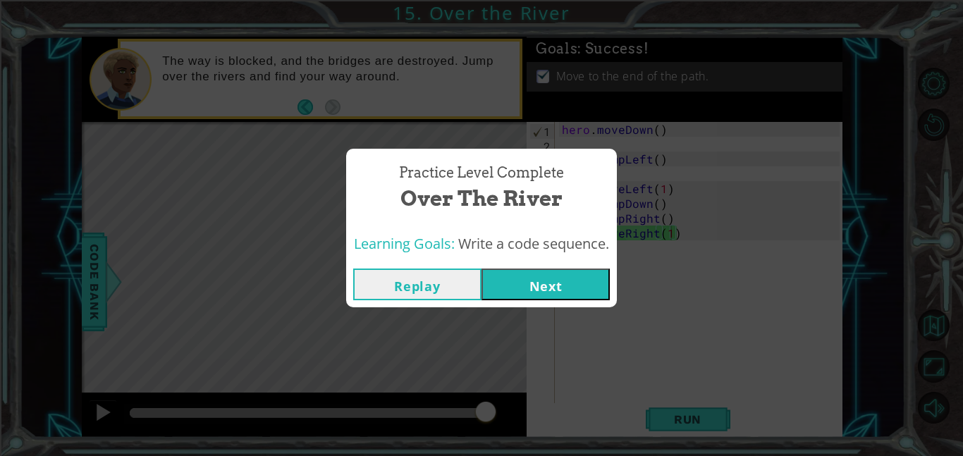
click at [580, 290] on button "Next" at bounding box center [546, 285] width 128 height 32
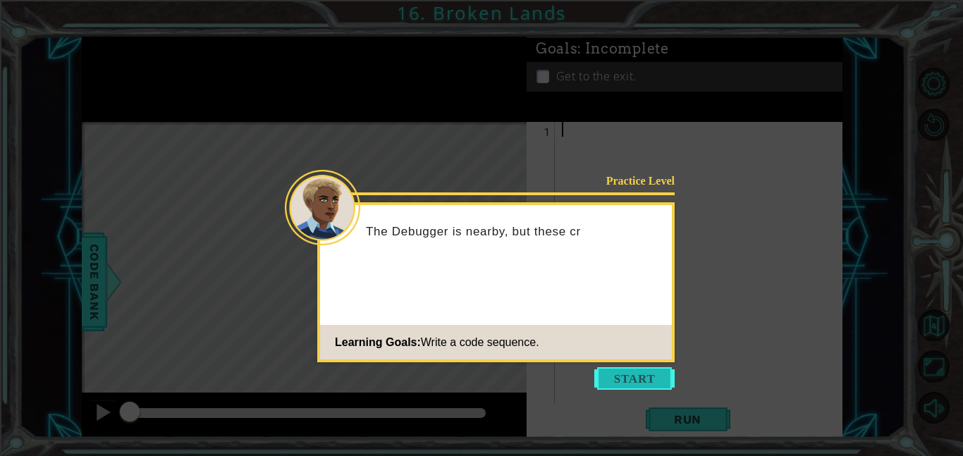
click at [640, 382] on button "Start" at bounding box center [634, 378] width 80 height 23
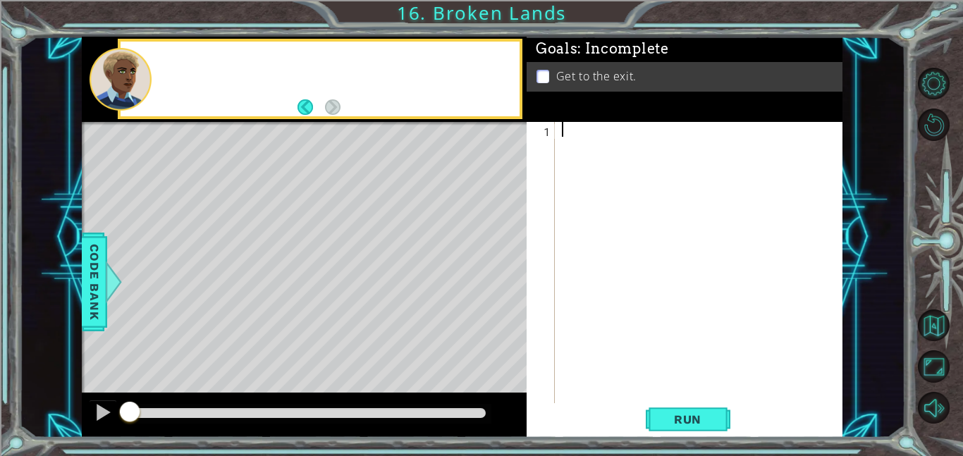
click at [640, 382] on div at bounding box center [703, 277] width 288 height 311
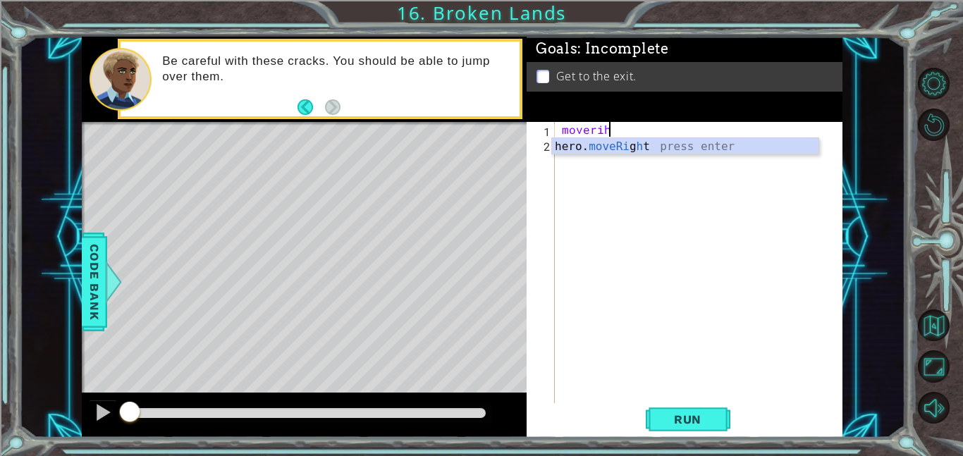
scroll to position [0, 3]
type textarea "moverihjh"
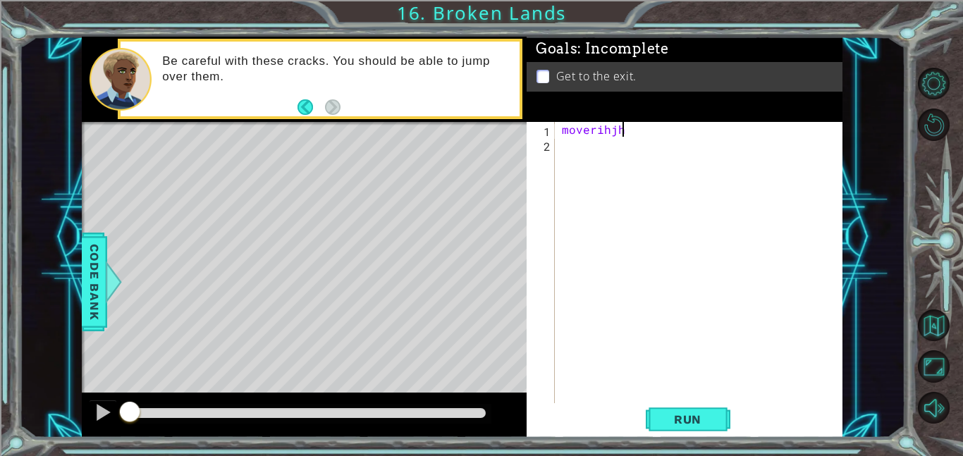
scroll to position [0, 0]
click at [633, 117] on div "Goals : Incomplete Get to the exit." at bounding box center [685, 79] width 316 height 85
click at [635, 130] on div "moverihjh" at bounding box center [703, 277] width 288 height 311
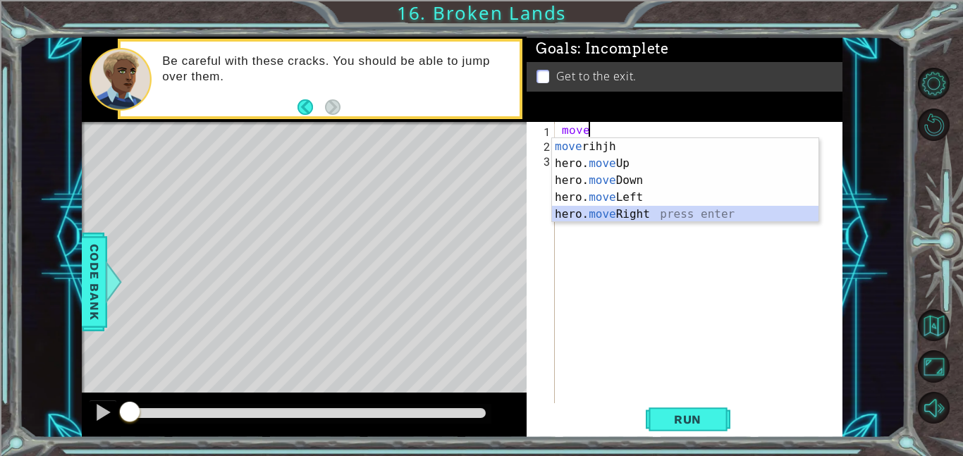
click at [632, 211] on div "move rihjh press enter hero. move Up press enter hero. move Down press enter he…" at bounding box center [685, 197] width 266 height 118
type textarea "hero.moveRight(1)"
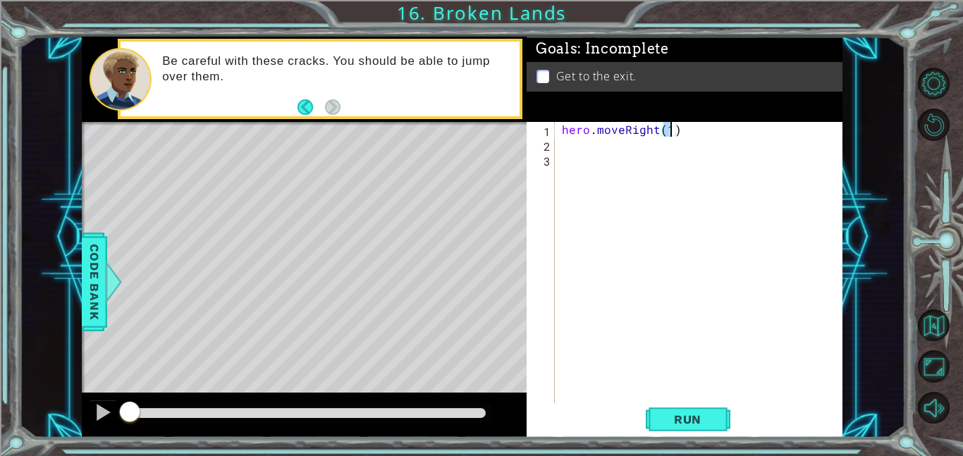
click at [596, 149] on div "hero . moveRight ( 1 )" at bounding box center [703, 277] width 288 height 311
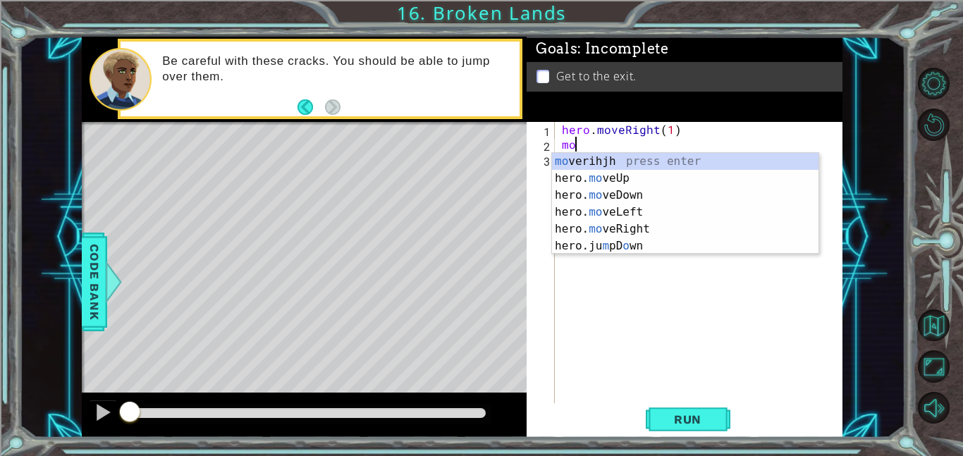
type textarea "m"
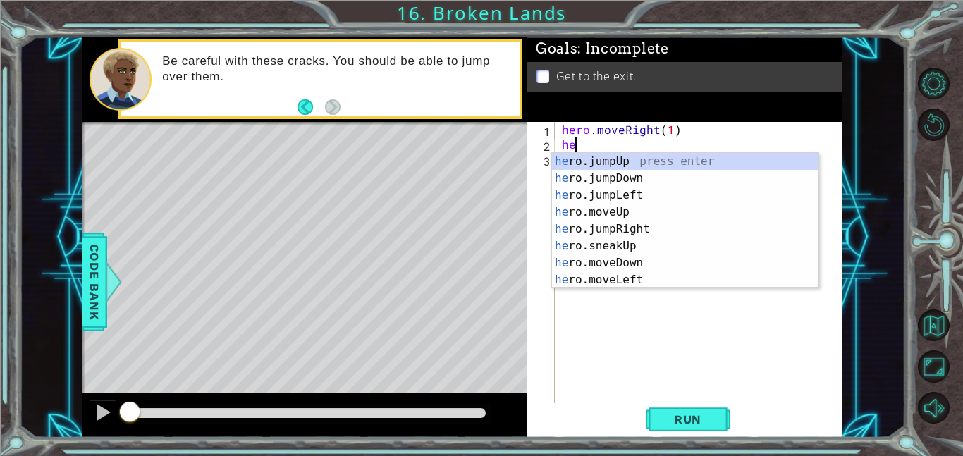
type textarea "h"
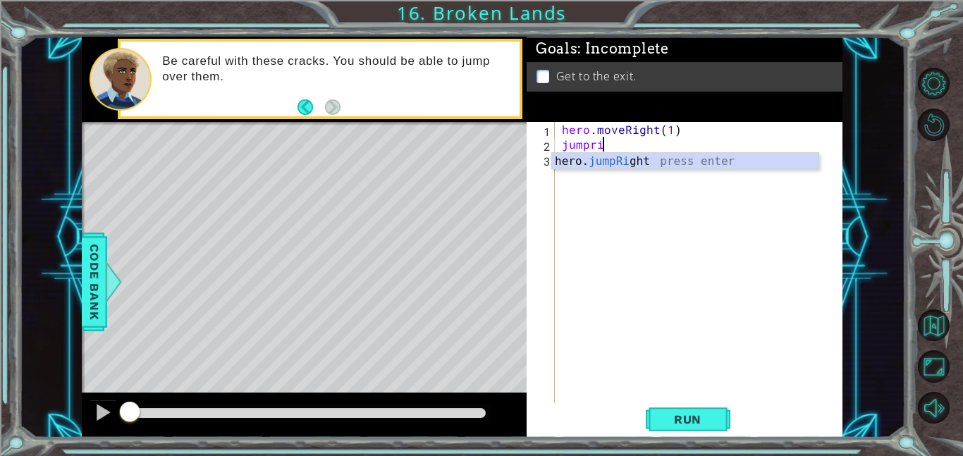
scroll to position [0, 2]
type textarea "jumprigt"
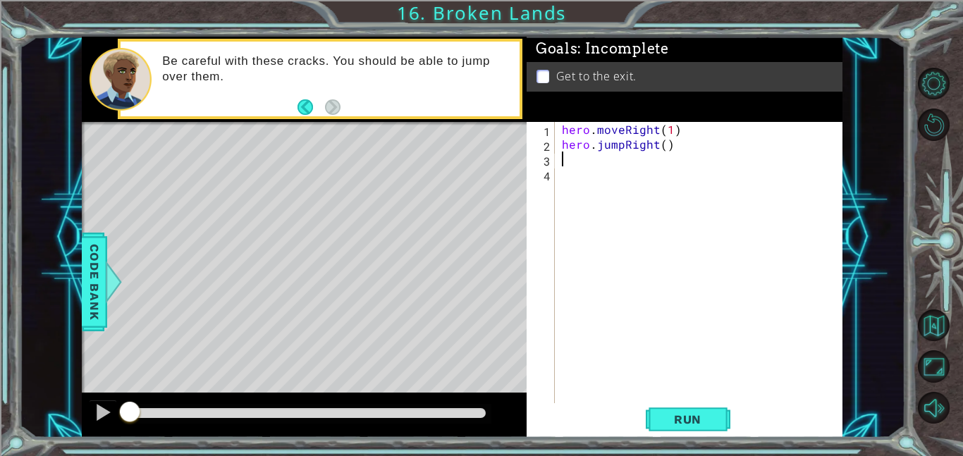
scroll to position [0, 0]
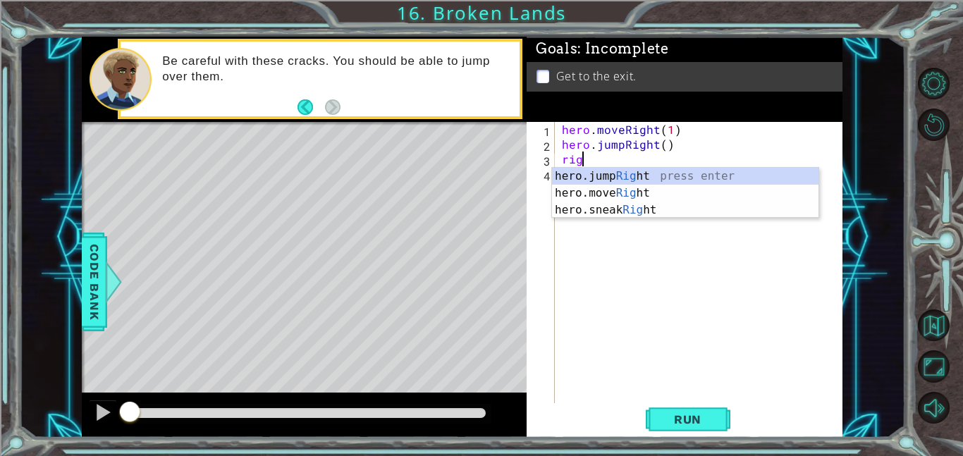
type textarea "right"
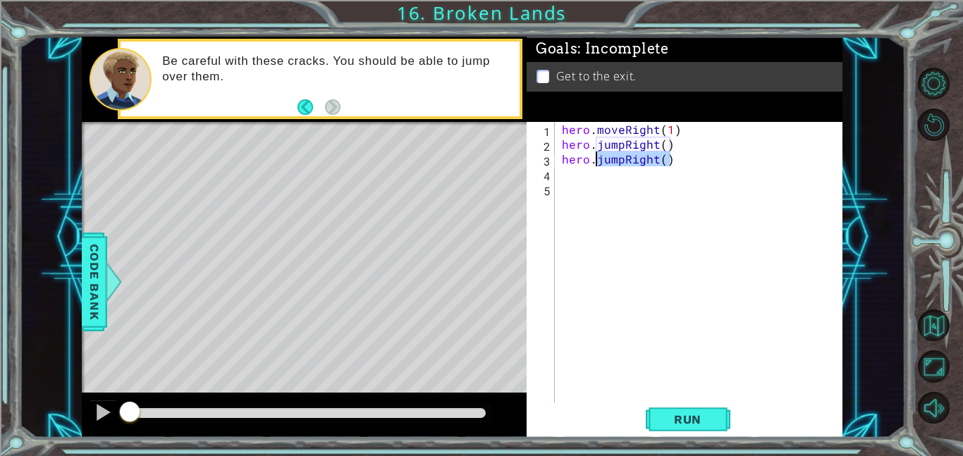
drag, startPoint x: 672, startPoint y: 165, endPoint x: 591, endPoint y: 164, distance: 81.1
click at [591, 164] on div "hero . moveRight ( 1 ) hero . jumpRight ( ) hero . jumpRight ( )" at bounding box center [703, 277] width 288 height 311
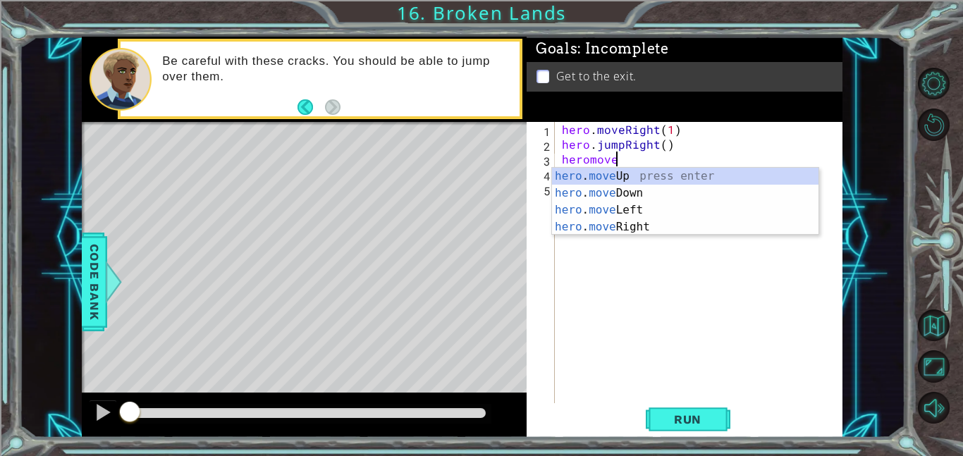
scroll to position [0, 4]
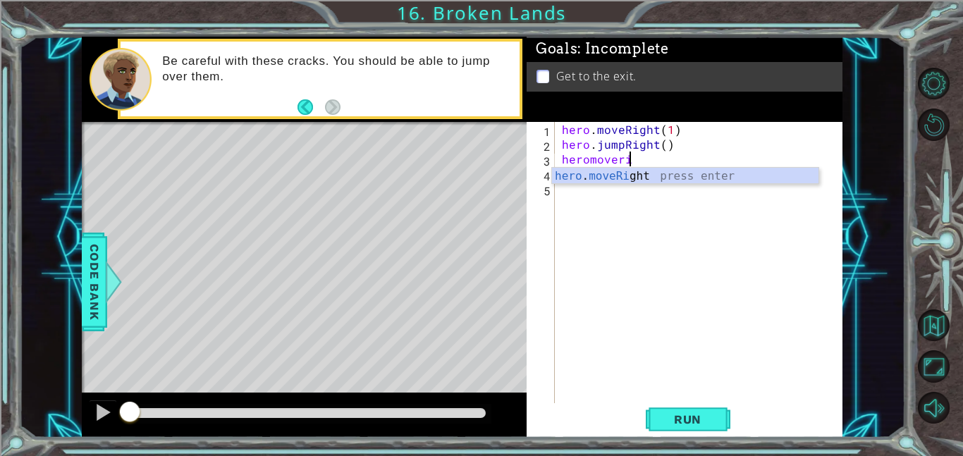
type textarea "hero.moveRight(1)"
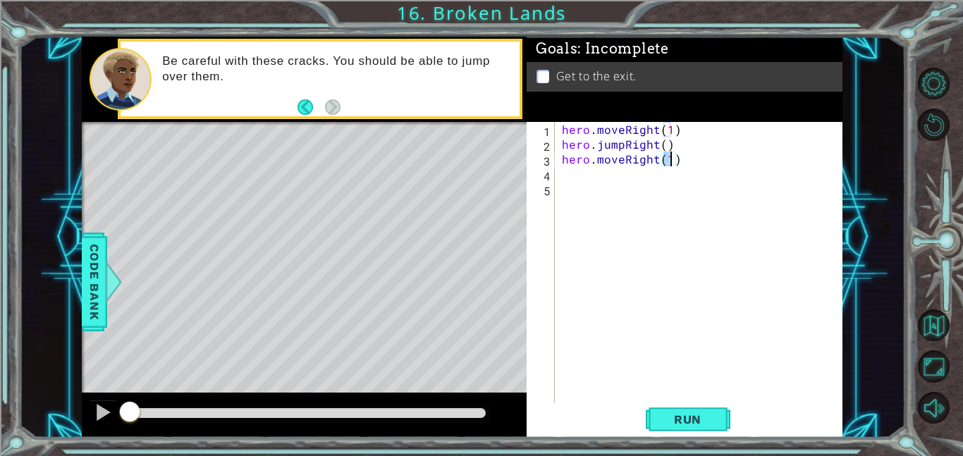
click at [577, 173] on div "hero . moveRight ( 1 ) hero . jumpRight ( ) hero . moveRight ( 1 )" at bounding box center [703, 277] width 288 height 311
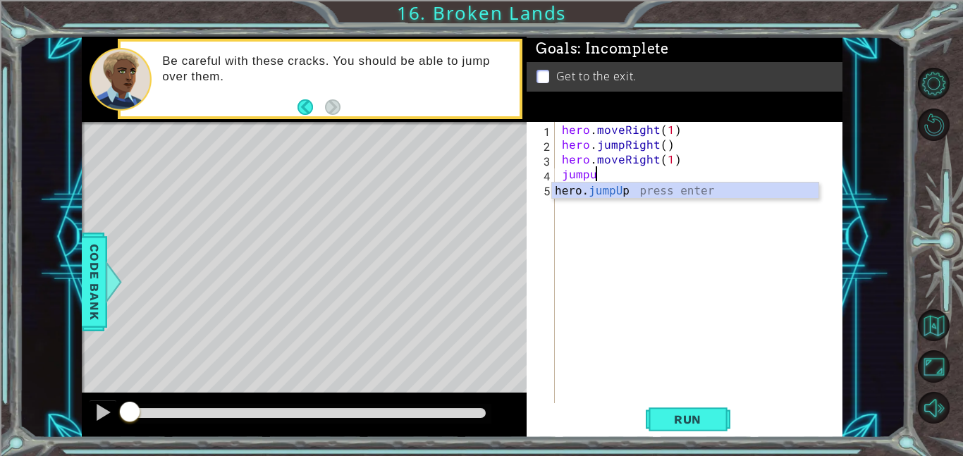
scroll to position [0, 1]
type textarea "jumpup"
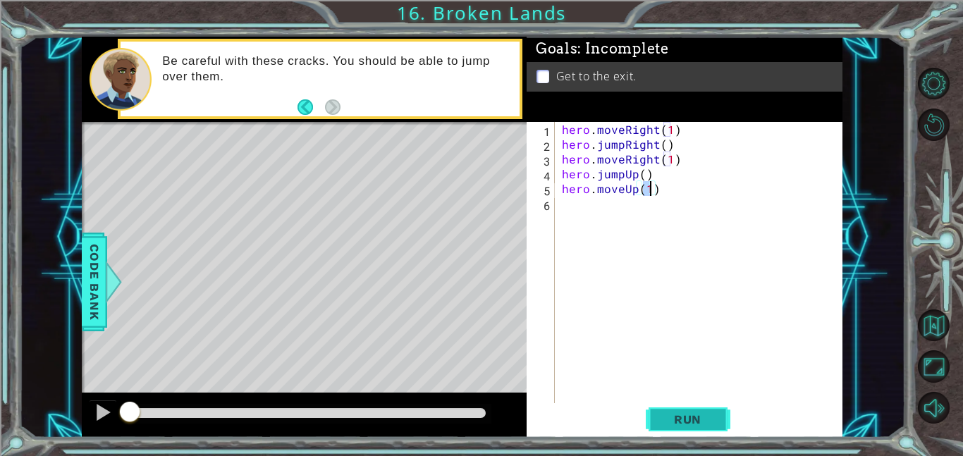
type textarea "hero.moveUp(1)"
click at [717, 417] on button "Run" at bounding box center [688, 419] width 85 height 32
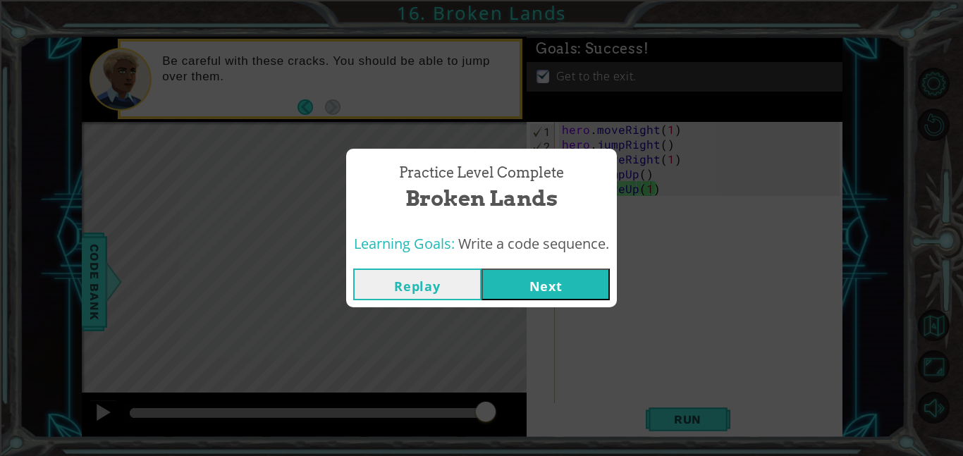
click at [568, 289] on button "Next" at bounding box center [546, 285] width 128 height 32
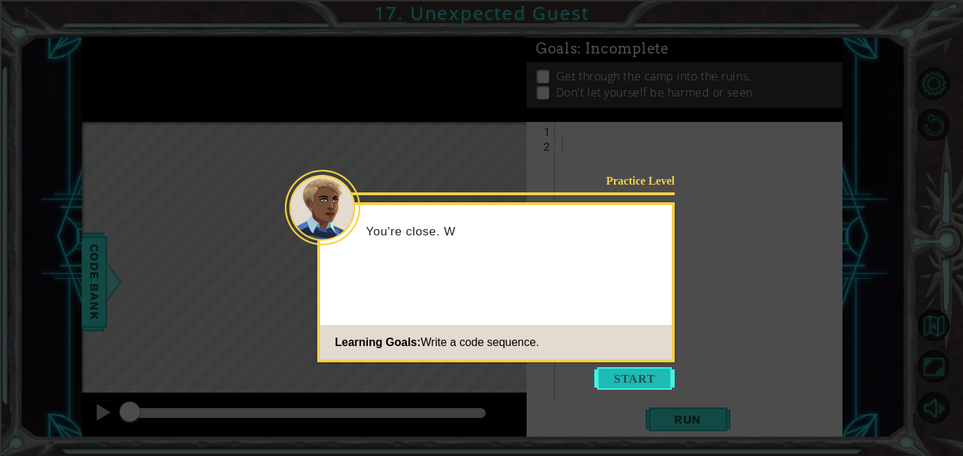
click at [620, 369] on button "Start" at bounding box center [634, 378] width 80 height 23
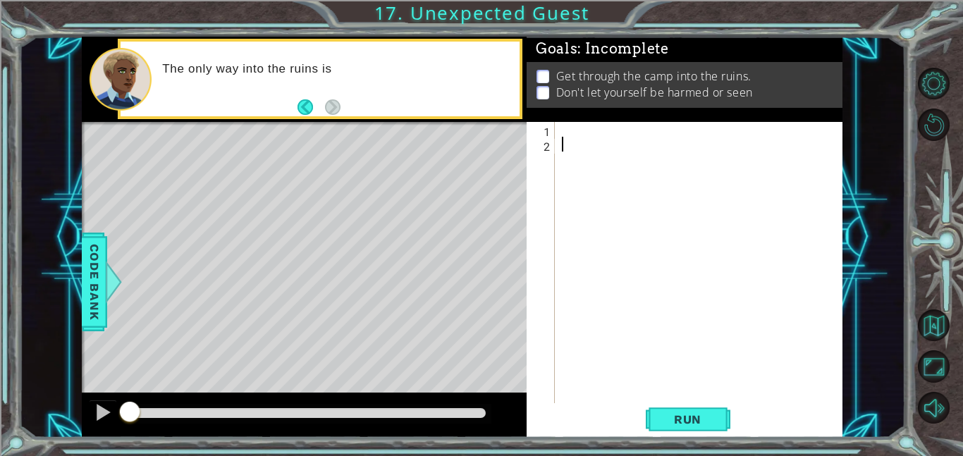
click at [613, 125] on div at bounding box center [703, 277] width 288 height 311
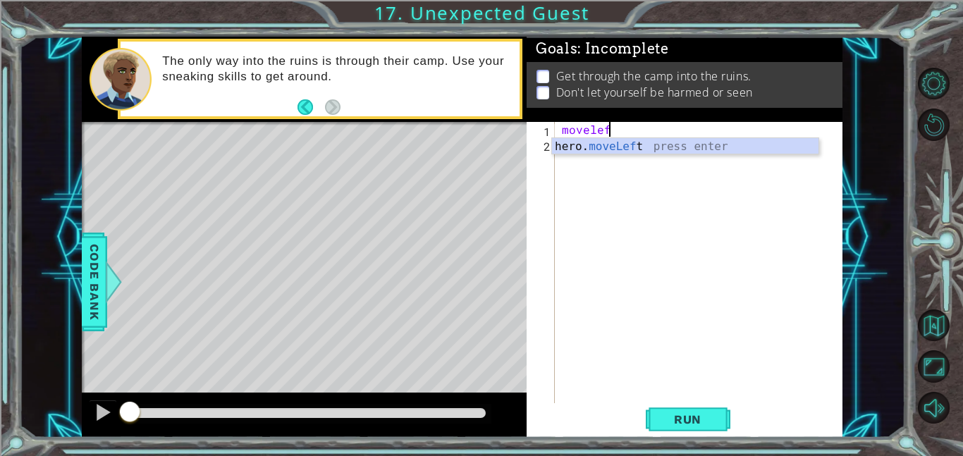
scroll to position [0, 2]
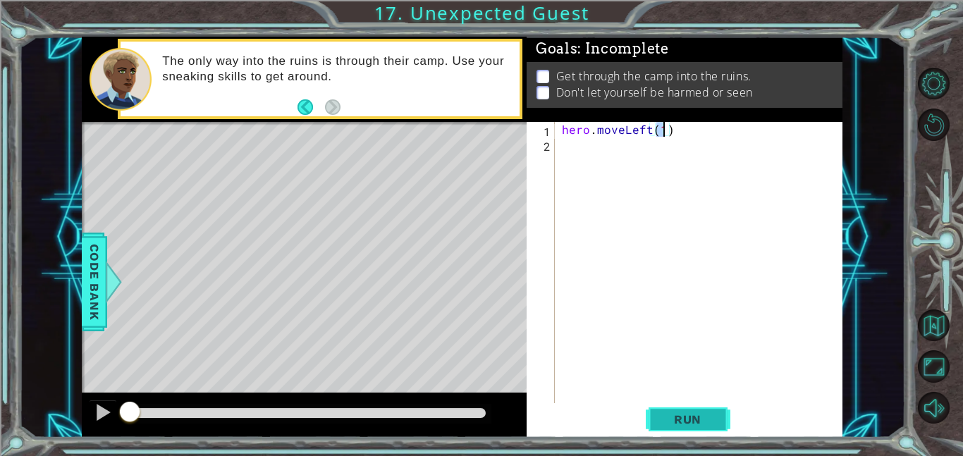
click at [699, 416] on span "Run" at bounding box center [688, 419] width 56 height 14
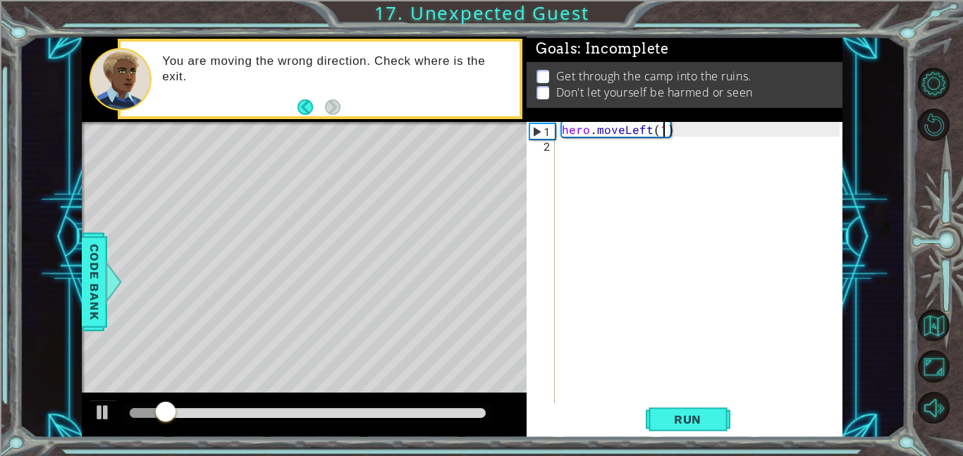
click at [675, 130] on div "hero . moveLeft ( 1 )" at bounding box center [703, 277] width 288 height 311
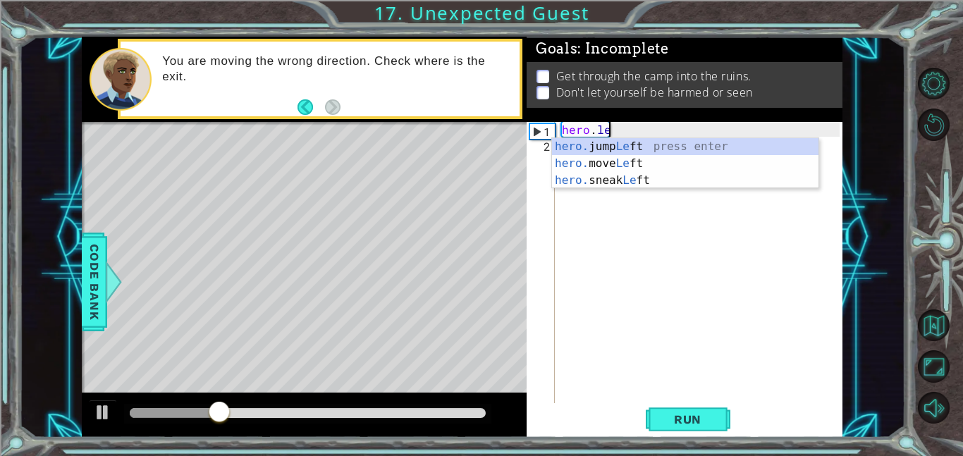
type textarea "hero.lef"
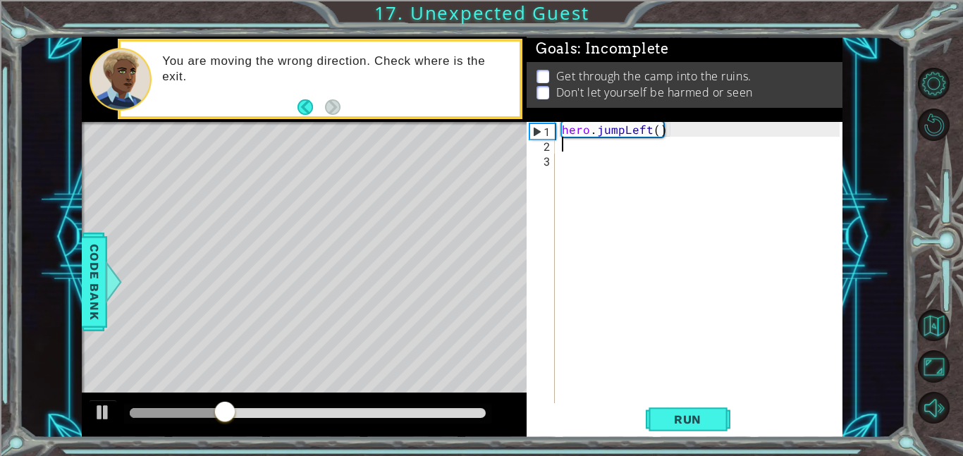
scroll to position [0, 0]
click at [679, 135] on div "hero . jumpLeft ( )" at bounding box center [703, 277] width 288 height 311
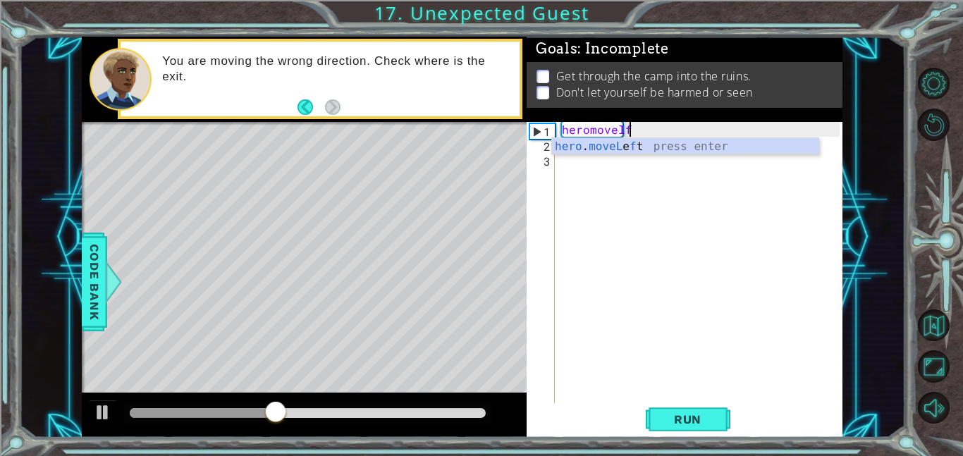
scroll to position [0, 4]
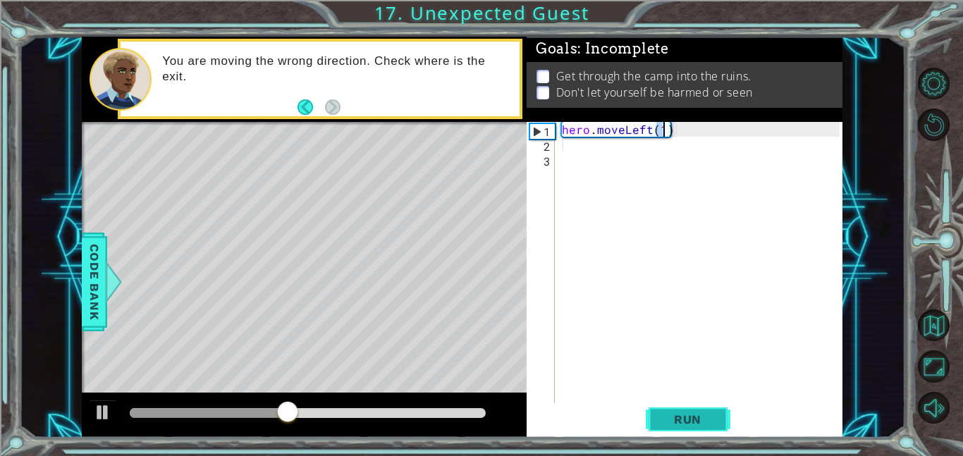
click at [704, 414] on span "Run" at bounding box center [688, 419] width 56 height 14
click at [671, 130] on div "hero . moveLeft ( 1 )" at bounding box center [703, 277] width 288 height 311
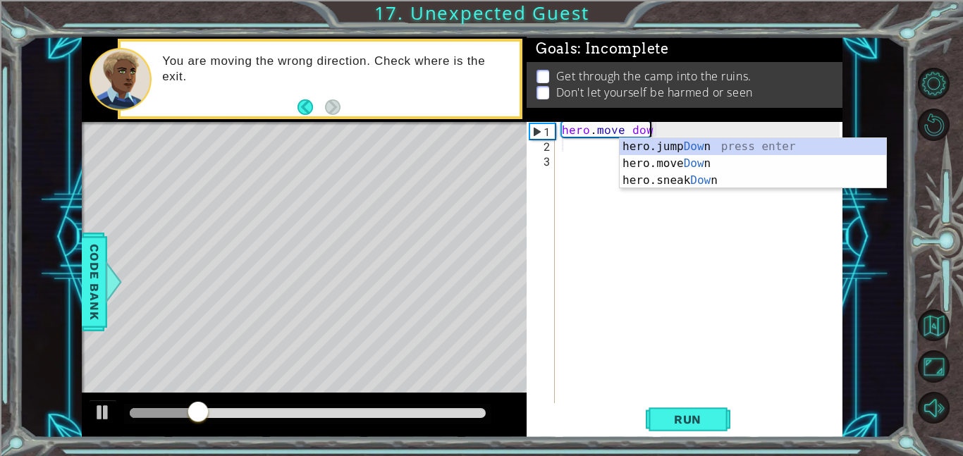
type textarea "hero.move down"
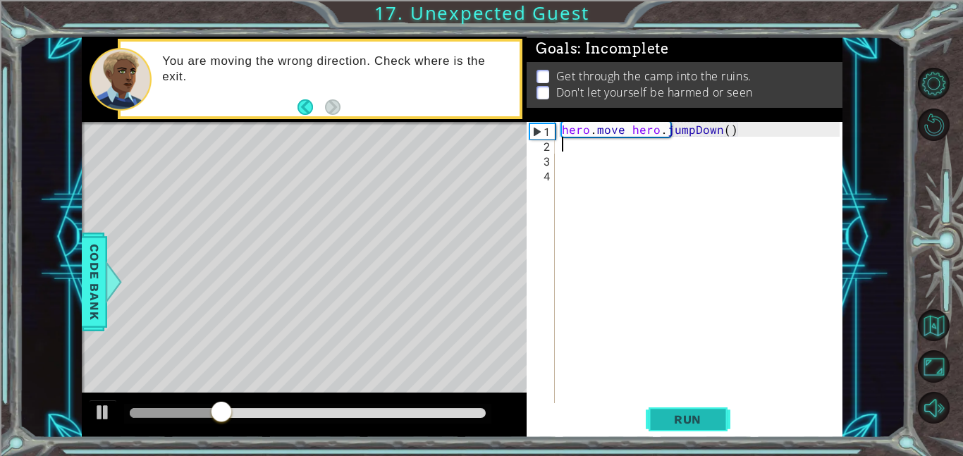
click at [694, 412] on span "Run" at bounding box center [688, 419] width 56 height 14
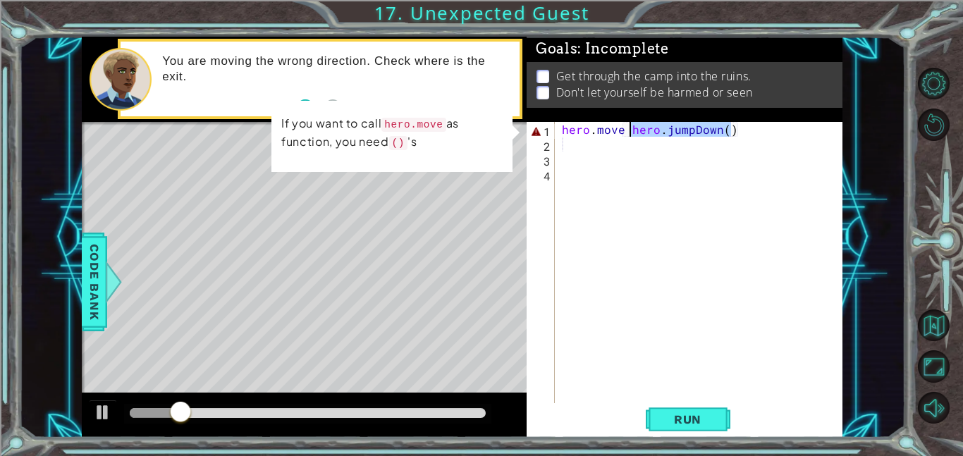
drag, startPoint x: 766, startPoint y: 137, endPoint x: 623, endPoint y: 131, distance: 143.2
click at [623, 131] on div "hero . move hero . jumpDown ( )" at bounding box center [703, 277] width 288 height 311
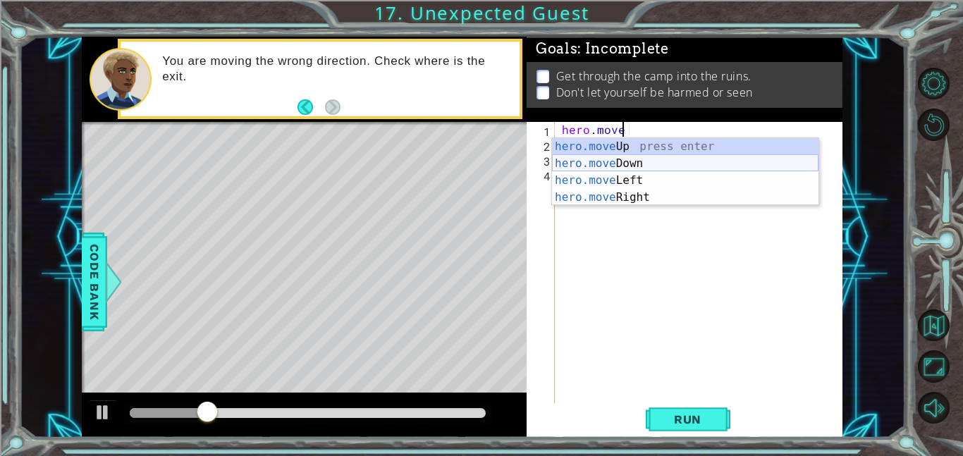
click at [641, 160] on div "hero.move Up press enter hero.move Down press enter hero.move Left press enter …" at bounding box center [685, 189] width 266 height 102
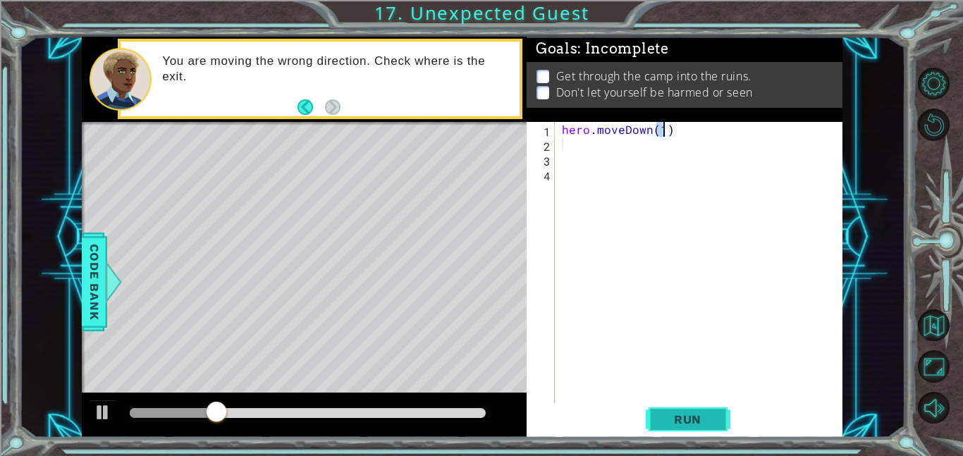
click at [687, 423] on span "Run" at bounding box center [688, 419] width 56 height 14
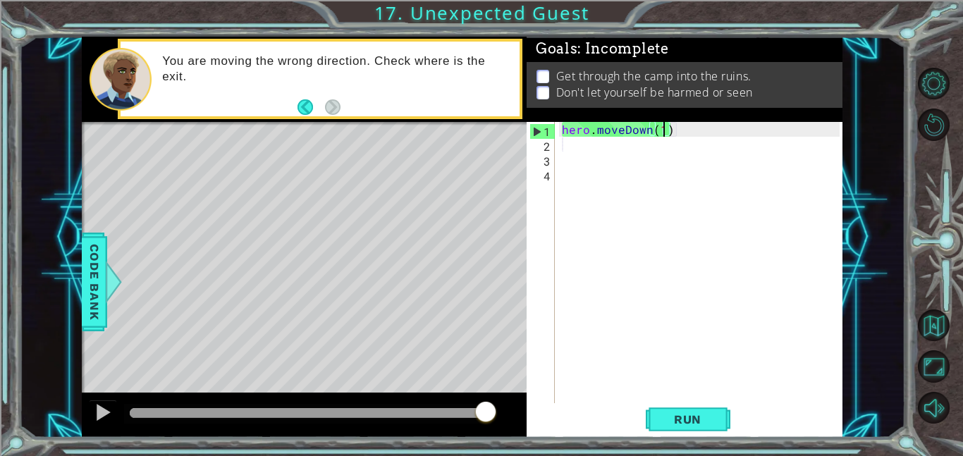
click at [678, 131] on div "hero . moveDown ( 1 )" at bounding box center [703, 277] width 288 height 311
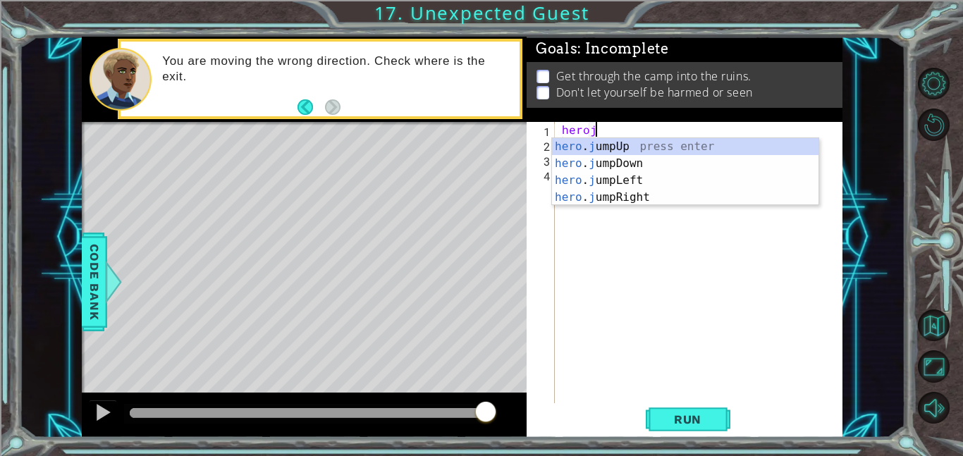
scroll to position [0, 1]
type textarea "herojumpd"
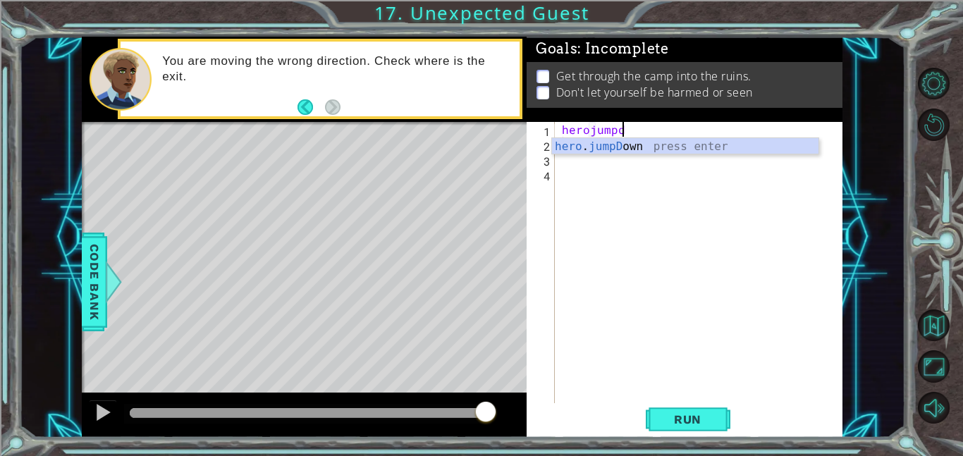
scroll to position [0, 0]
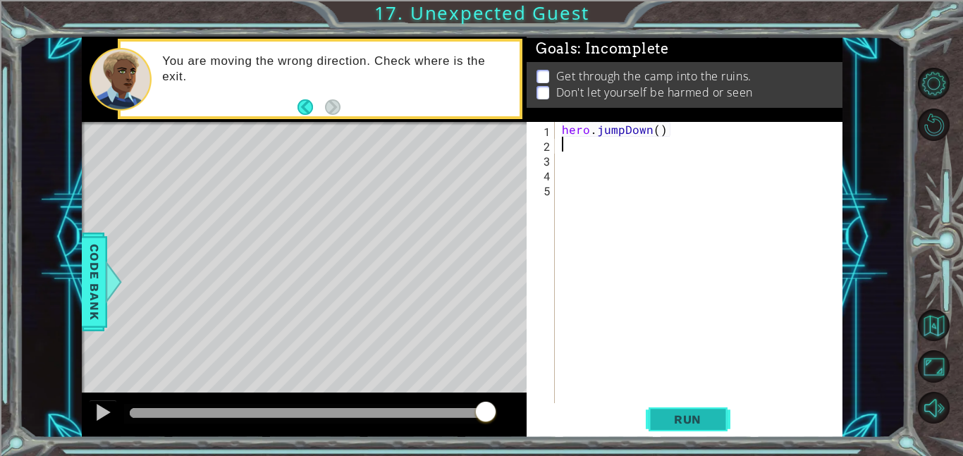
click at [676, 416] on span "Run" at bounding box center [688, 419] width 56 height 14
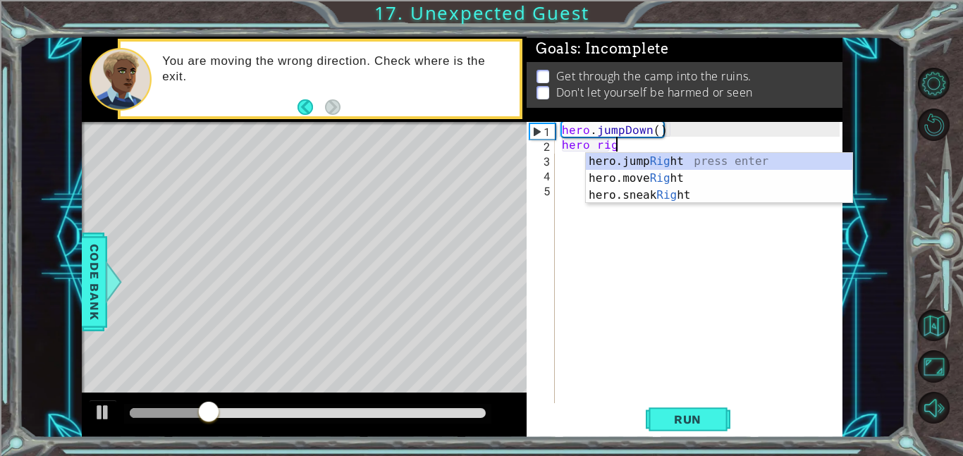
scroll to position [0, 3]
type textarea "hero right"
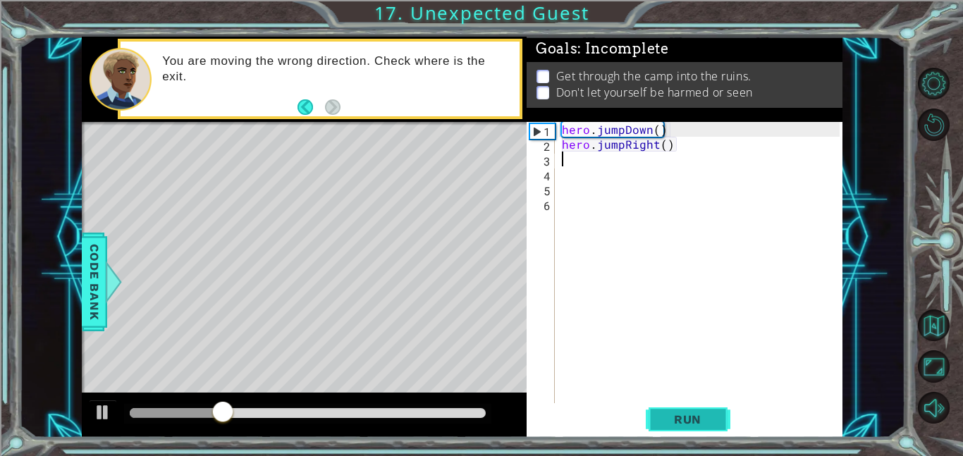
click at [687, 422] on span "Run" at bounding box center [688, 419] width 56 height 14
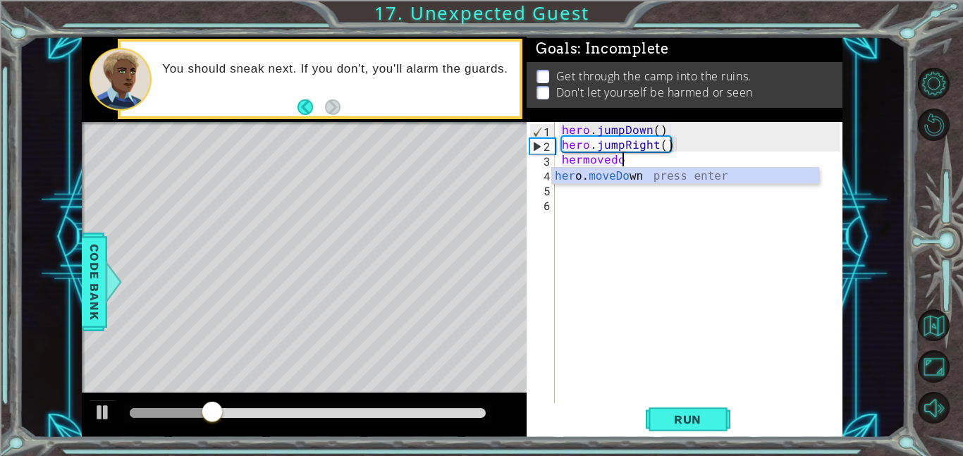
scroll to position [0, 4]
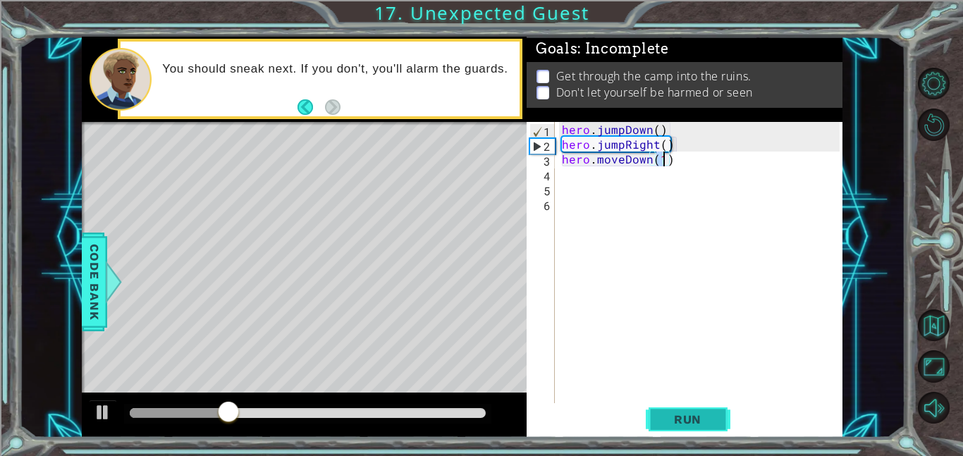
click at [697, 432] on button "Run" at bounding box center [688, 419] width 85 height 32
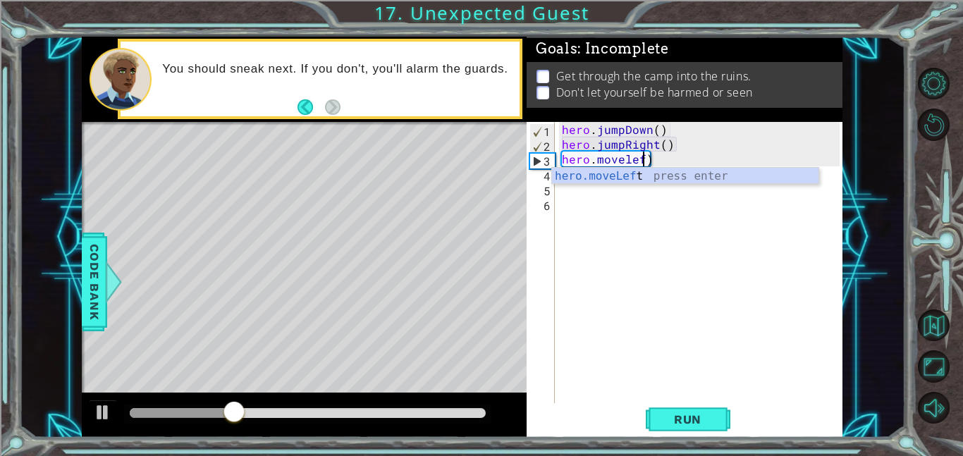
scroll to position [0, 5]
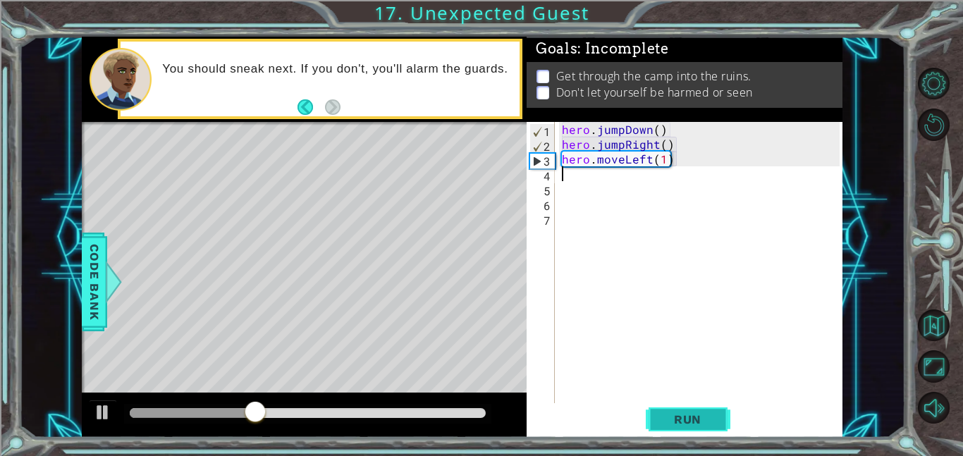
type textarea "hero.moveLeft(1)"
click at [716, 415] on button "Run" at bounding box center [688, 419] width 85 height 32
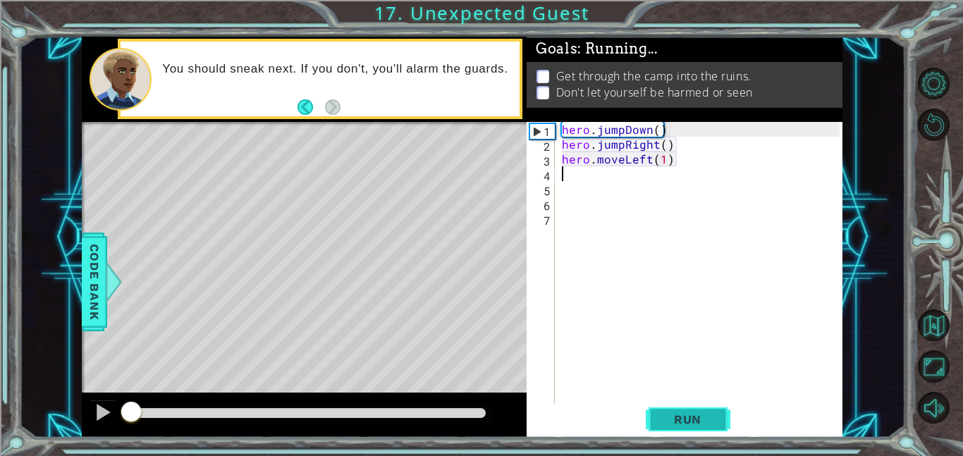
scroll to position [0, 0]
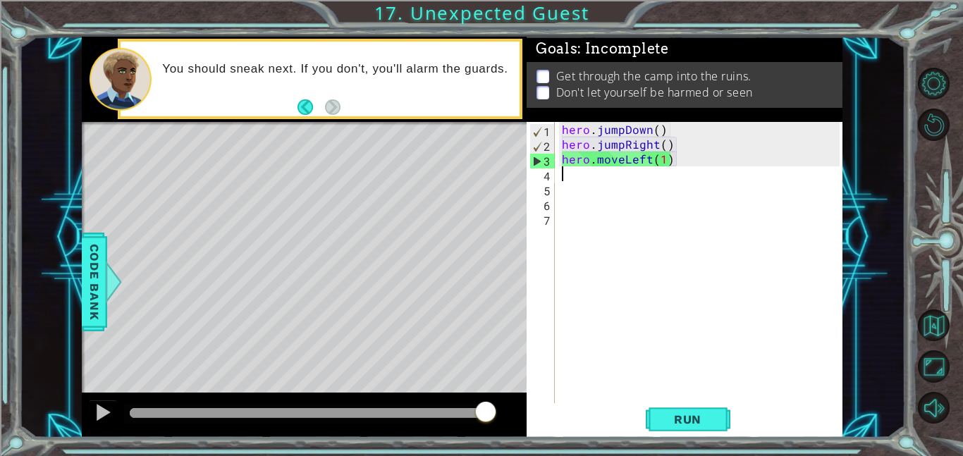
click at [678, 163] on div "hero . jumpDown ( ) hero . jumpRight ( ) hero . moveLeft ( 1 )" at bounding box center [703, 277] width 288 height 311
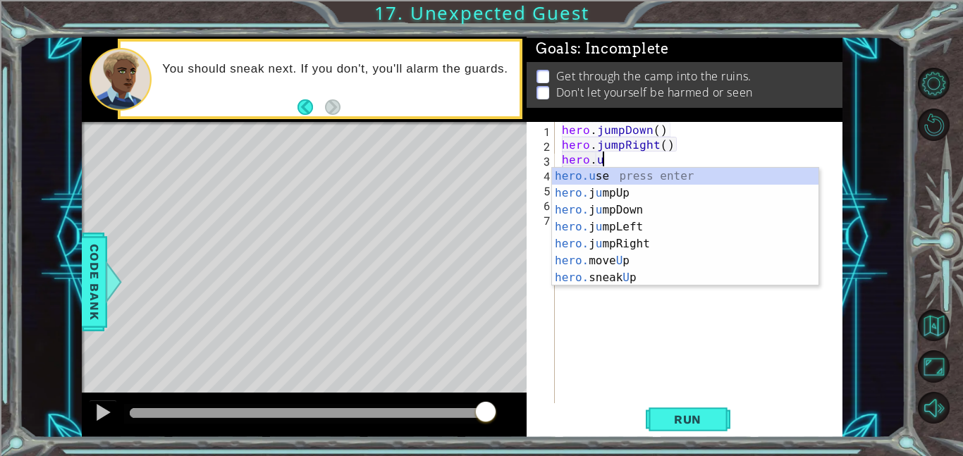
type textarea "hero.up"
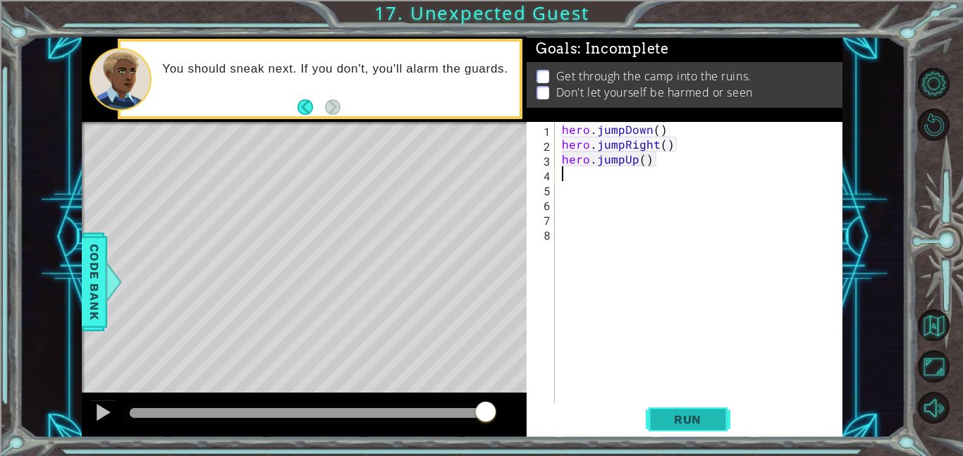
click at [709, 421] on span "Run" at bounding box center [688, 419] width 56 height 14
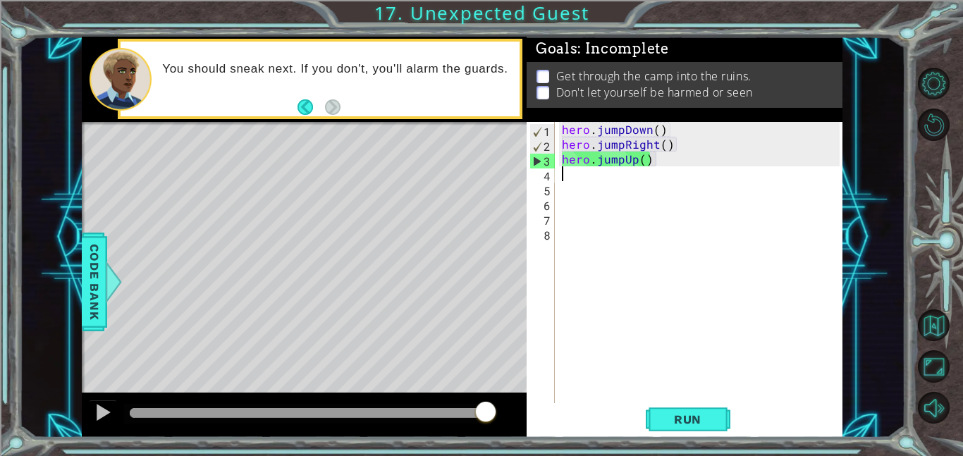
click at [653, 167] on div "hero . jumpDown ( ) hero . jumpRight ( ) hero . jumpUp ( )" at bounding box center [703, 277] width 288 height 311
click at [652, 159] on div "hero . jumpDown ( ) hero . jumpRight ( ) hero . jumpUp ( )" at bounding box center [703, 277] width 288 height 311
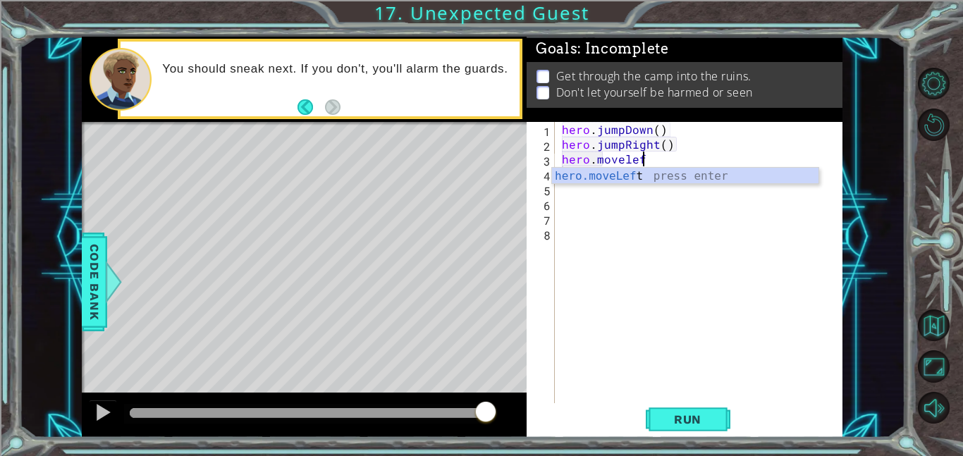
scroll to position [0, 4]
type textarea "hero.moveLeft(1)"
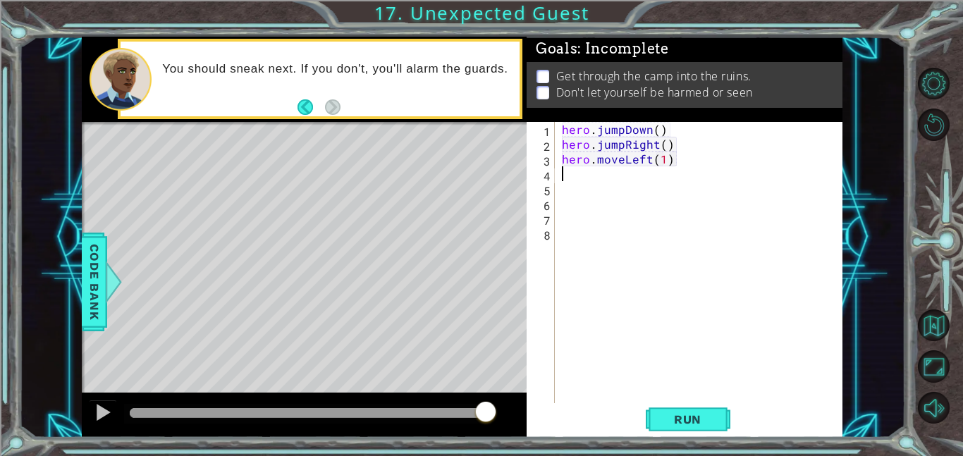
click at [623, 178] on div "hero . jumpDown ( ) hero . jumpRight ( ) hero . moveLeft ( 1 )" at bounding box center [703, 277] width 288 height 311
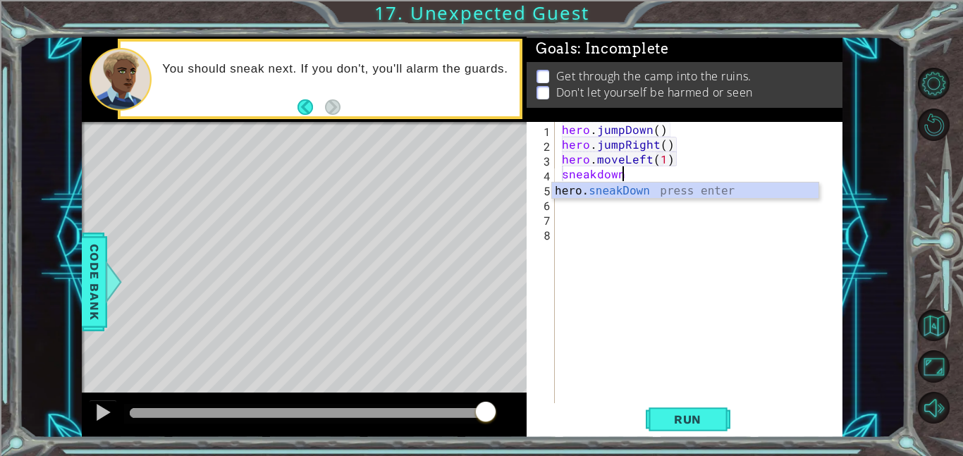
scroll to position [0, 3]
type textarea "hero.sneakDown(1)"
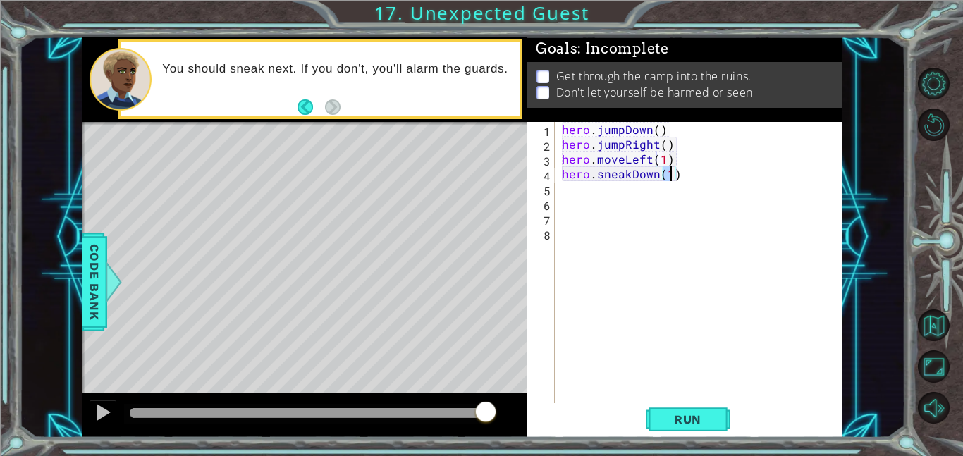
click at [601, 195] on div "hero . jumpDown ( ) hero . jumpRight ( ) hero . moveLeft ( 1 ) hero . sneakDown…" at bounding box center [703, 277] width 288 height 311
click at [694, 411] on button "Run" at bounding box center [688, 419] width 85 height 32
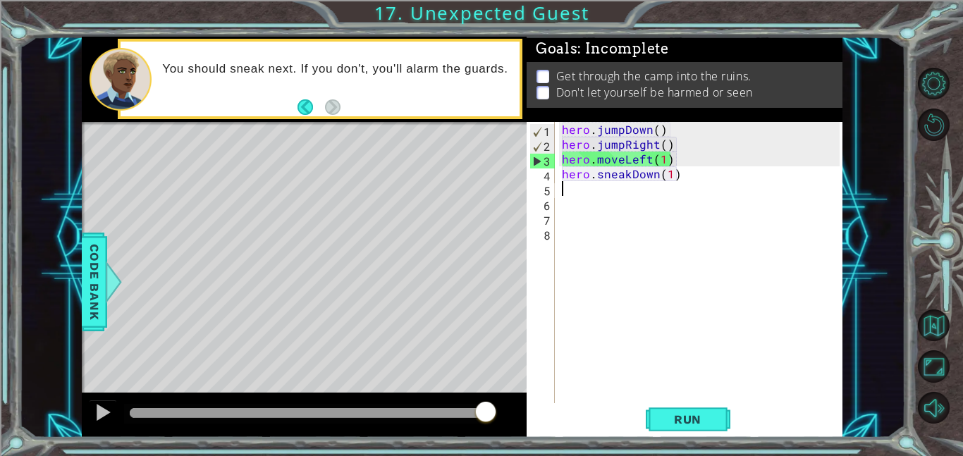
click at [672, 156] on div "hero . jumpDown ( ) hero . jumpRight ( ) hero . moveLeft ( 1 ) hero . sneakDown…" at bounding box center [703, 277] width 288 height 311
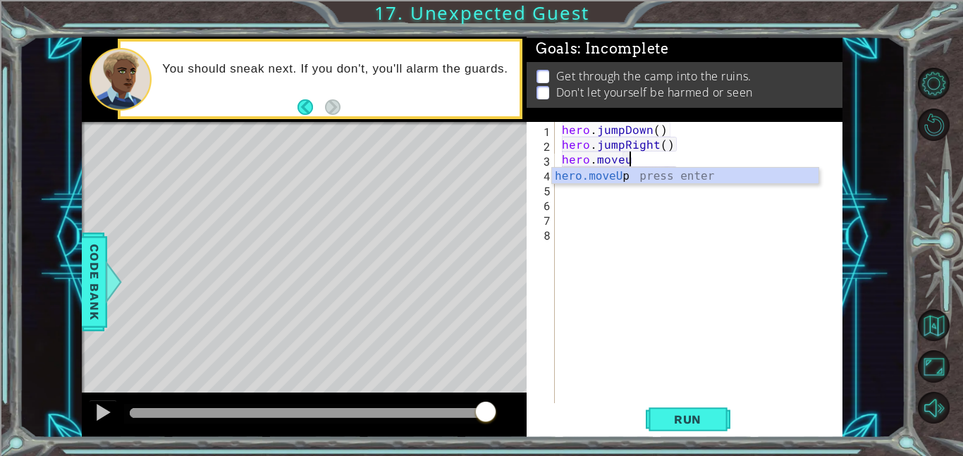
scroll to position [0, 4]
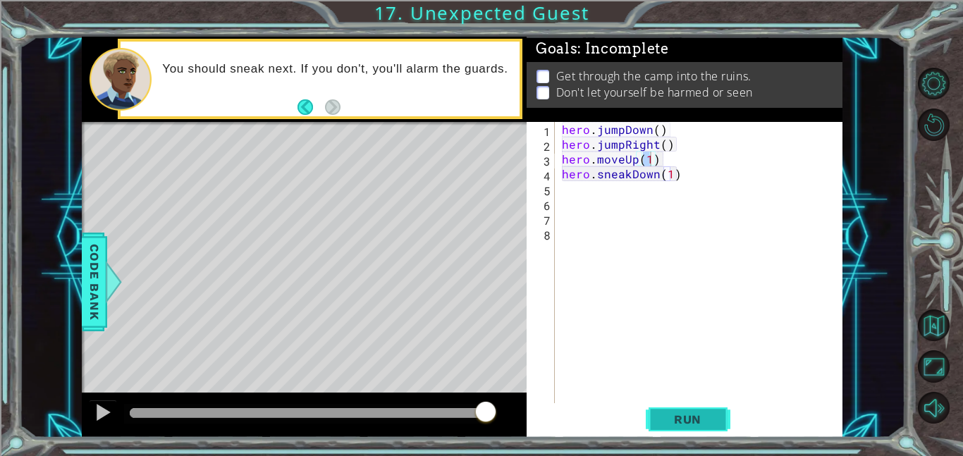
click at [714, 419] on span "Run" at bounding box center [688, 419] width 56 height 14
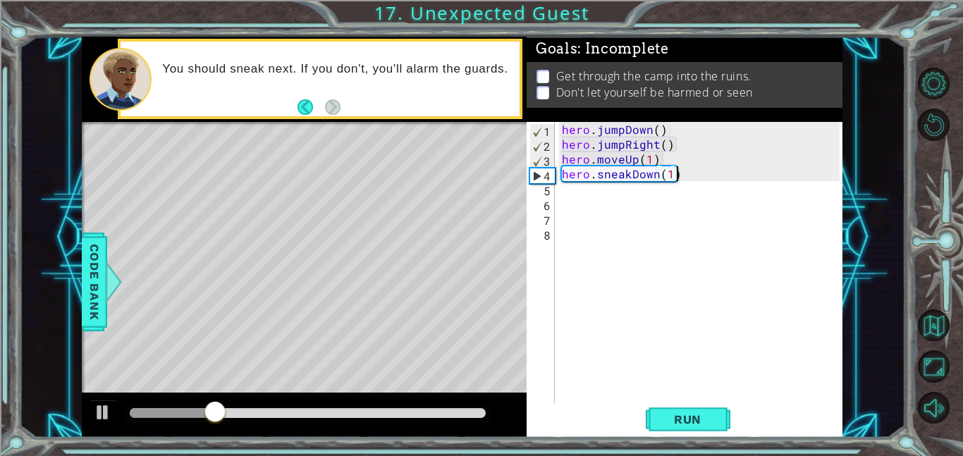
click at [689, 178] on div "hero . jumpDown ( ) hero . jumpRight ( ) hero . moveUp ( 1 ) hero . sneakDown (…" at bounding box center [703, 277] width 288 height 311
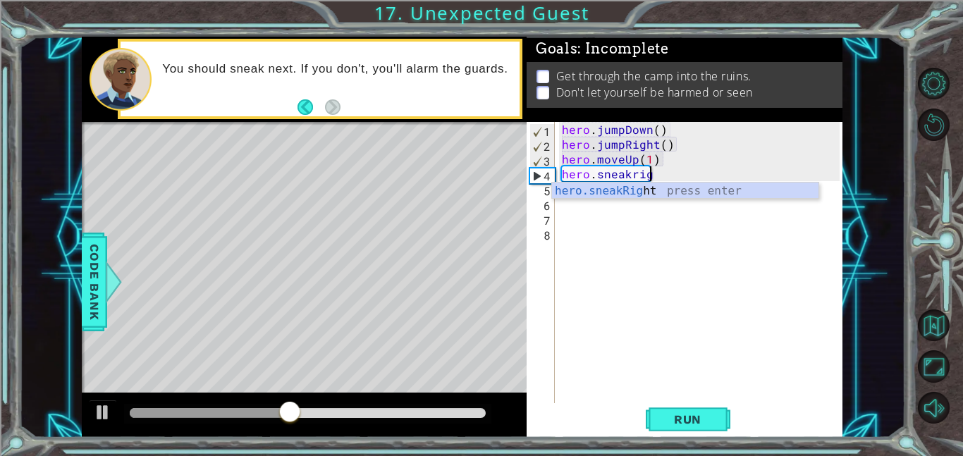
scroll to position [0, 6]
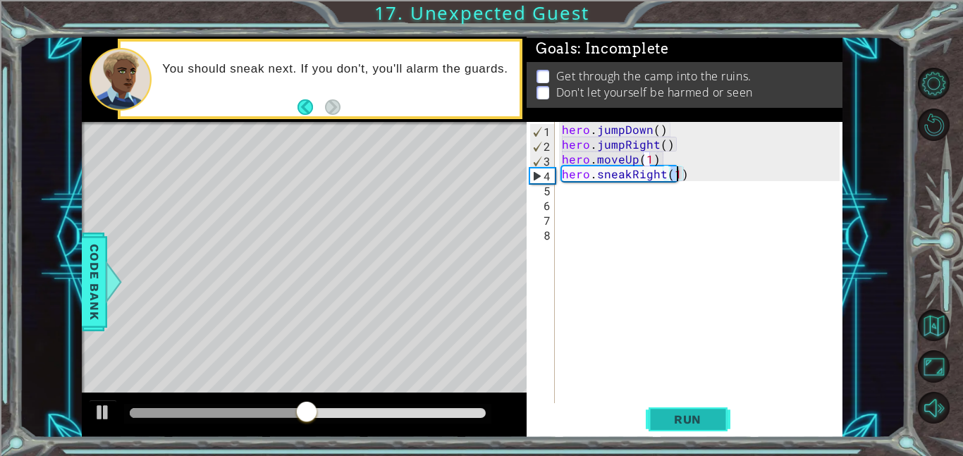
type textarea "hero.sneakRight(1)"
click at [688, 422] on span "Run" at bounding box center [688, 419] width 56 height 14
drag, startPoint x: 145, startPoint y: 405, endPoint x: 319, endPoint y: 412, distance: 175.0
click at [319, 412] on div at bounding box center [319, 412] width 25 height 25
click at [589, 197] on div "hero . jumpDown ( ) hero . jumpRight ( ) hero . moveUp ( 1 ) hero . sneakRight …" at bounding box center [703, 277] width 288 height 311
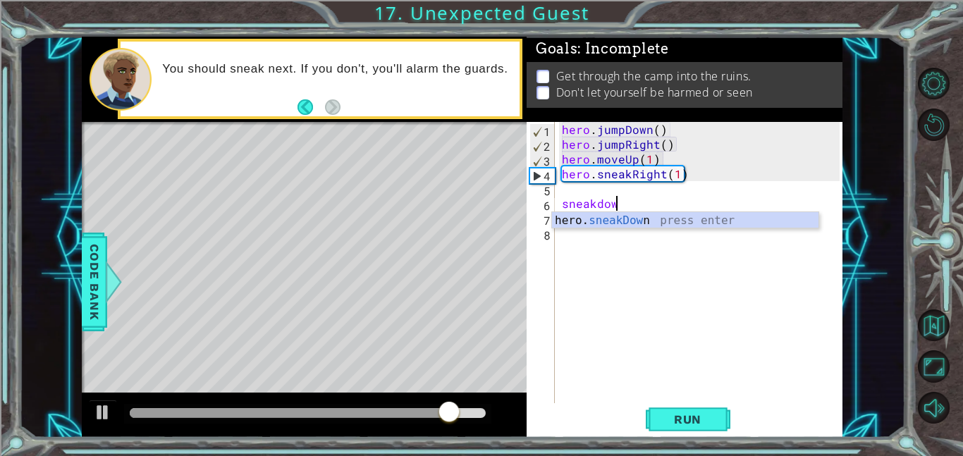
scroll to position [0, 3]
type textarea "hero.sneakDown(1)"
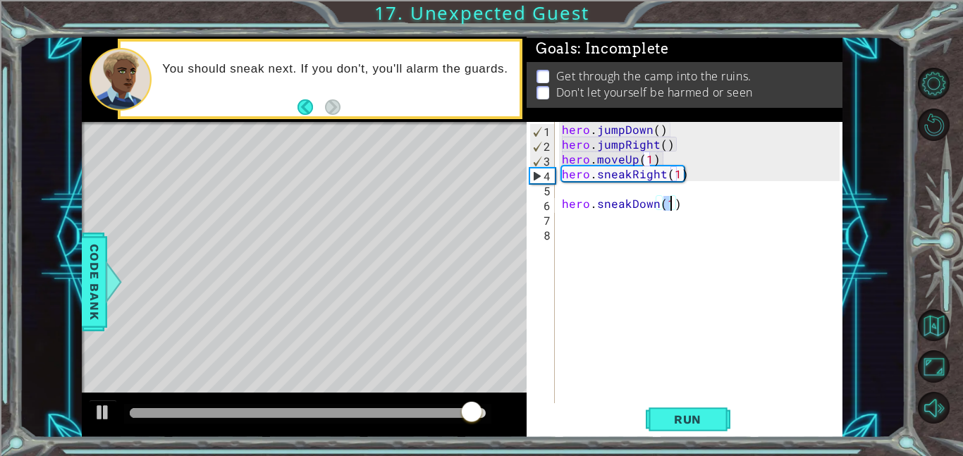
click at [601, 220] on div "hero . jumpDown ( ) hero . jumpRight ( ) hero . moveUp ( 1 ) hero . sneakRight …" at bounding box center [703, 277] width 288 height 311
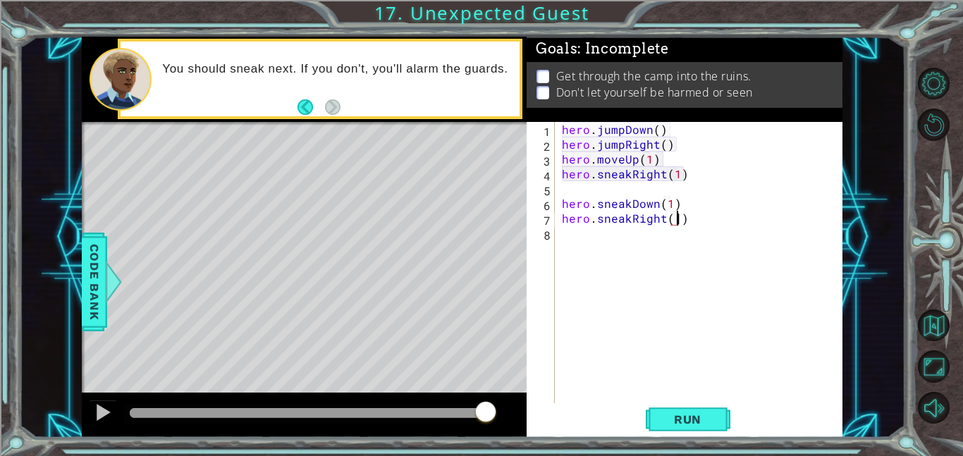
scroll to position [0, 6]
type textarea "hero.sneakRight(2)"
click at [628, 239] on div "hero . jumpDown ( ) hero . jumpRight ( ) hero . moveUp ( 1 ) hero . sneakRight …" at bounding box center [703, 277] width 288 height 311
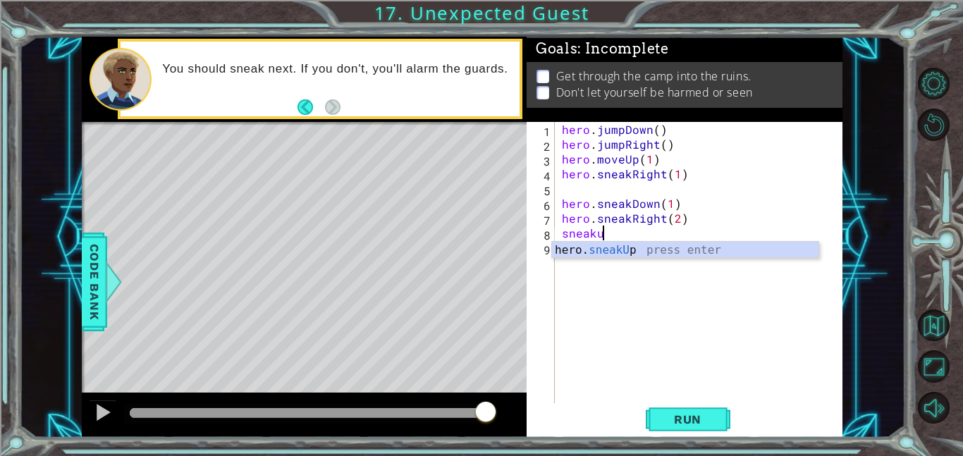
scroll to position [0, 2]
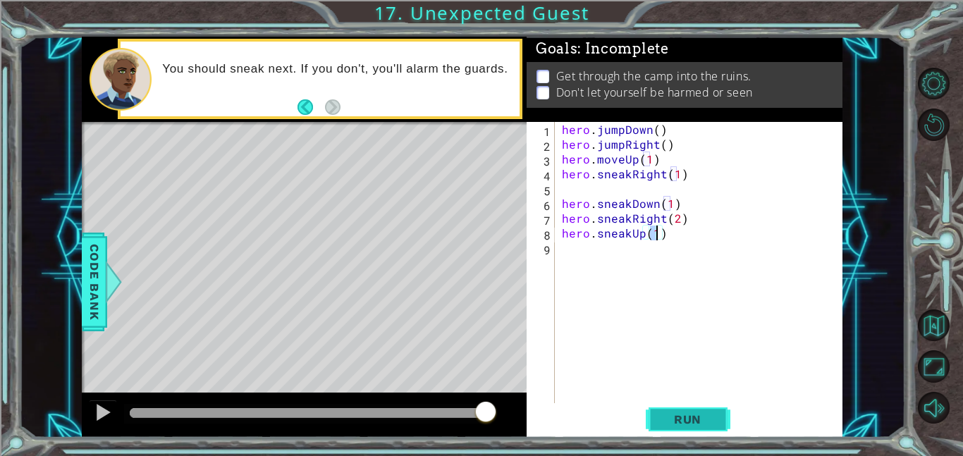
type textarea "hero.sneakUp(1)"
click at [680, 429] on button "Run" at bounding box center [688, 419] width 85 height 32
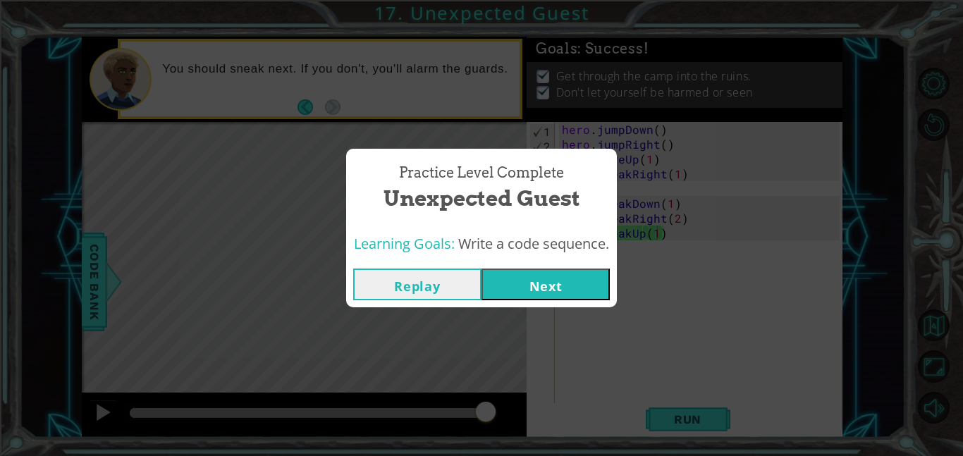
click at [575, 288] on button "Next" at bounding box center [546, 285] width 128 height 32
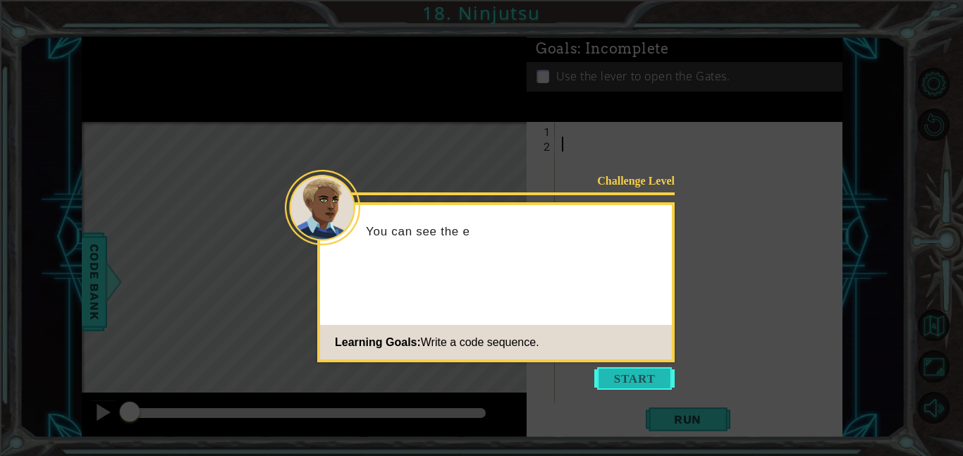
click at [635, 374] on button "Start" at bounding box center [634, 378] width 80 height 23
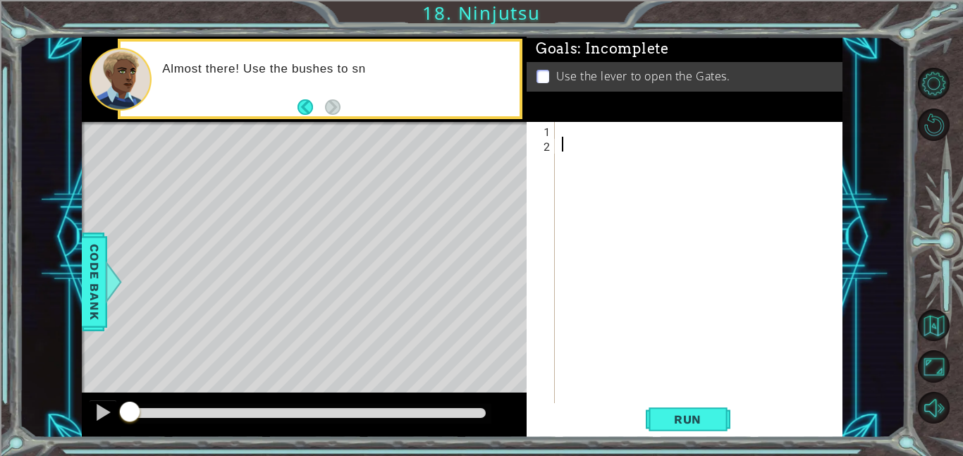
click at [595, 138] on div at bounding box center [703, 277] width 288 height 311
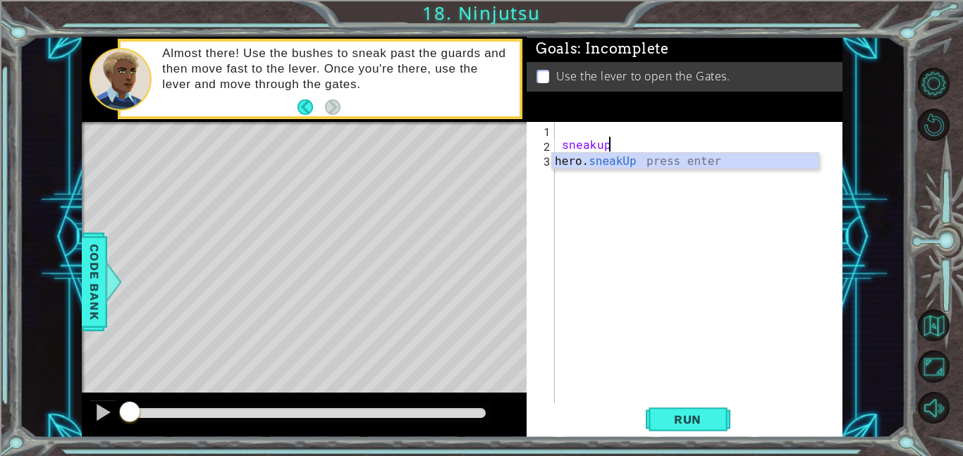
scroll to position [0, 2]
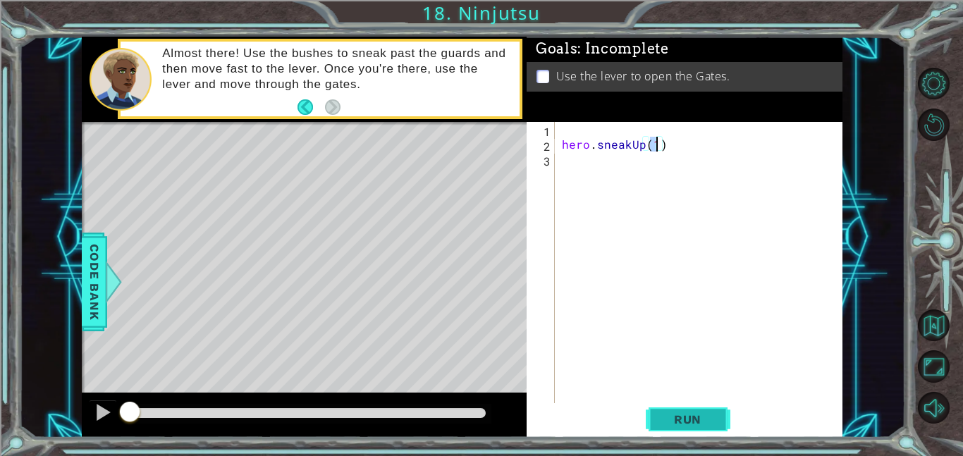
click at [684, 407] on button "Run" at bounding box center [688, 419] width 85 height 32
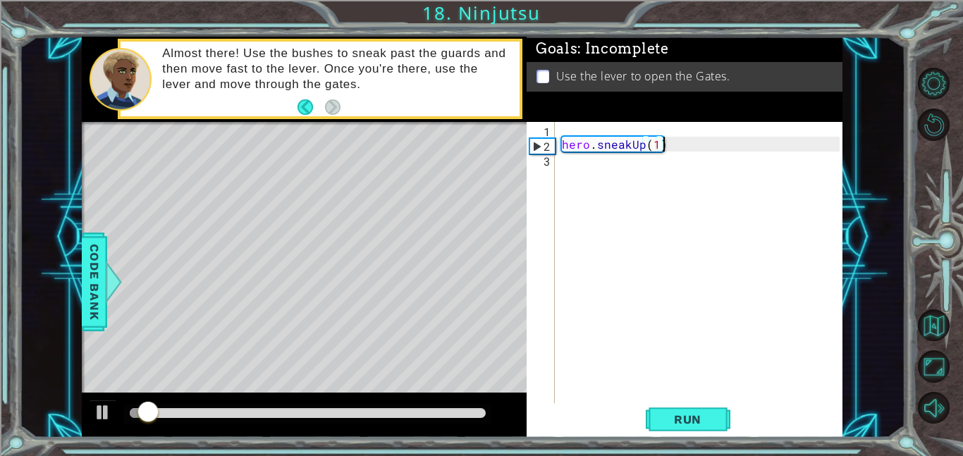
click at [673, 147] on div "hero . sneakUp ( 1 )" at bounding box center [703, 277] width 288 height 311
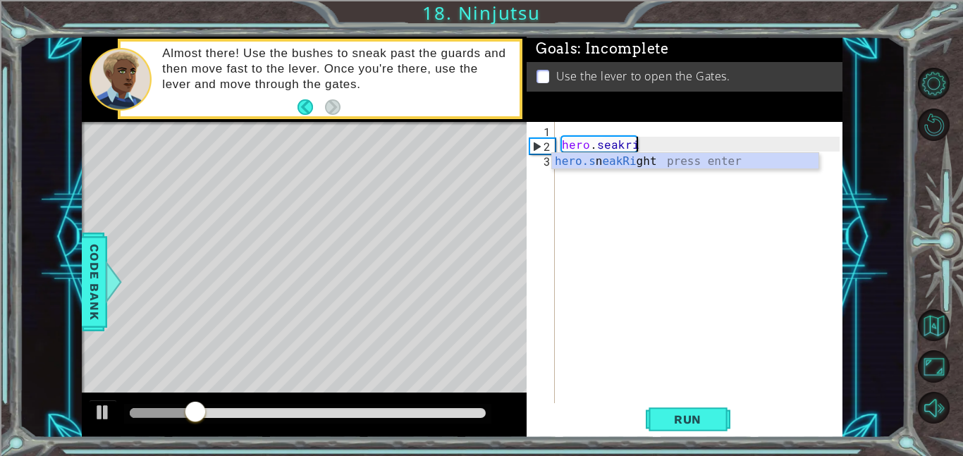
scroll to position [0, 4]
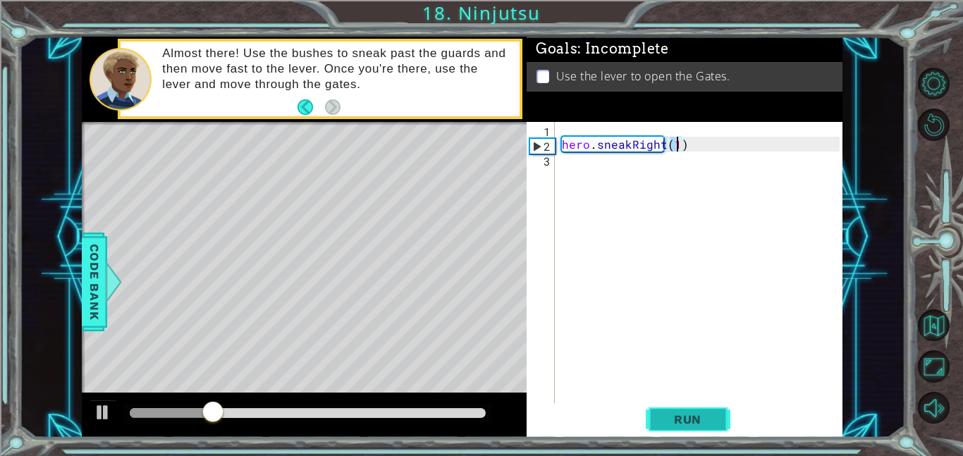
type textarea "hero.sneakRight(1)"
click at [706, 427] on button "Run" at bounding box center [688, 419] width 85 height 32
click at [638, 165] on div "hero . sneakRight ( 1 )" at bounding box center [703, 277] width 288 height 311
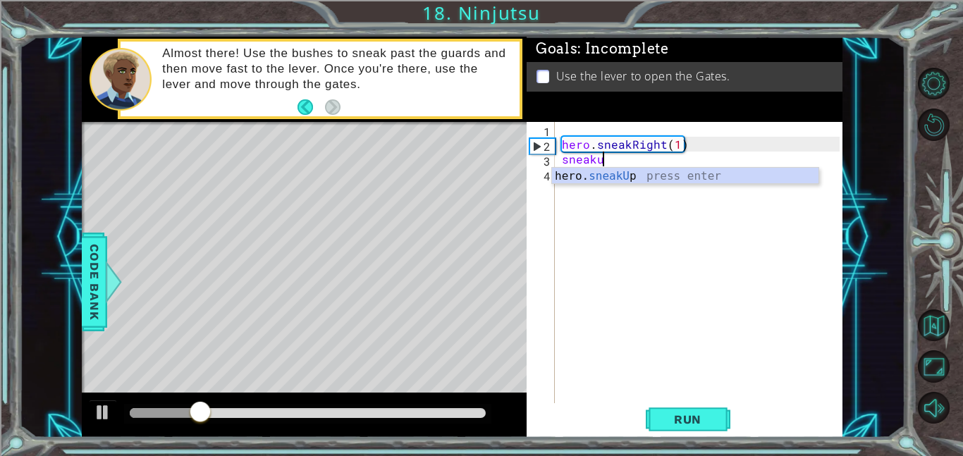
scroll to position [0, 2]
click at [684, 175] on div "hero. sneakUp press enter" at bounding box center [685, 193] width 266 height 51
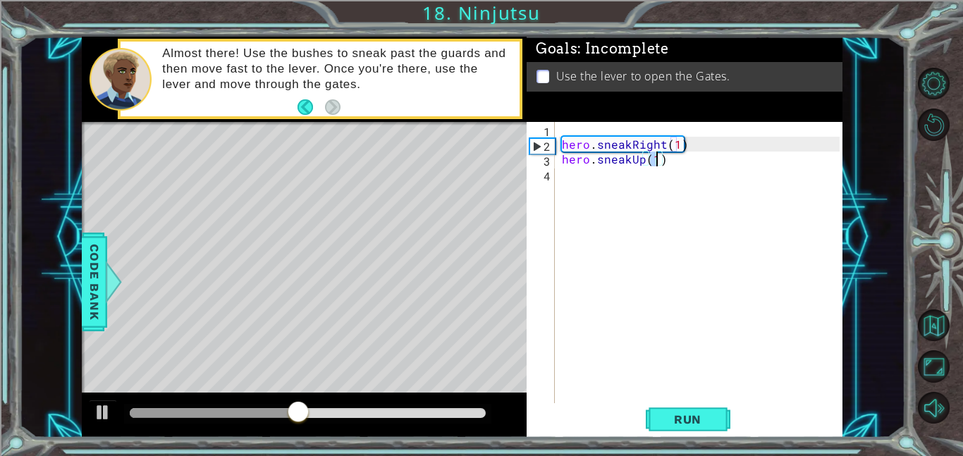
click at [658, 162] on div "hero . sneakRight ( 1 ) hero . sneakUp ( 1 )" at bounding box center [699, 262] width 281 height 281
type textarea "hero.sneakUp(2)"
click at [644, 179] on div "hero . sneakRight ( 1 ) hero . sneakUp ( 2 )" at bounding box center [703, 277] width 288 height 311
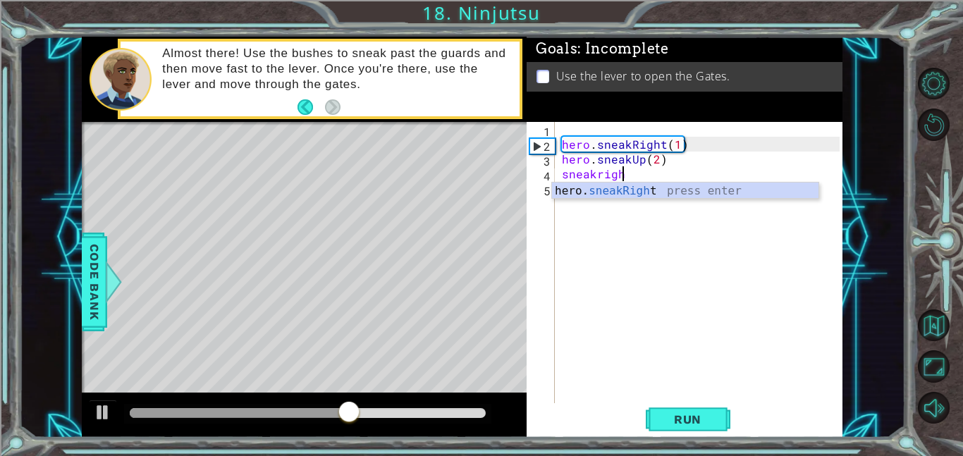
scroll to position [0, 4]
type textarea "hero.sneakRight(1)"
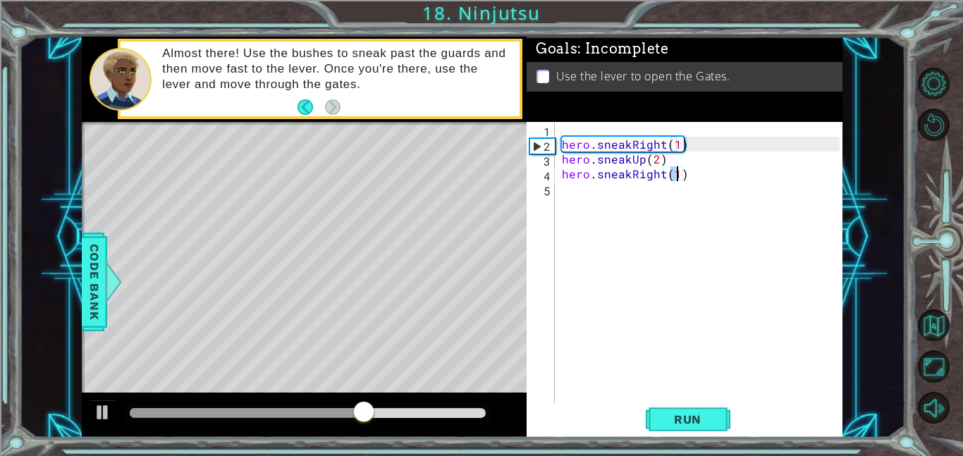
click at [661, 192] on div "hero . sneakRight ( 1 ) hero . sneakUp ( 2 ) hero . sneakRight ( 1 )" at bounding box center [703, 277] width 288 height 311
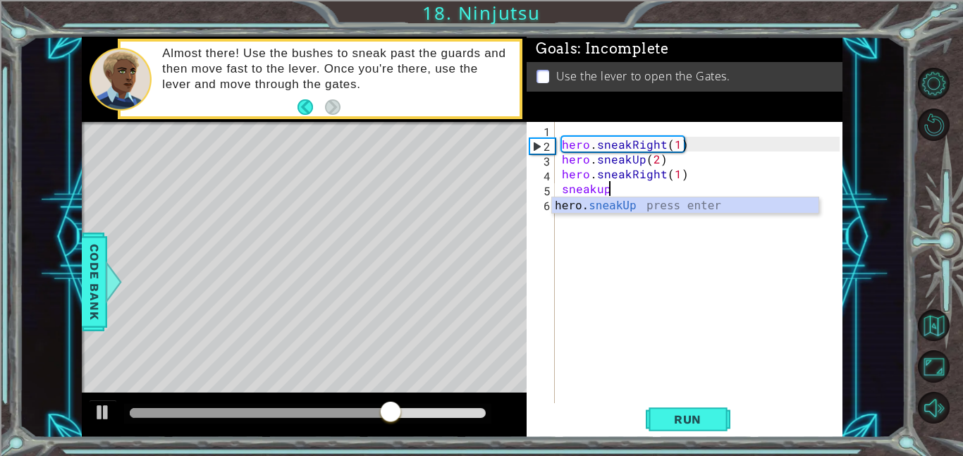
scroll to position [0, 2]
type textarea "hero.sneakUp(1)"
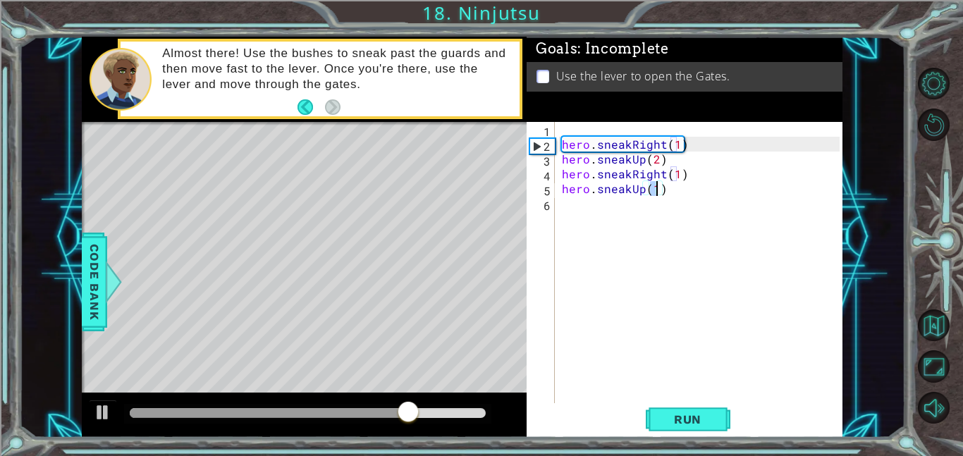
click at [655, 202] on div "hero . sneakRight ( 1 ) hero . sneakUp ( 2 ) hero . sneakRight ( 1 ) hero . sne…" at bounding box center [703, 277] width 288 height 311
type textarea "e"
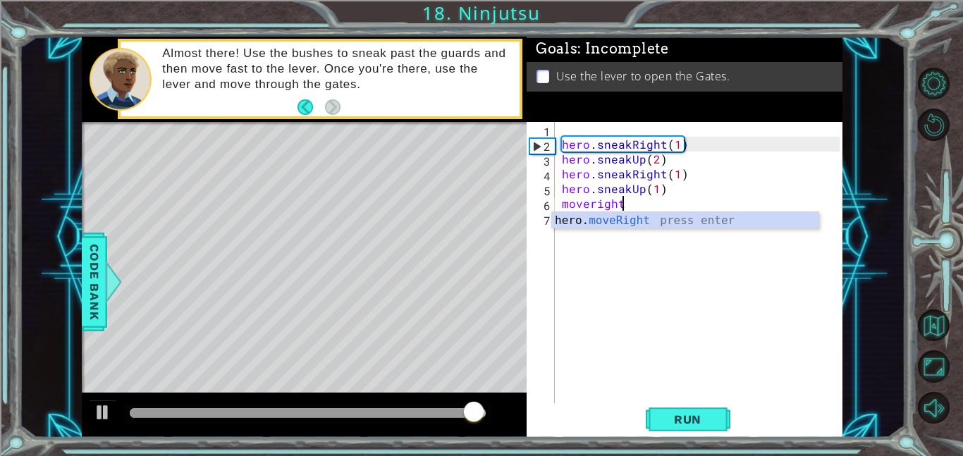
scroll to position [0, 3]
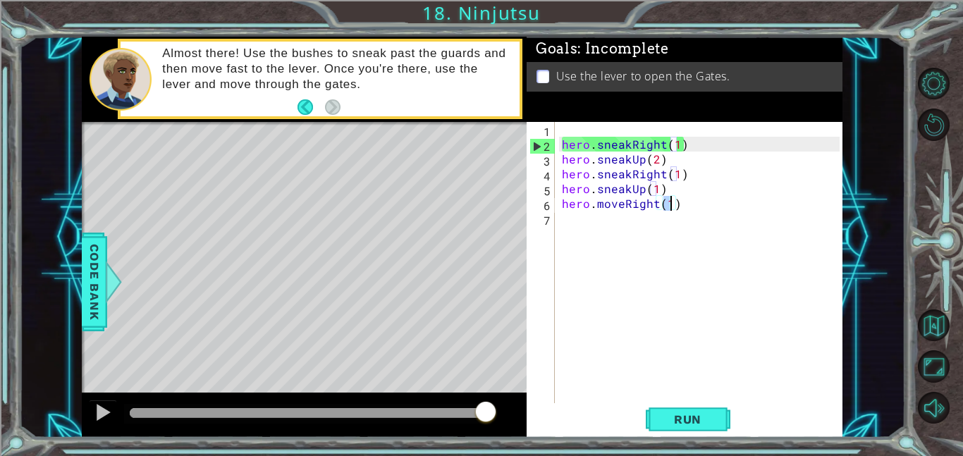
click at [672, 207] on div "hero . sneakRight ( 1 ) hero . sneakUp ( 2 ) hero . sneakRight ( 1 ) hero . sne…" at bounding box center [699, 262] width 281 height 281
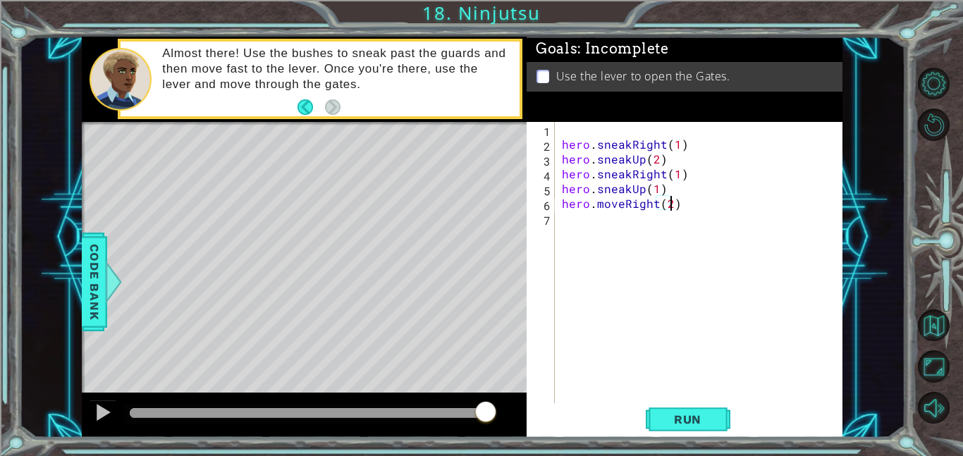
type textarea "hero.moveRight(2)"
click at [613, 231] on div "hero . sneakRight ( 1 ) hero . sneakUp ( 2 ) hero . sneakRight ( 1 ) hero . sne…" at bounding box center [703, 277] width 288 height 311
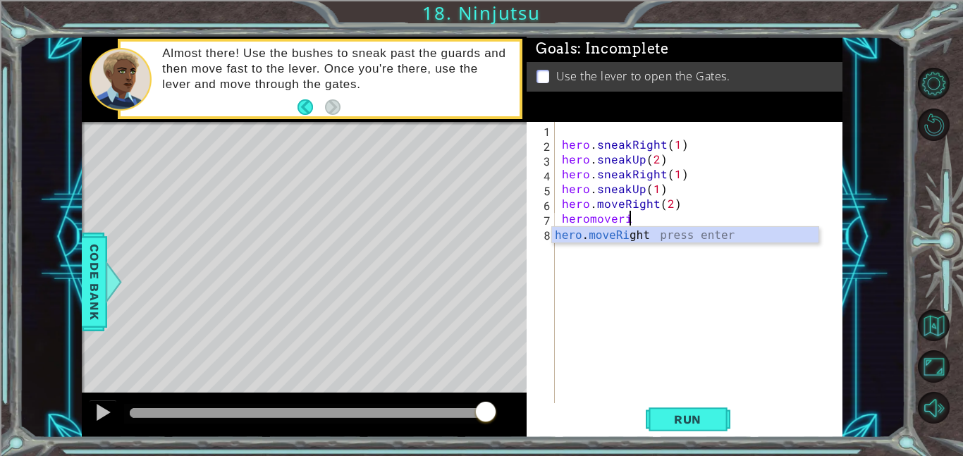
scroll to position [0, 4]
type textarea "hero.moveRight(1)"
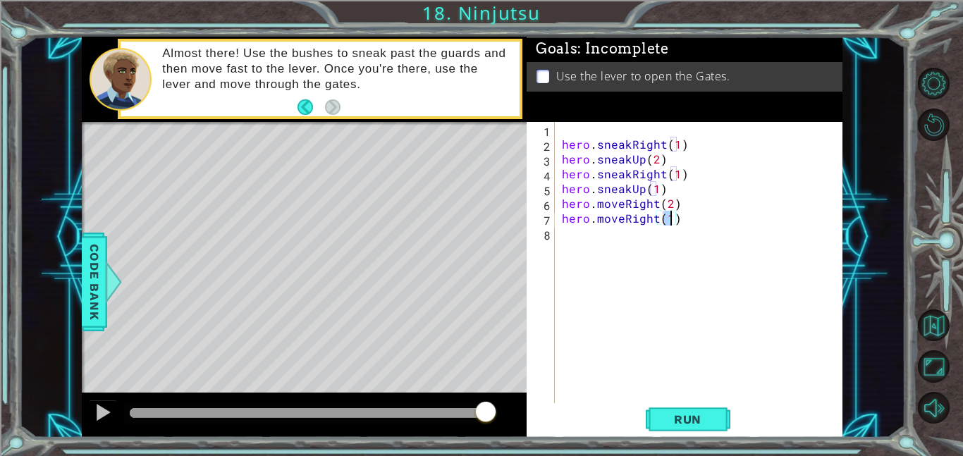
click at [612, 240] on div "hero . sneakRight ( 1 ) hero . sneakUp ( 2 ) hero . sneakRight ( 1 ) hero . sne…" at bounding box center [703, 277] width 288 height 311
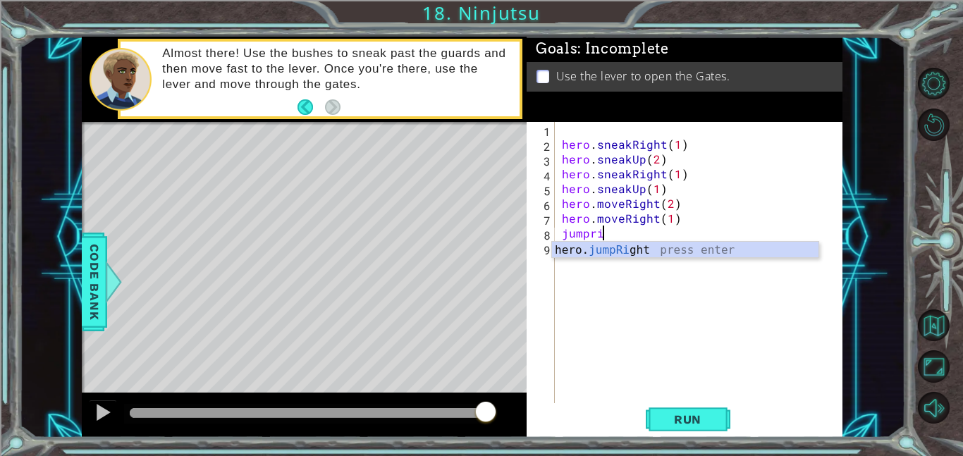
type textarea "jumpright"
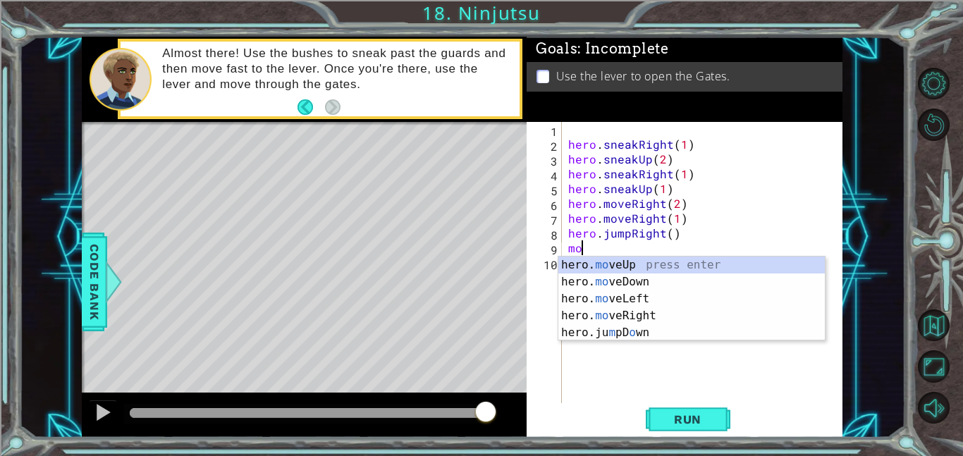
type textarea "m"
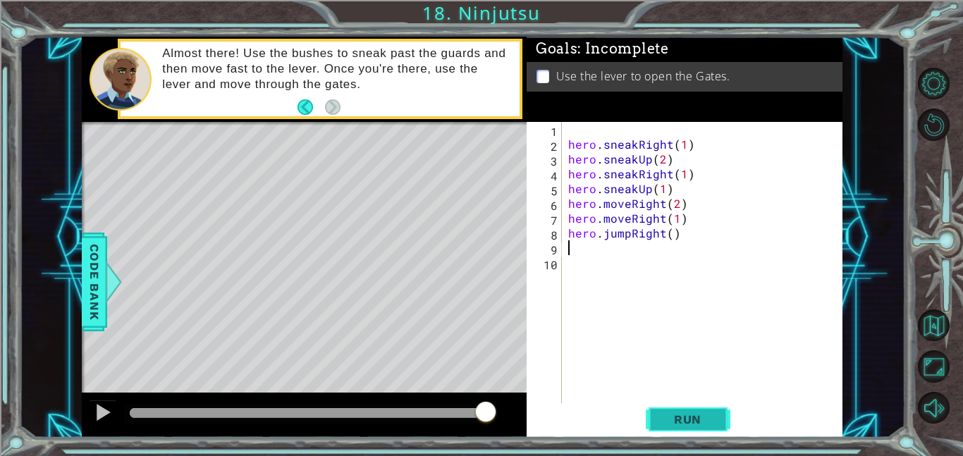
click at [700, 416] on span "Run" at bounding box center [688, 419] width 56 height 14
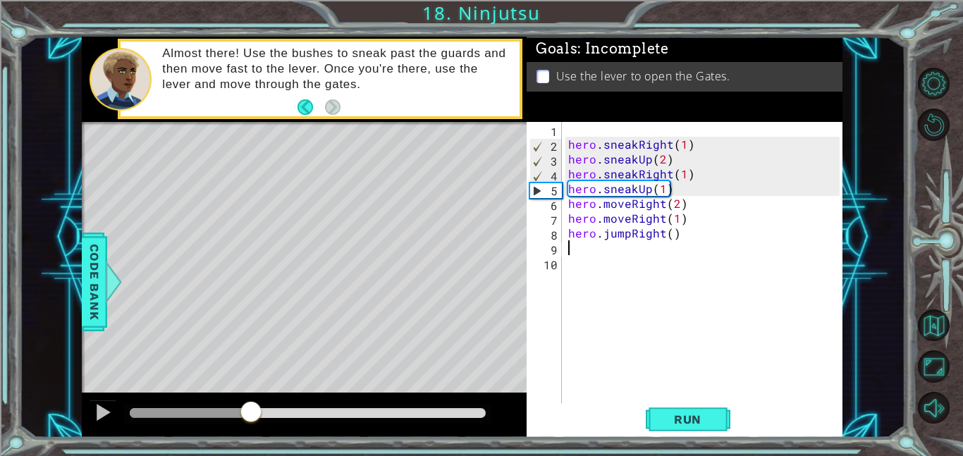
drag, startPoint x: 142, startPoint y: 413, endPoint x: 251, endPoint y: 403, distance: 109.7
click at [251, 403] on div at bounding box center [250, 412] width 25 height 25
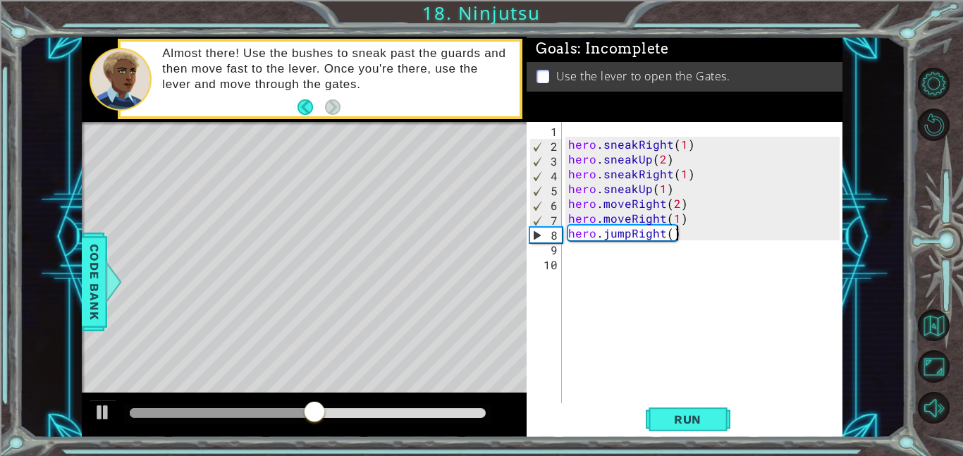
click at [678, 235] on div "hero . sneakRight ( 1 ) hero . sneakUp ( 2 ) hero . sneakRight ( 1 ) hero . sne…" at bounding box center [705, 277] width 281 height 311
drag, startPoint x: 678, startPoint y: 235, endPoint x: 604, endPoint y: 237, distance: 74.0
click at [604, 237] on div "hero . sneakRight ( 1 ) hero . sneakUp ( 2 ) hero . sneakRight ( 1 ) hero . sne…" at bounding box center [705, 277] width 281 height 311
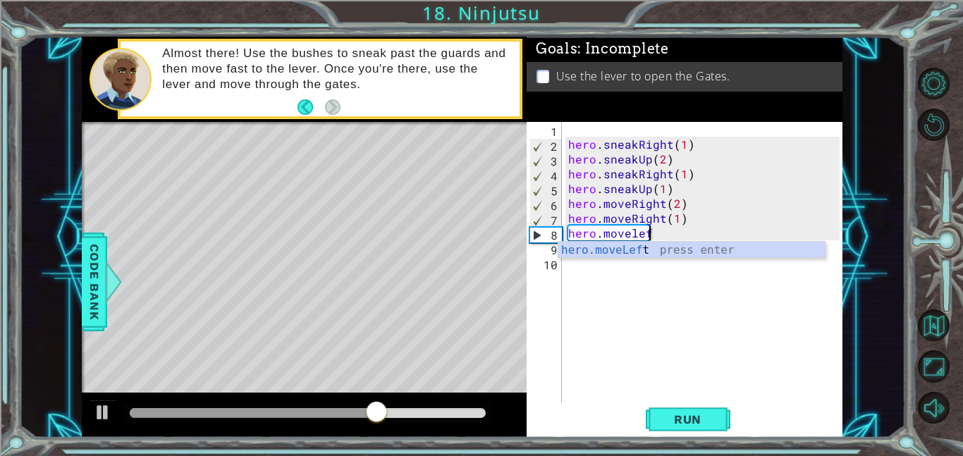
scroll to position [0, 4]
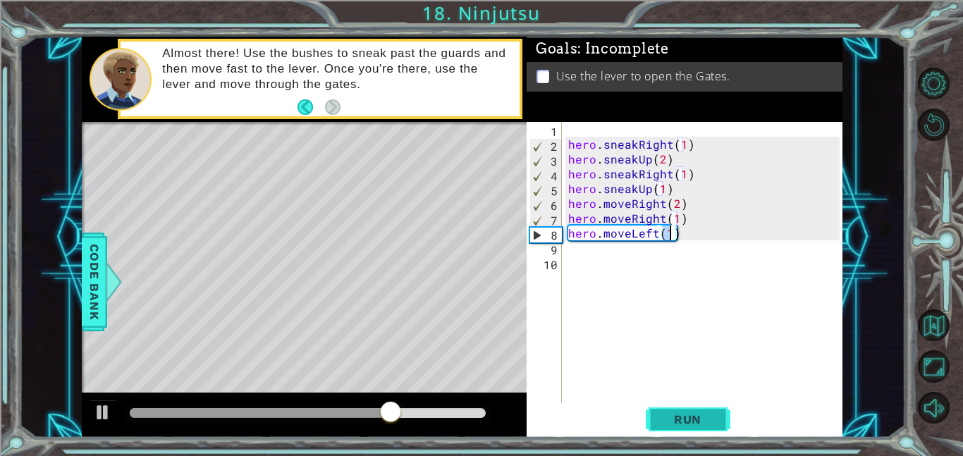
click at [675, 419] on span "Run" at bounding box center [688, 419] width 56 height 14
drag, startPoint x: 147, startPoint y: 417, endPoint x: 338, endPoint y: 403, distance: 191.5
click at [338, 403] on div at bounding box center [338, 412] width 25 height 25
click at [677, 238] on div "hero . sneakRight ( 1 ) hero . sneakUp ( 2 ) hero . sneakRight ( 1 ) hero . sne…" at bounding box center [705, 277] width 281 height 311
type textarea "hero.moveDown(1)"
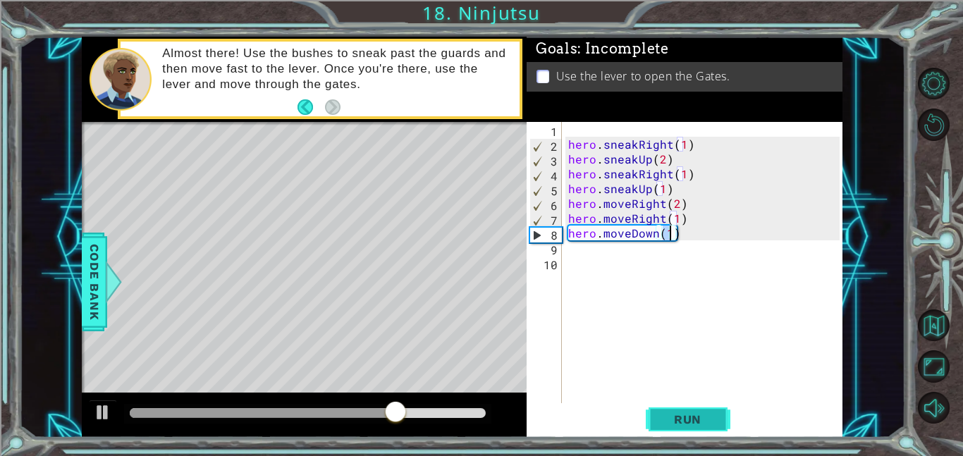
click at [702, 423] on span "Run" at bounding box center [688, 419] width 56 height 14
drag, startPoint x: 145, startPoint y: 417, endPoint x: 357, endPoint y: 415, distance: 212.2
click at [357, 415] on div at bounding box center [357, 412] width 25 height 25
click at [591, 260] on div "hero . sneakRight ( 1 ) hero . sneakUp ( 2 ) hero . sneakRight ( 1 ) hero . sne…" at bounding box center [705, 277] width 281 height 311
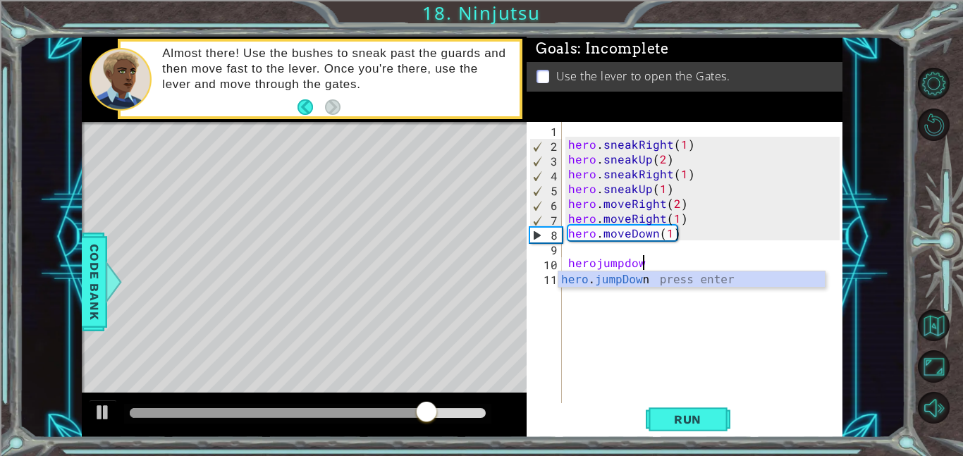
type textarea "herojumpdown"
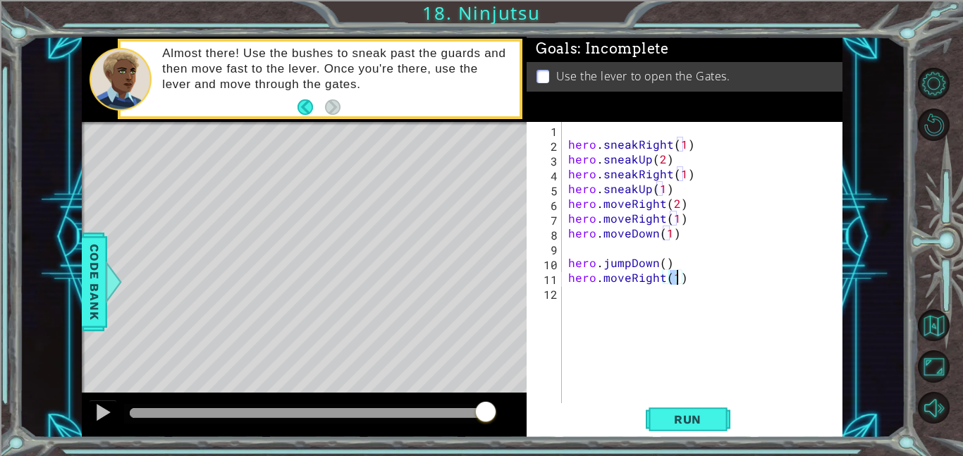
type textarea "hero.moveRight(2)"
click at [650, 300] on div "hero . sneakRight ( 1 ) hero . sneakUp ( 2 ) hero . sneakRight ( 1 ) hero . sne…" at bounding box center [705, 277] width 281 height 311
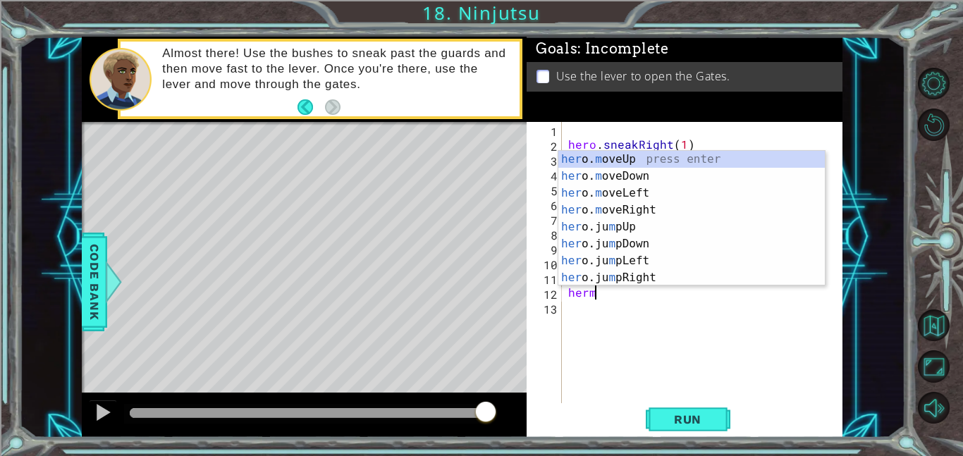
scroll to position [0, 1]
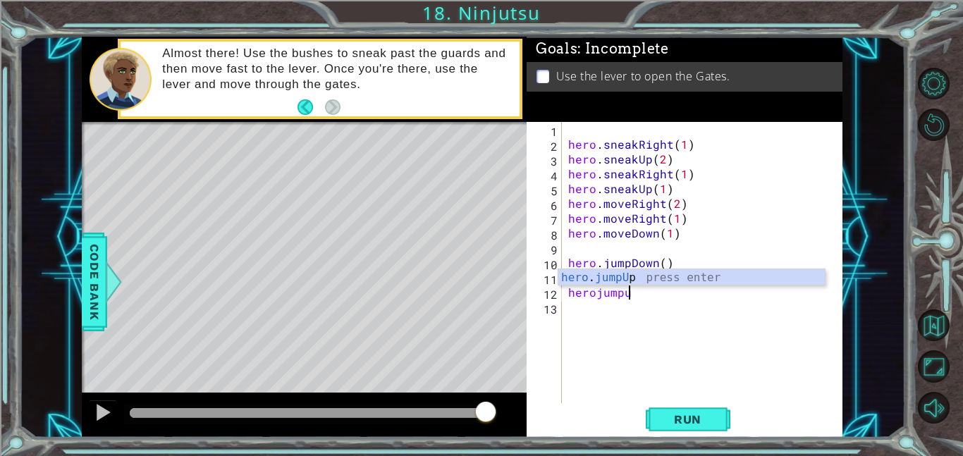
type textarea "herojumpup"
click at [653, 281] on div "hero . jumpUp press enter" at bounding box center [691, 294] width 266 height 51
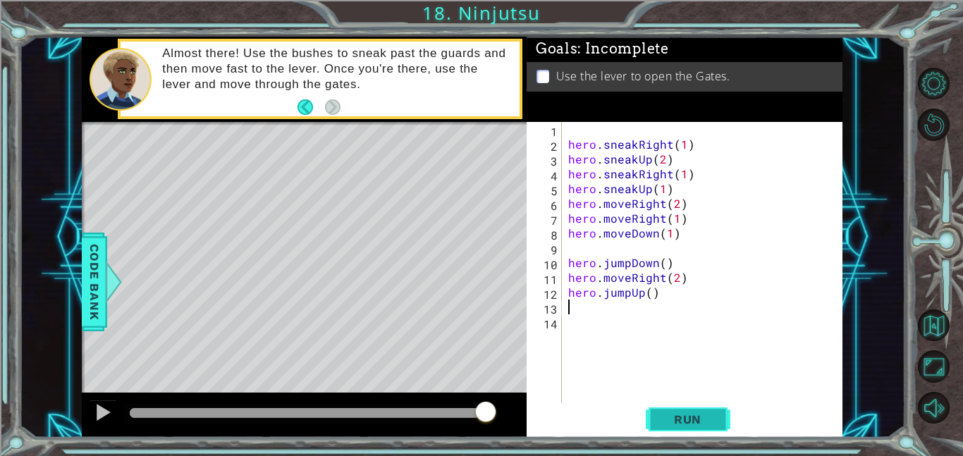
click at [701, 417] on span "Run" at bounding box center [688, 419] width 56 height 14
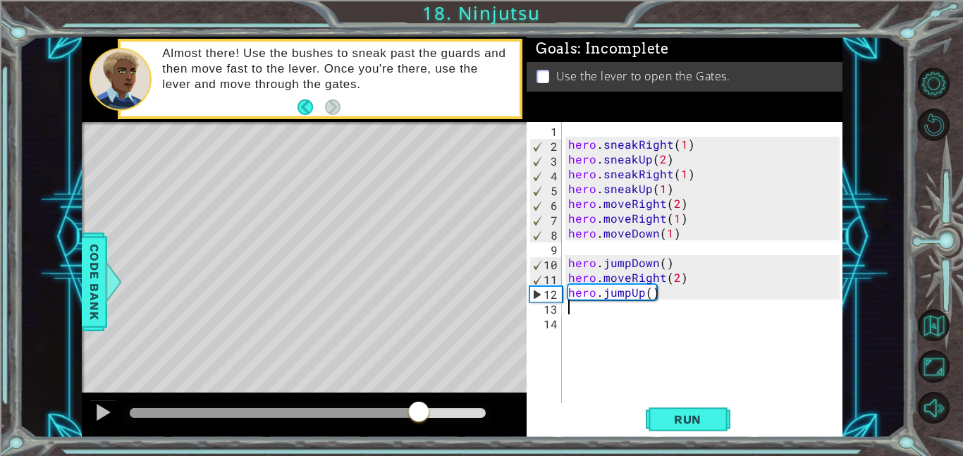
drag, startPoint x: 140, startPoint y: 410, endPoint x: 419, endPoint y: 403, distance: 279.3
click at [419, 403] on div at bounding box center [418, 412] width 25 height 25
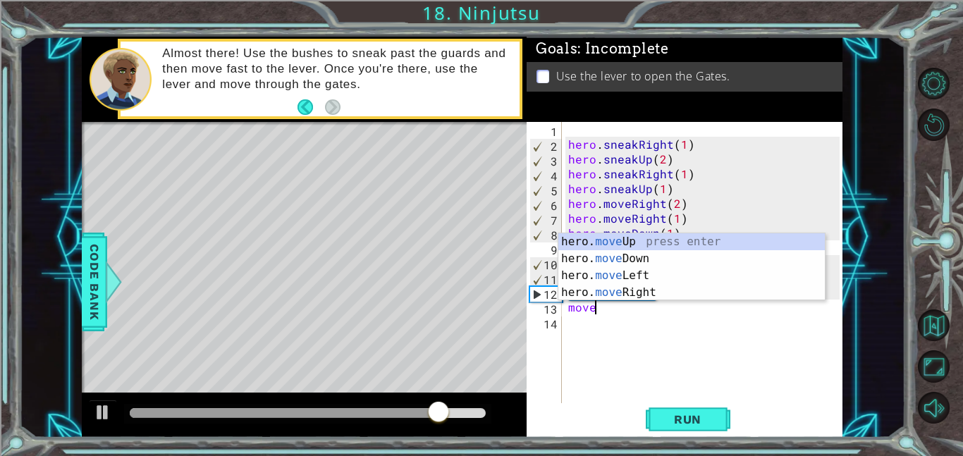
scroll to position [0, 1]
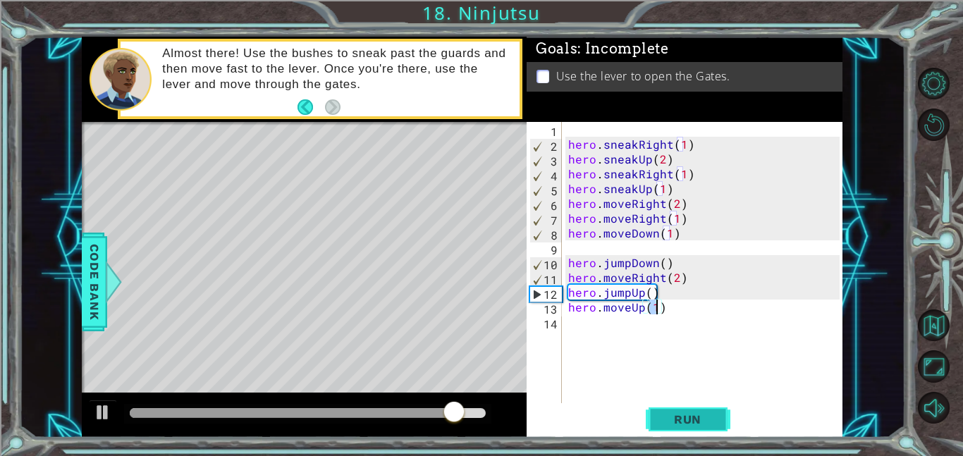
type textarea "hero.moveUp(1)"
click at [699, 421] on span "Run" at bounding box center [688, 419] width 56 height 14
drag, startPoint x: 142, startPoint y: 411, endPoint x: 490, endPoint y: 392, distance: 348.8
click at [490, 393] on div at bounding box center [304, 415] width 445 height 45
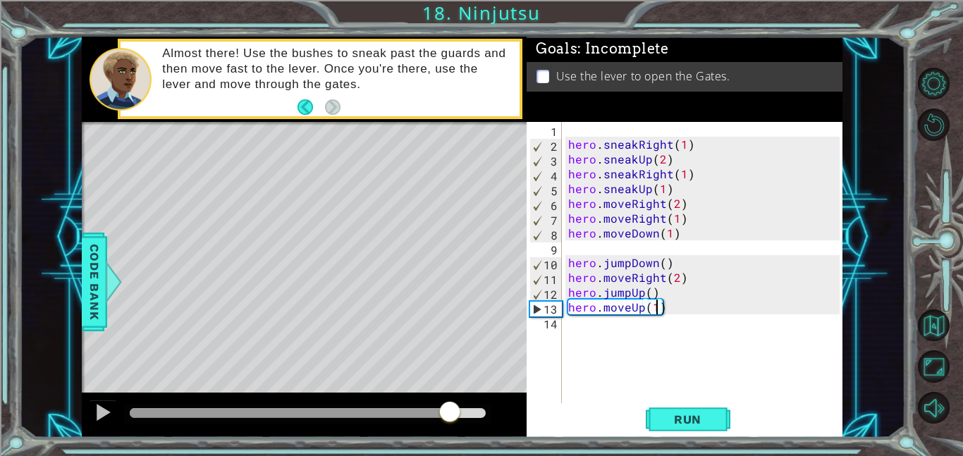
drag, startPoint x: 150, startPoint y: 410, endPoint x: 451, endPoint y: 393, distance: 300.8
click at [451, 393] on div at bounding box center [304, 415] width 445 height 45
click at [586, 328] on div "hero . sneakRight ( 1 ) hero . sneakUp ( 2 ) hero . sneakRight ( 1 ) hero . sne…" at bounding box center [705, 277] width 281 height 311
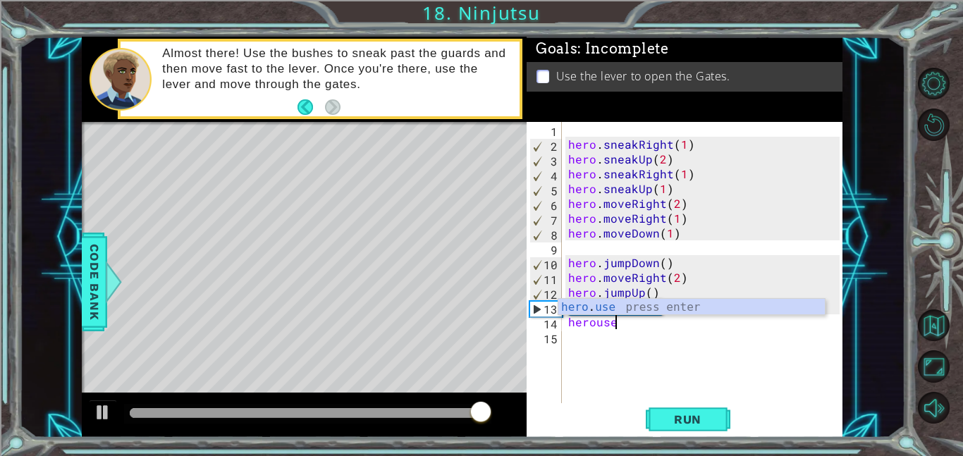
scroll to position [0, 2]
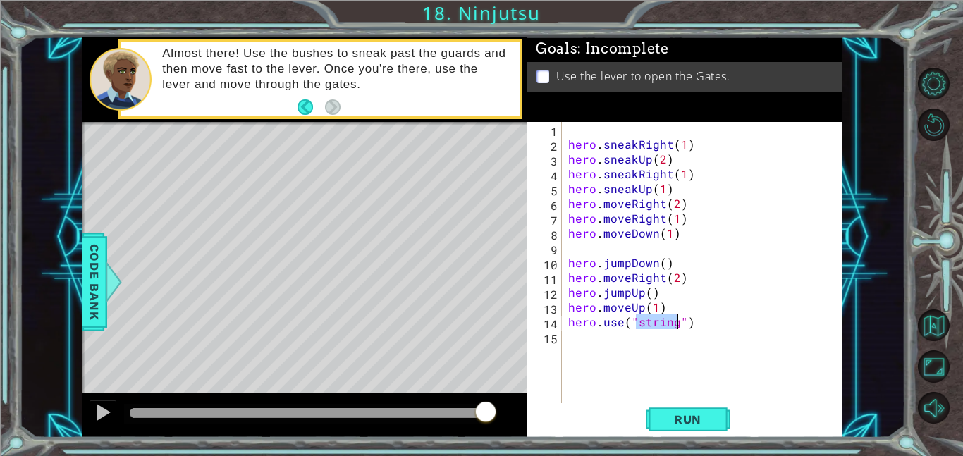
click at [678, 326] on div "hero . sneakRight ( 1 ) hero . sneakUp ( 2 ) hero . sneakRight ( 1 ) hero . sne…" at bounding box center [702, 262] width 274 height 281
type textarea "hero.use("lever")"
click at [690, 424] on span "Run" at bounding box center [688, 419] width 56 height 14
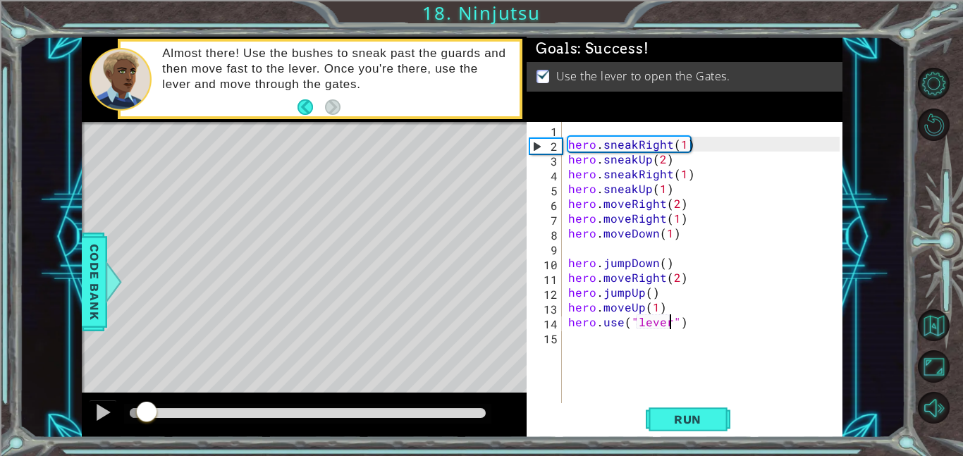
drag, startPoint x: 147, startPoint y: 408, endPoint x: 957, endPoint y: 319, distance: 815.7
click at [957, 319] on div "1 ההההההההההההההההההההההההההההההההההההההההההההההההההההההההההההההההההההההההההההה…" at bounding box center [481, 228] width 963 height 456
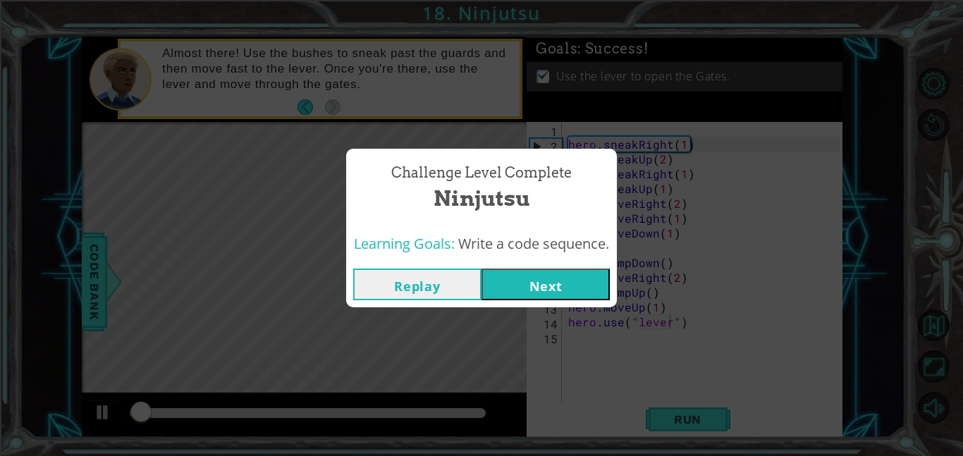
click at [574, 291] on button "Next" at bounding box center [546, 285] width 128 height 32
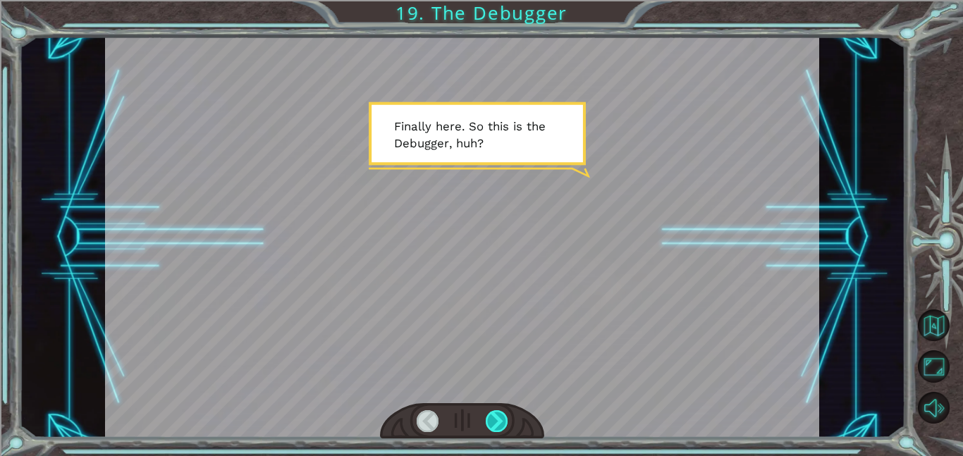
click at [503, 424] on div at bounding box center [497, 421] width 23 height 22
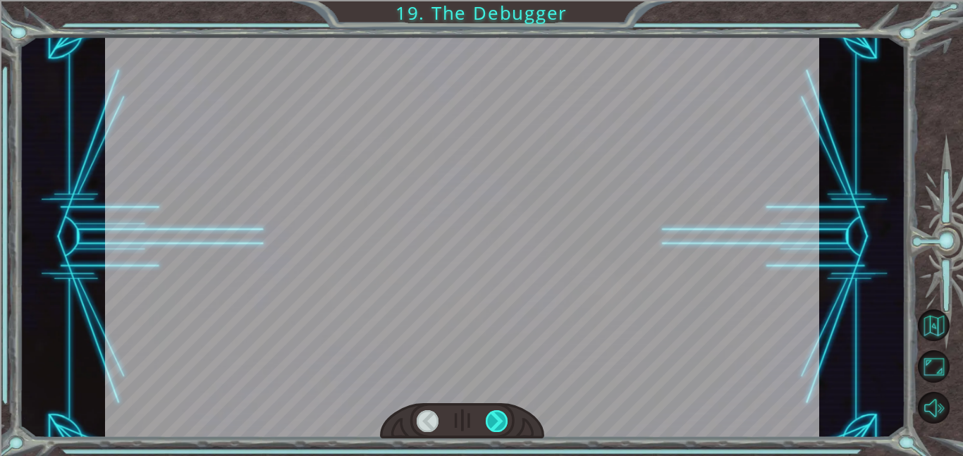
click at [502, 420] on div at bounding box center [497, 421] width 23 height 22
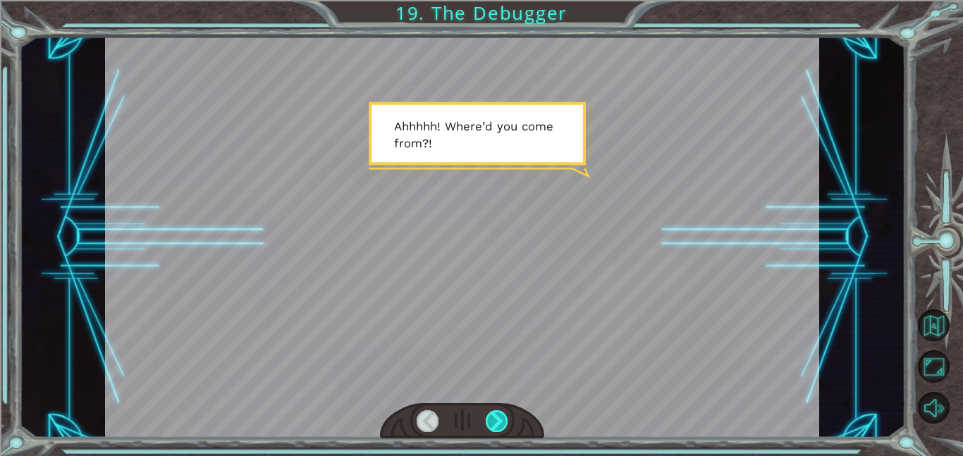
click at [500, 418] on div at bounding box center [497, 421] width 23 height 22
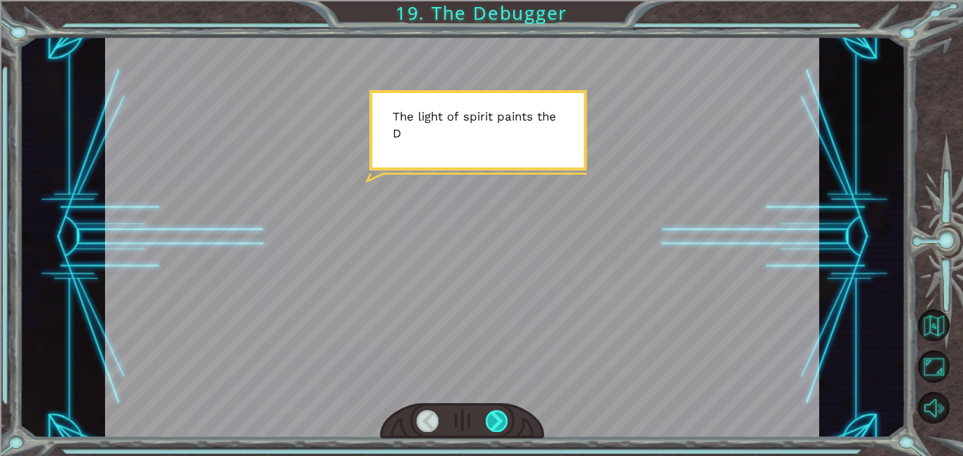
click at [500, 418] on div at bounding box center [497, 421] width 23 height 22
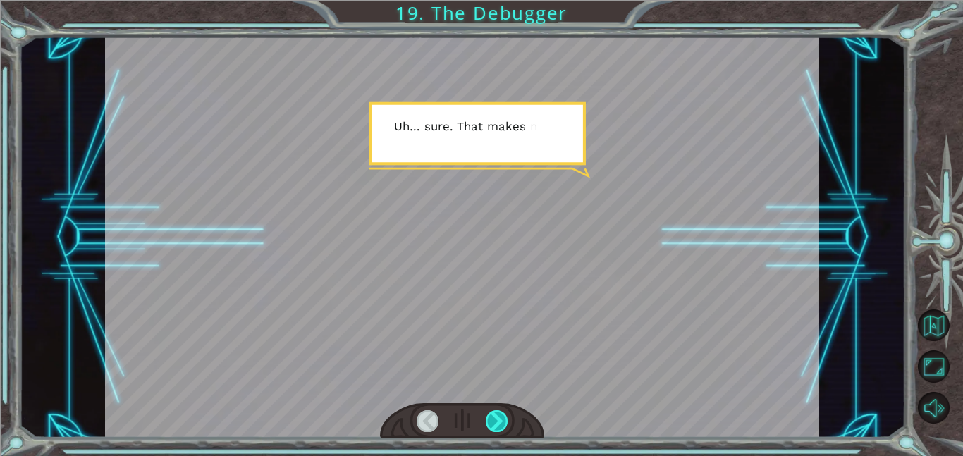
click at [500, 418] on div at bounding box center [497, 421] width 23 height 22
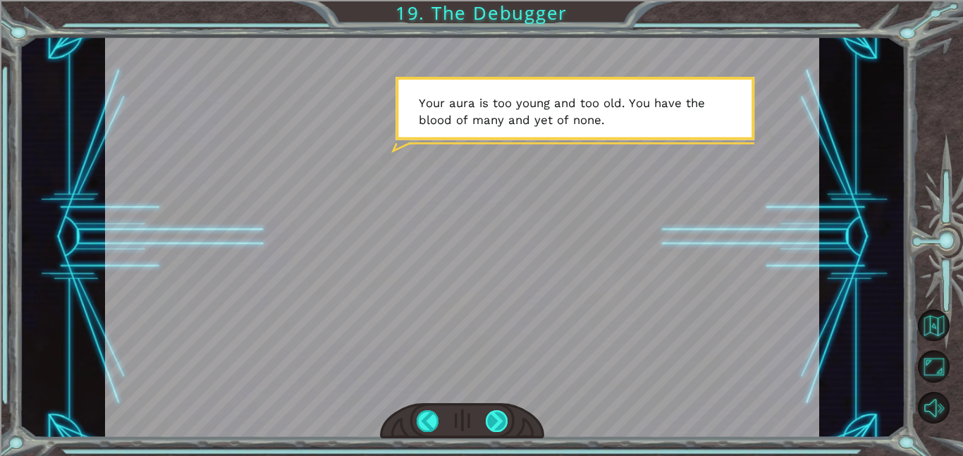
click at [500, 418] on div at bounding box center [497, 421] width 23 height 22
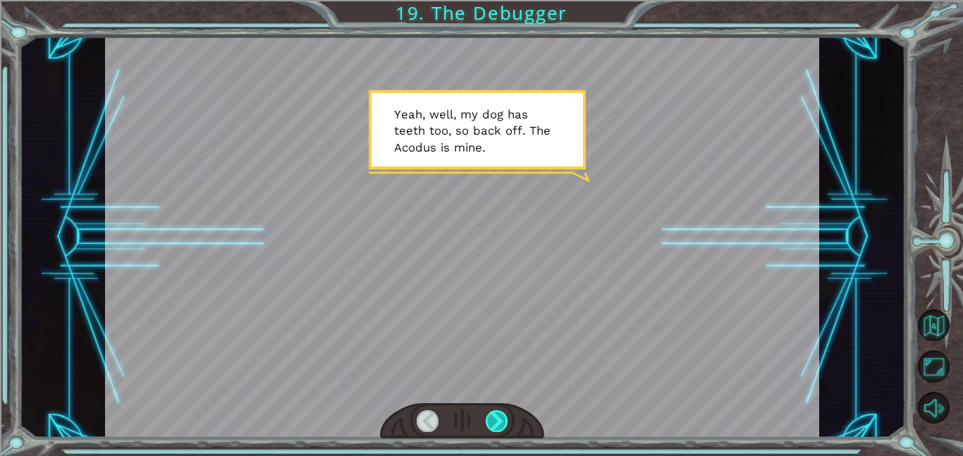
click at [500, 418] on div at bounding box center [497, 421] width 23 height 22
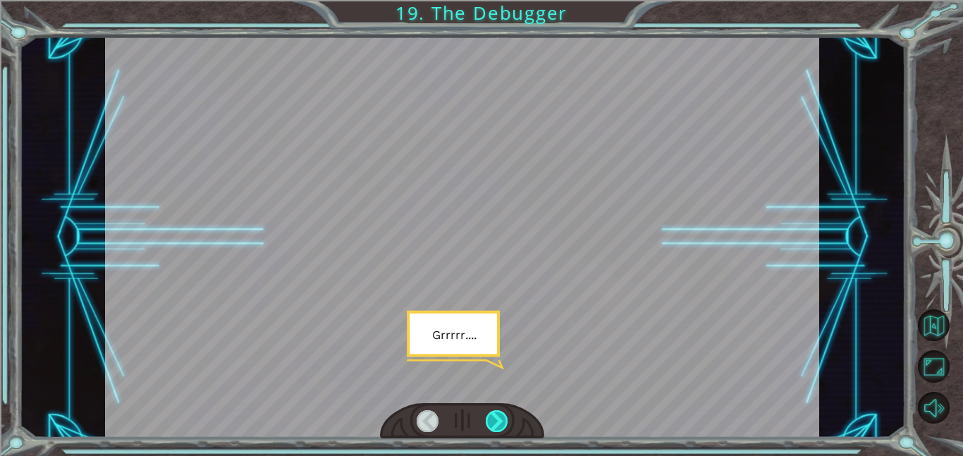
click at [500, 418] on div at bounding box center [497, 421] width 23 height 22
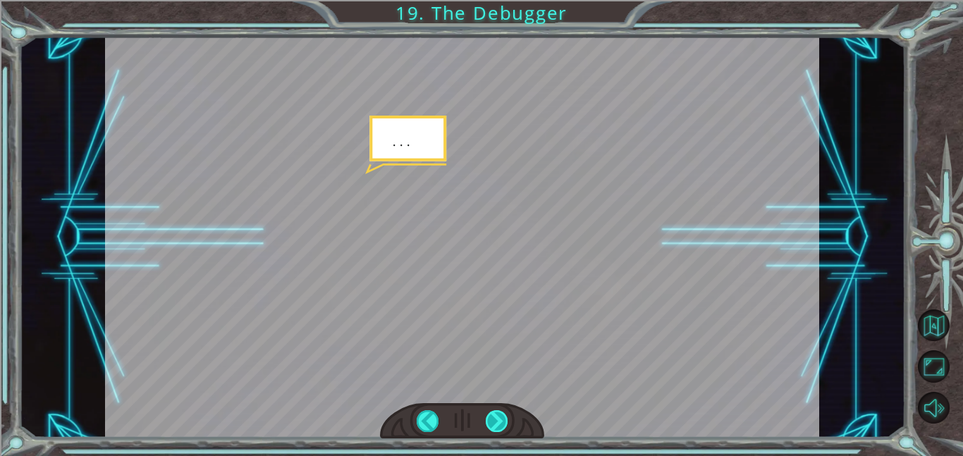
click at [500, 418] on div at bounding box center [497, 421] width 23 height 22
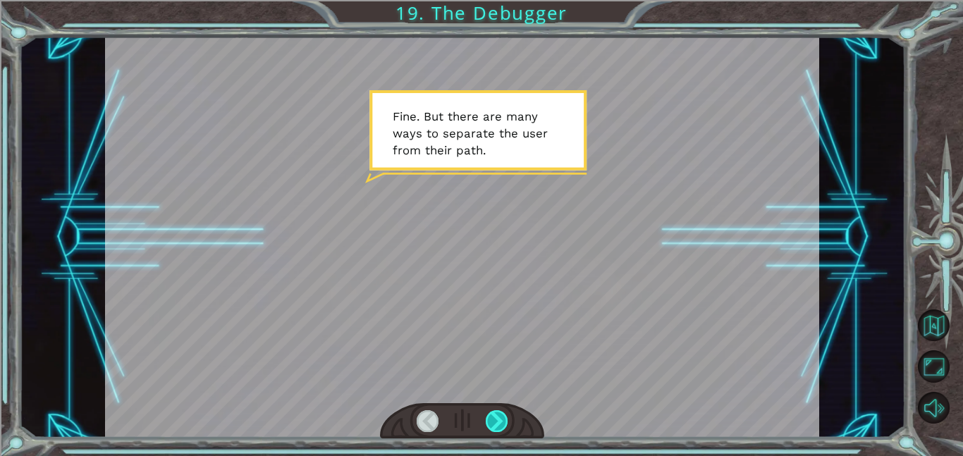
click at [500, 418] on div at bounding box center [497, 421] width 23 height 22
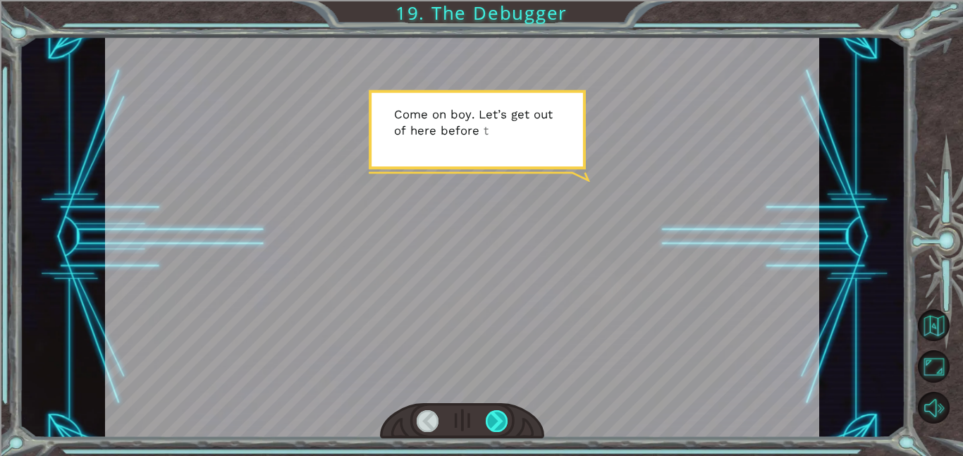
click at [500, 418] on div at bounding box center [497, 421] width 23 height 22
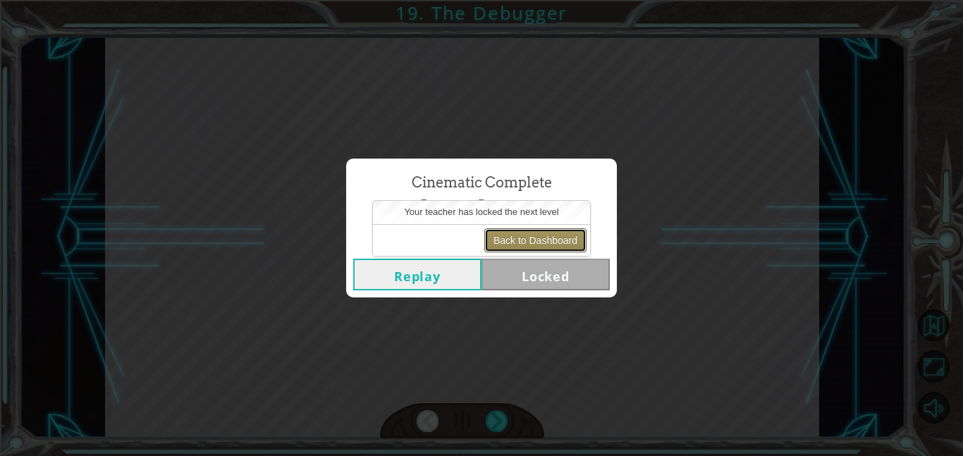
click at [551, 247] on button "Back to Dashboard" at bounding box center [535, 240] width 102 height 24
